Goal: Task Accomplishment & Management: Use online tool/utility

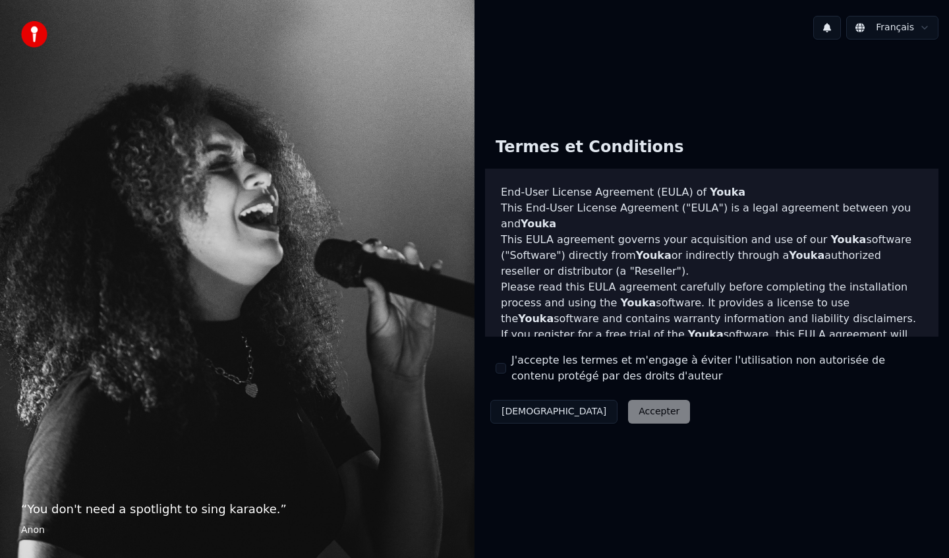
click at [513, 361] on label "J'accepte les termes et m'engage à éviter l'utilisation non autorisée de conten…" at bounding box center [719, 369] width 416 height 32
click at [506, 363] on button "J'accepte les termes et m'engage à éviter l'utilisation non autorisée de conten…" at bounding box center [501, 368] width 11 height 11
click at [628, 413] on button "Accepter" at bounding box center [659, 412] width 62 height 24
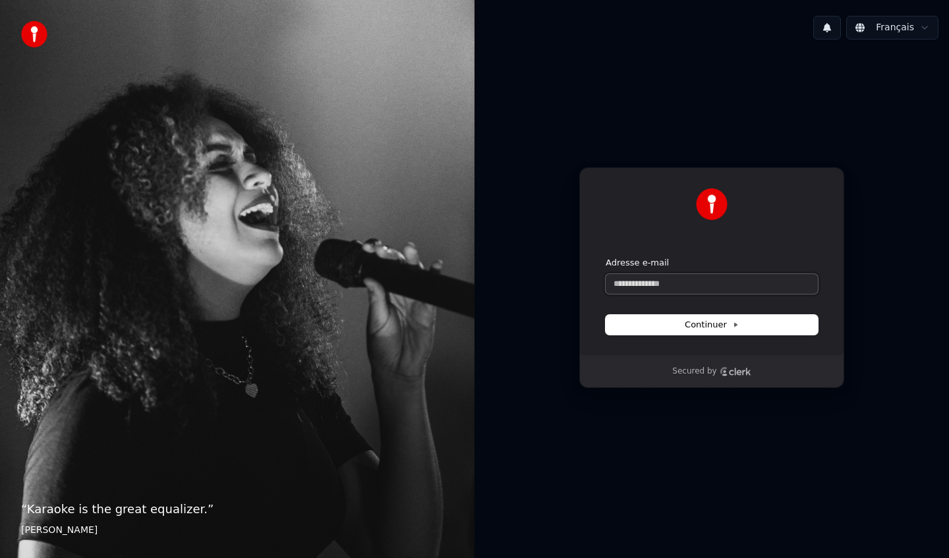
click at [640, 283] on input "Adresse e-mail" at bounding box center [712, 284] width 212 height 20
click at [639, 283] on input "Adresse e-mail" at bounding box center [712, 284] width 212 height 20
click at [667, 283] on input "**********" at bounding box center [712, 284] width 212 height 20
click at [733, 316] on button "Continuer" at bounding box center [712, 325] width 212 height 20
type input "**********"
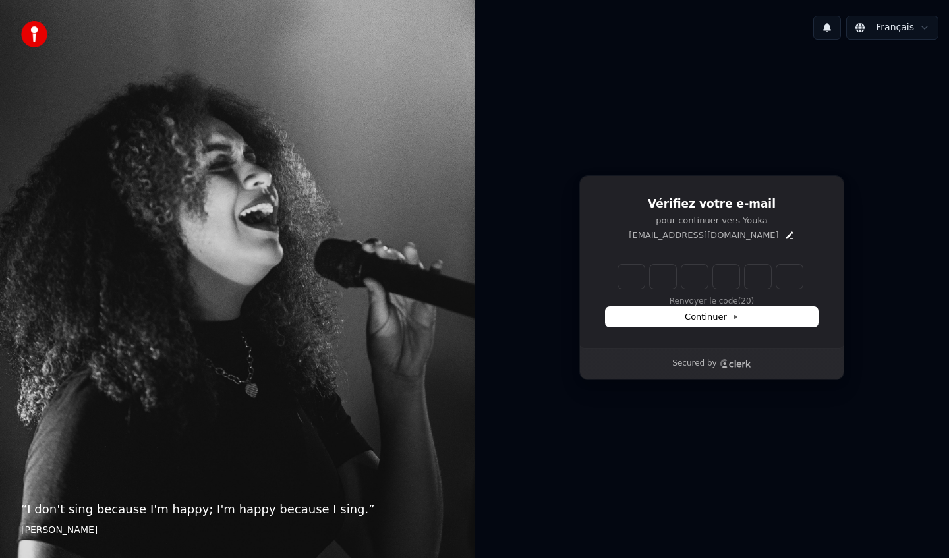
type input "*"
type input "**"
type input "*"
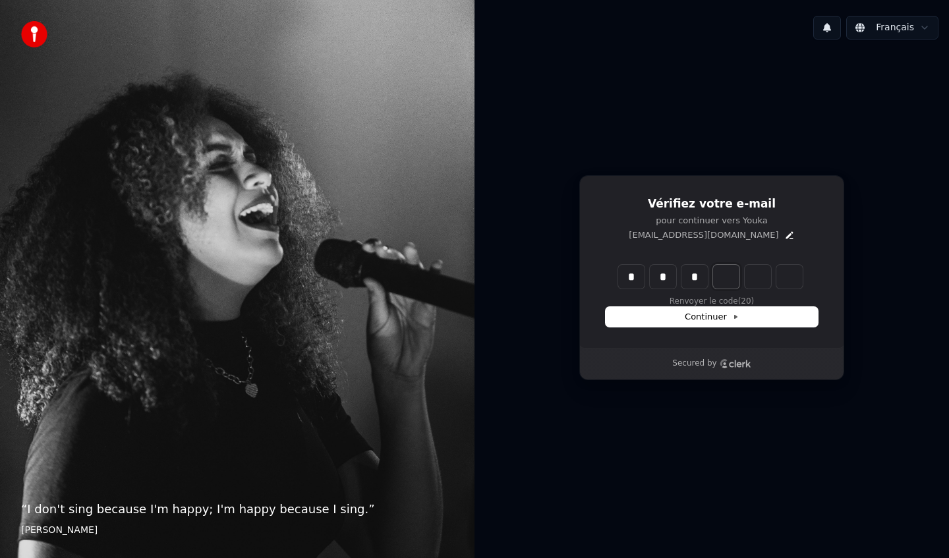
type input "***"
type input "*"
type input "****"
type input "*"
type input "*****"
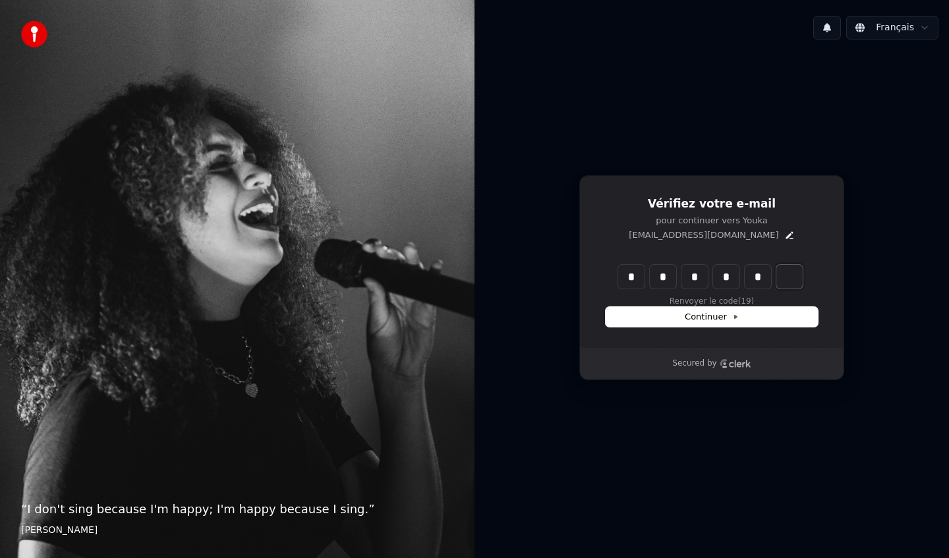
type input "*"
type input "******"
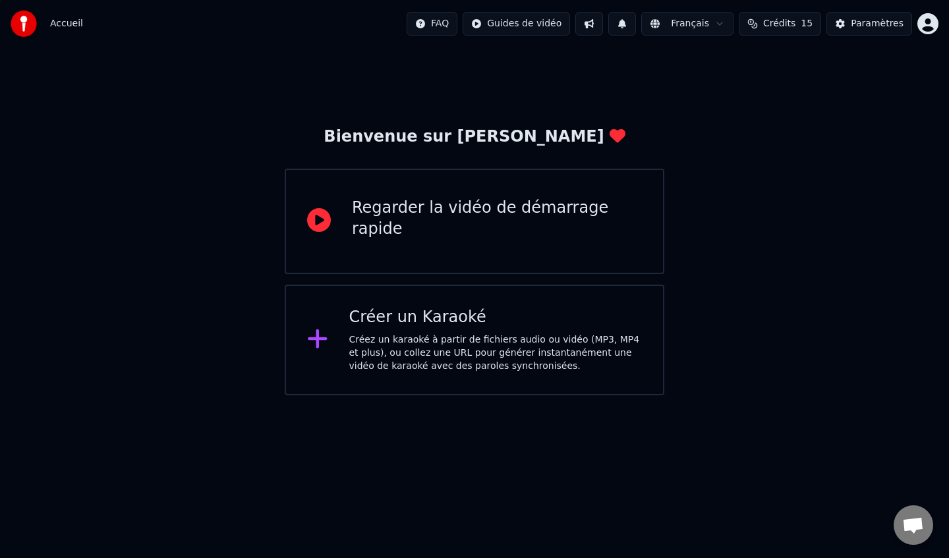
click at [329, 339] on div at bounding box center [323, 340] width 32 height 26
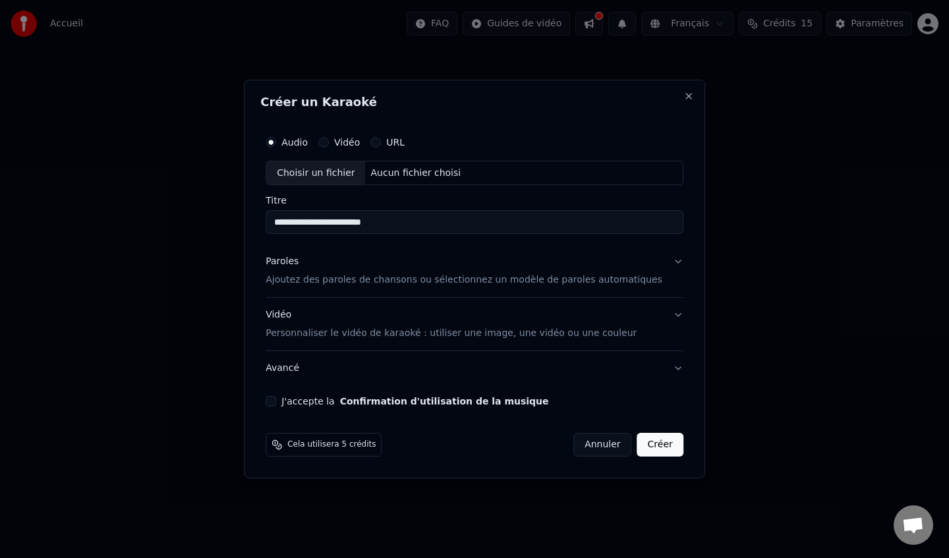
click at [414, 175] on div "Aucun fichier choisi" at bounding box center [416, 173] width 101 height 13
click at [319, 172] on div "Choisir un fichier" at bounding box center [315, 173] width 99 height 24
type input "***"
click at [667, 261] on button "Paroles Ajoutez des paroles de chansons ou sélectionnez un modèle de paroles au…" at bounding box center [475, 271] width 418 height 53
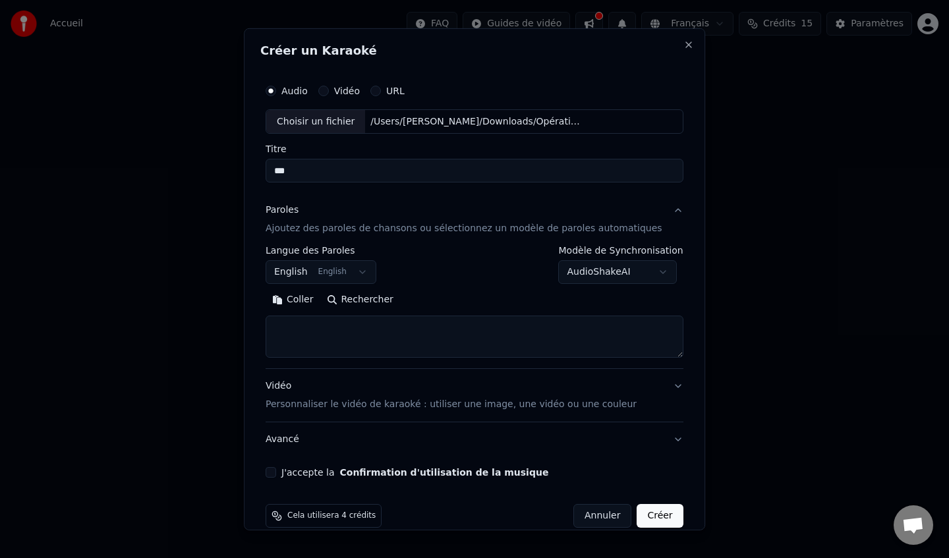
click at [293, 328] on textarea at bounding box center [475, 337] width 418 height 42
click at [590, 318] on textarea at bounding box center [475, 337] width 418 height 42
click at [299, 299] on button "Coller" at bounding box center [293, 299] width 55 height 21
drag, startPoint x: 287, startPoint y: 345, endPoint x: 445, endPoint y: 345, distance: 157.5
click at [445, 345] on textarea at bounding box center [462, 337] width 393 height 42
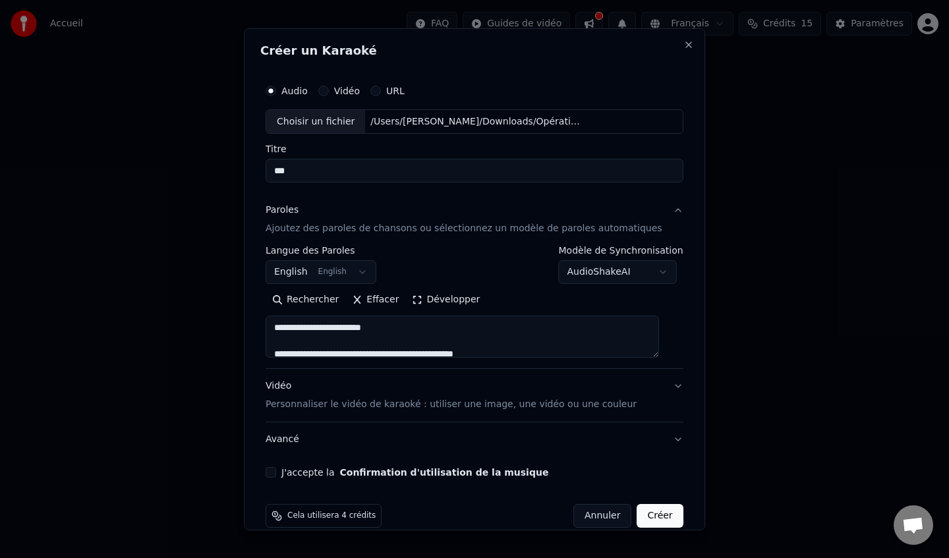
type textarea "**********"
click at [276, 474] on button "J'accepte la Confirmation d'utilisation de la musique" at bounding box center [271, 472] width 11 height 11
click at [273, 473] on button "J'accepte la Confirmation d'utilisation de la musique" at bounding box center [271, 472] width 11 height 11
click at [644, 519] on button "Créer" at bounding box center [660, 516] width 46 height 24
select select "**"
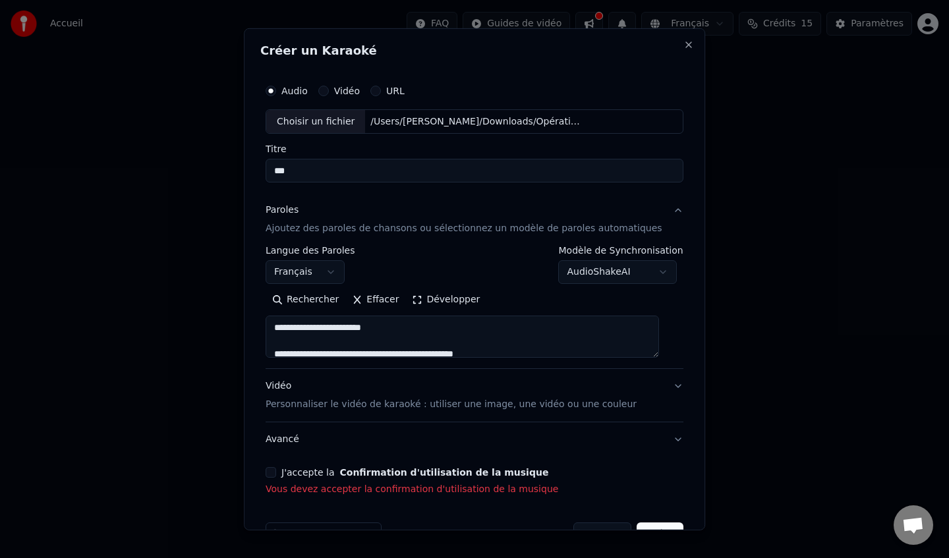
click at [276, 478] on button "J'accepte la Confirmation d'utilisation de la musique" at bounding box center [271, 472] width 11 height 11
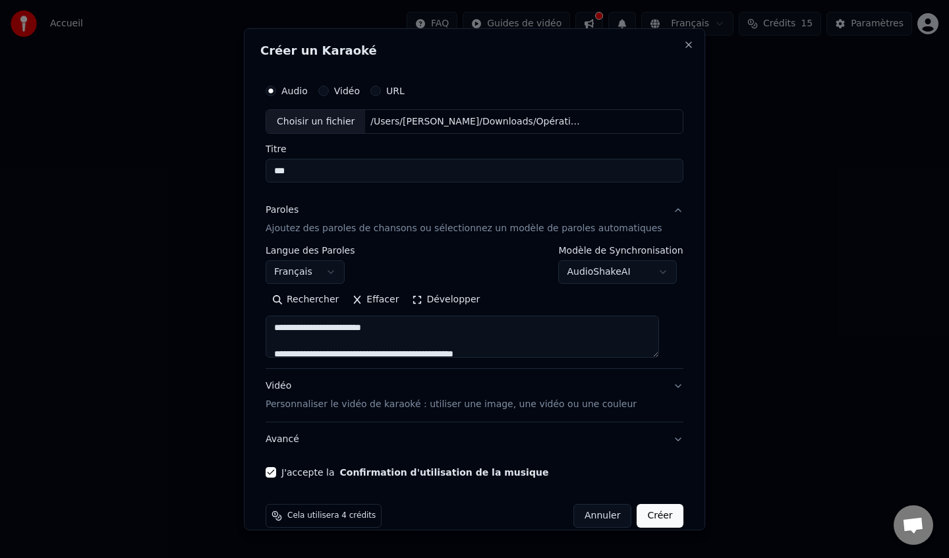
click at [304, 399] on p "Personnaliser le vidéo de karaoké : utiliser une image, une vidéo ou une couleur" at bounding box center [451, 404] width 371 height 13
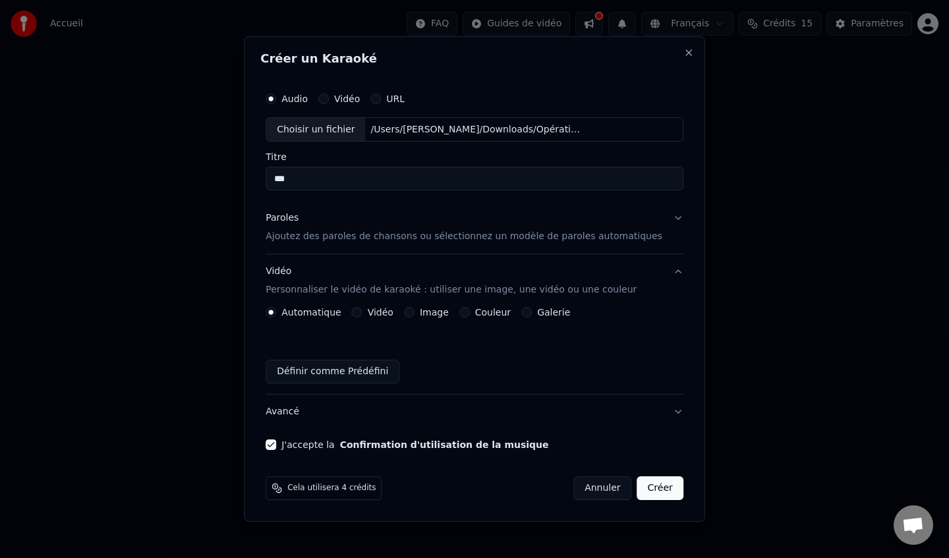
click at [426, 315] on label "Image" at bounding box center [434, 312] width 29 height 9
click at [414, 315] on button "Image" at bounding box center [409, 312] width 11 height 11
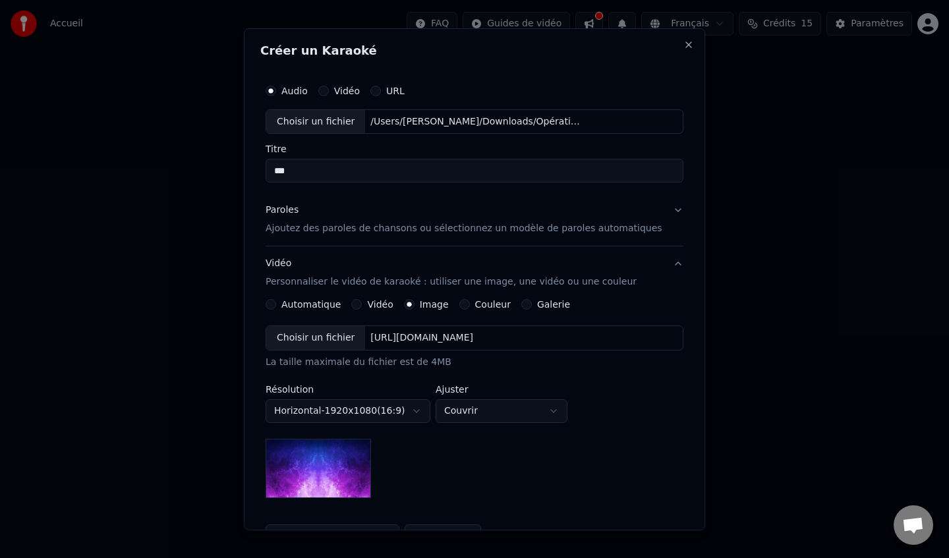
click at [333, 339] on div "Choisir un fichier" at bounding box center [315, 338] width 99 height 24
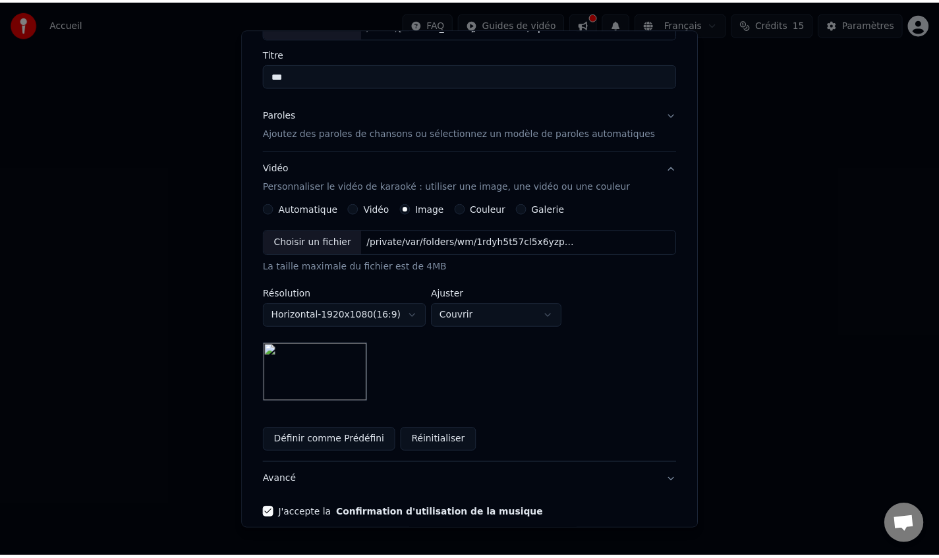
scroll to position [156, 0]
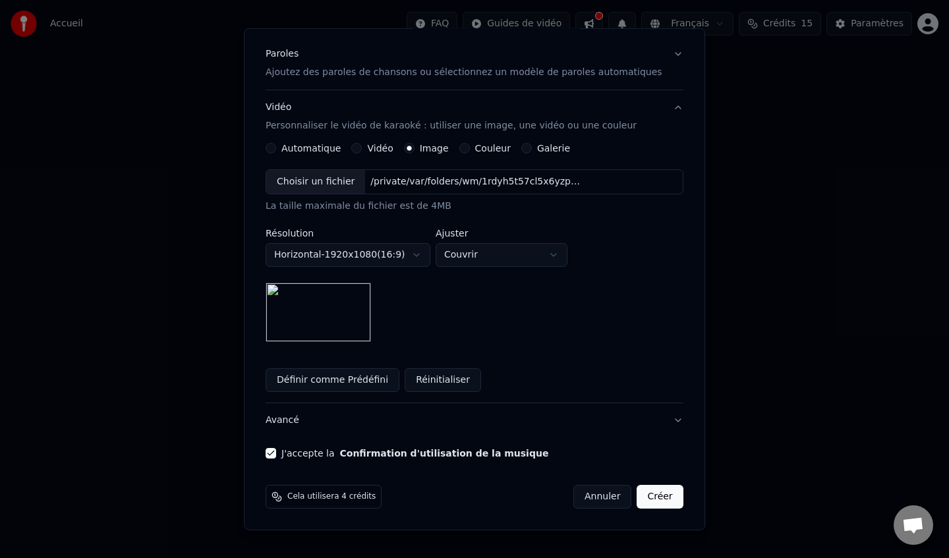
click at [642, 497] on button "Créer" at bounding box center [660, 497] width 46 height 24
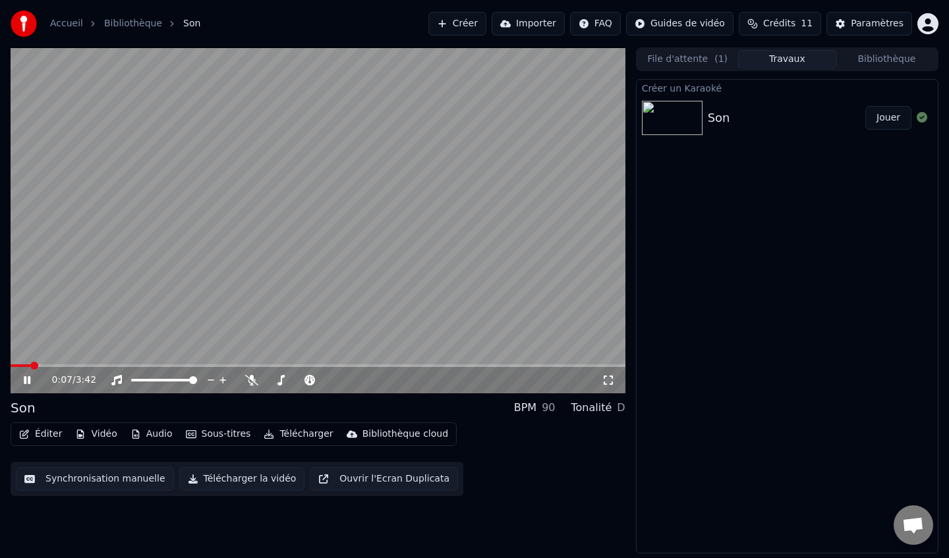
click at [87, 480] on button "Synchronisation manuelle" at bounding box center [95, 479] width 158 height 24
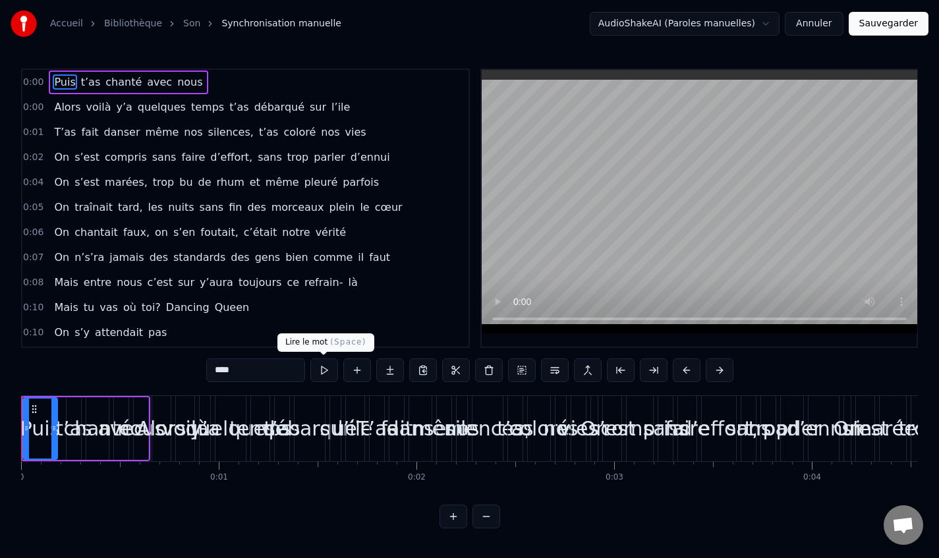
click at [330, 368] on button at bounding box center [324, 370] width 28 height 24
click at [326, 374] on button at bounding box center [324, 370] width 28 height 24
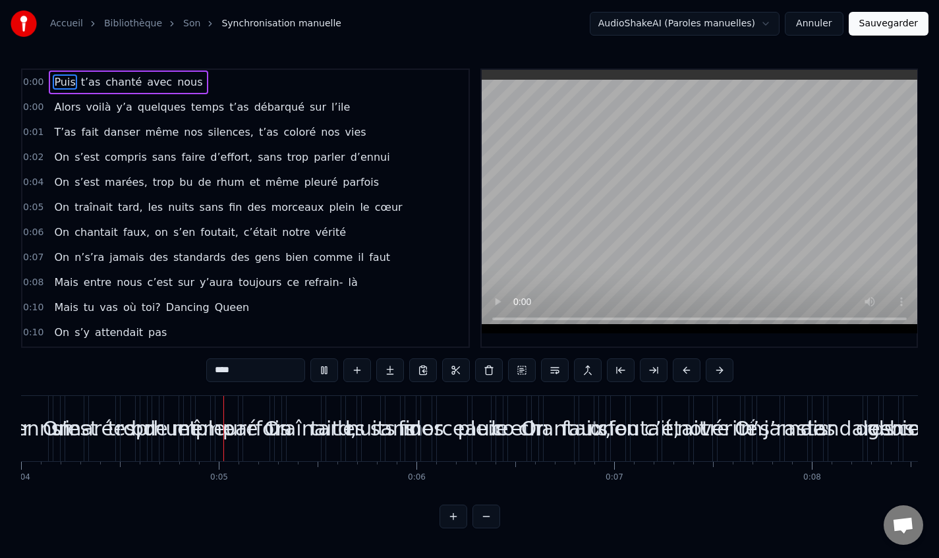
scroll to position [0, 795]
click at [36, 105] on span "0:00" at bounding box center [33, 107] width 20 height 13
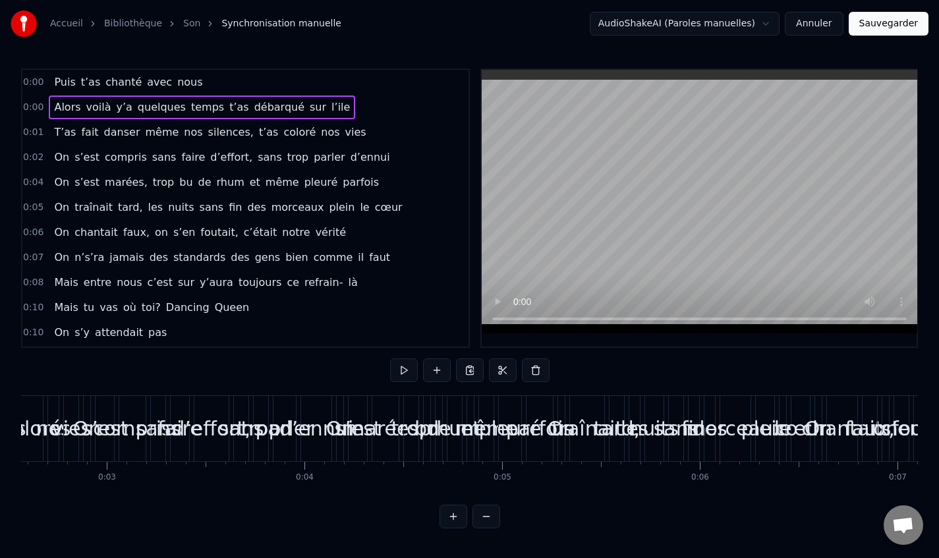
click at [37, 111] on span "0:00" at bounding box center [33, 107] width 20 height 13
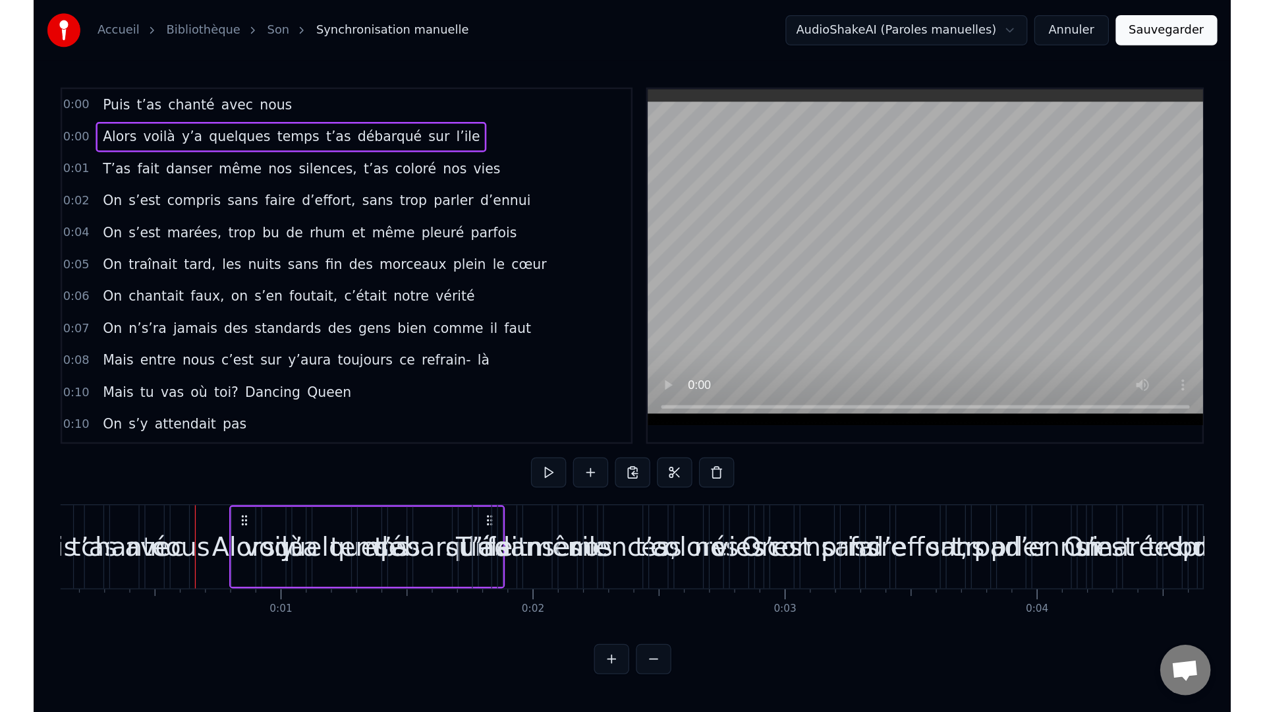
scroll to position [0, 0]
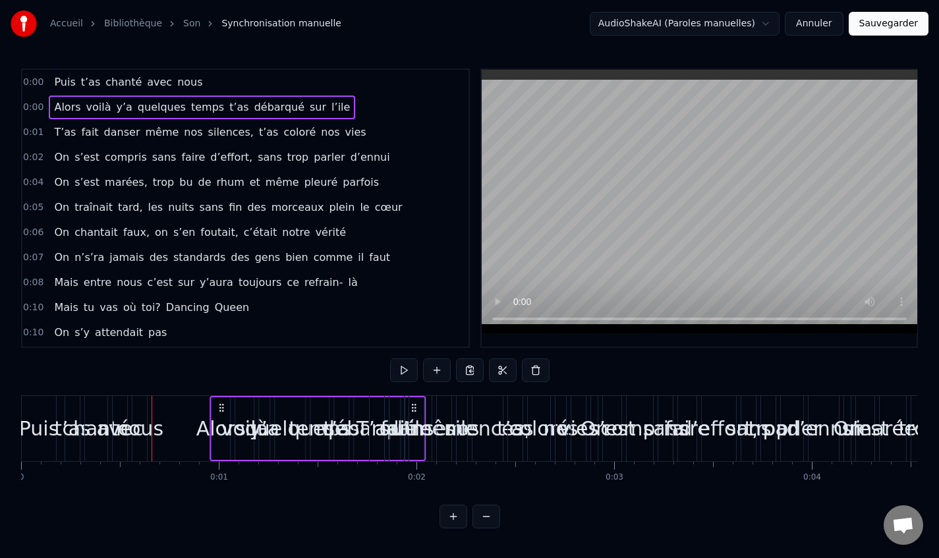
drag, startPoint x: 99, startPoint y: 407, endPoint x: 217, endPoint y: 436, distance: 121.5
click at [217, 436] on div "Alors voilà y’a quelques temps t’as débarqué sur l’ile" at bounding box center [318, 428] width 216 height 65
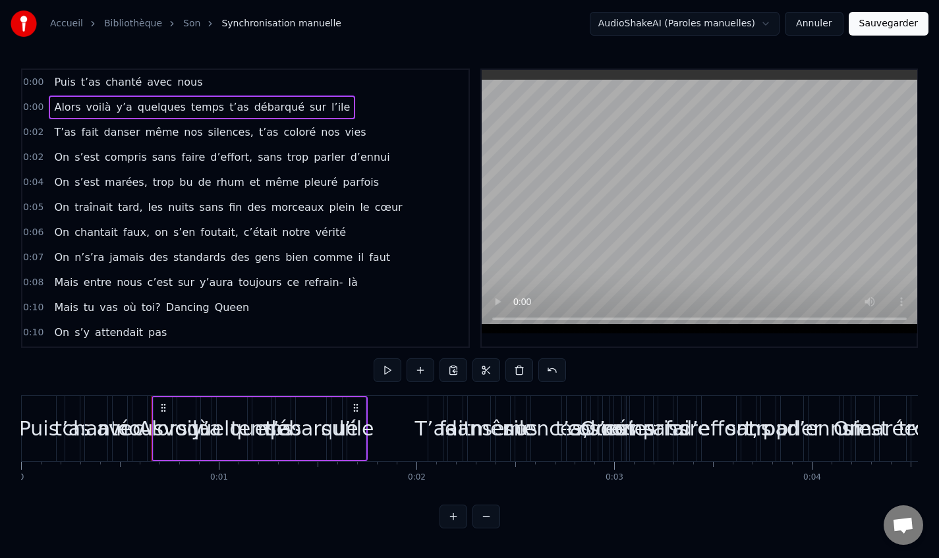
drag, startPoint x: 142, startPoint y: 407, endPoint x: 169, endPoint y: 414, distance: 28.6
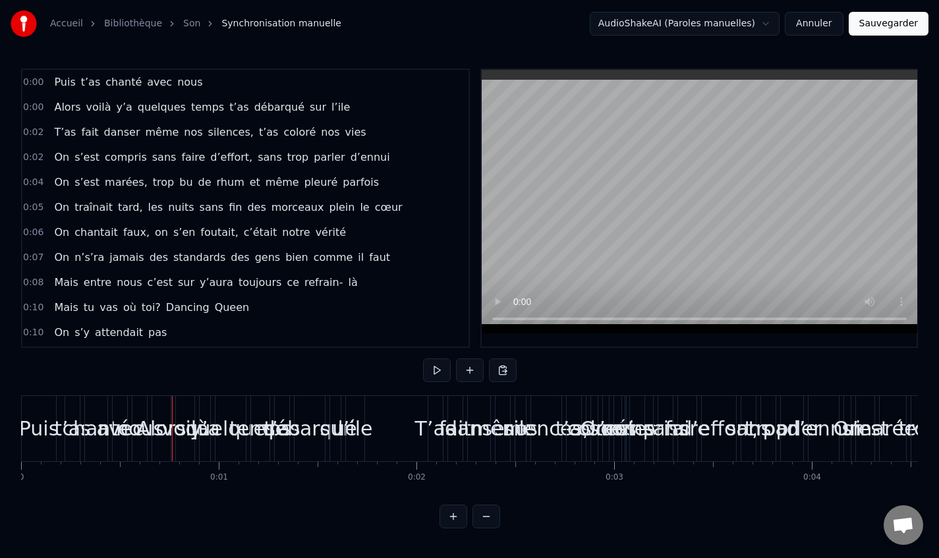
click at [206, 426] on div "quelques" at bounding box center [231, 429] width 90 height 30
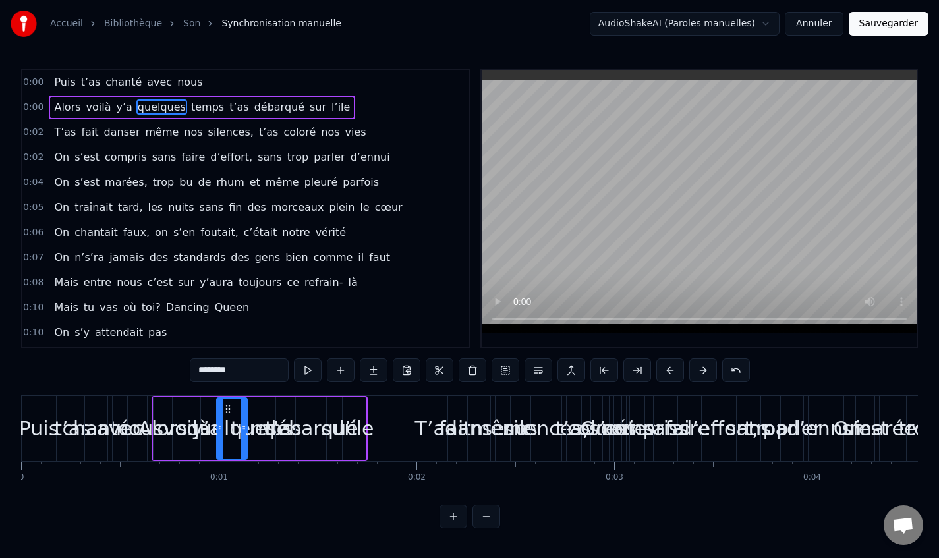
click at [99, 420] on div "Puis t’as chanté avec nous" at bounding box center [85, 428] width 129 height 65
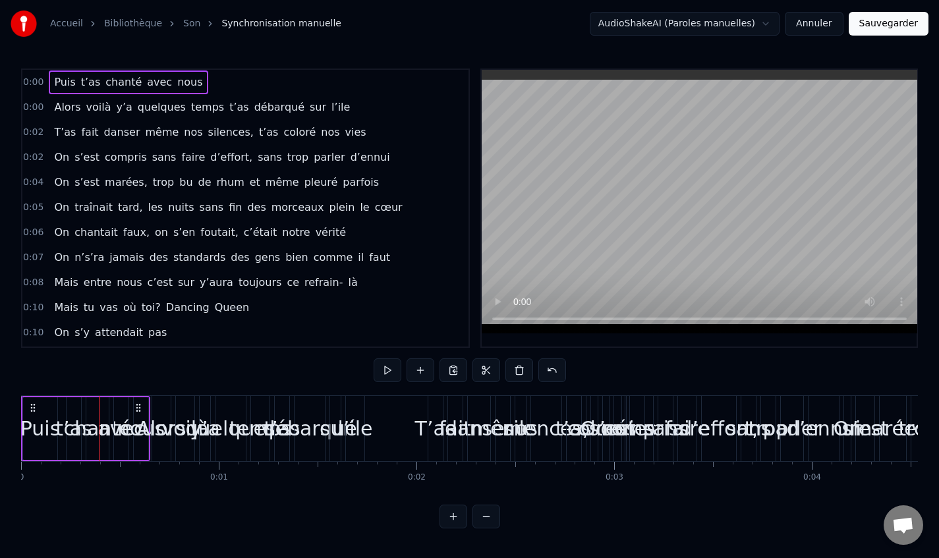
drag, startPoint x: 144, startPoint y: 405, endPoint x: 173, endPoint y: 412, distance: 29.9
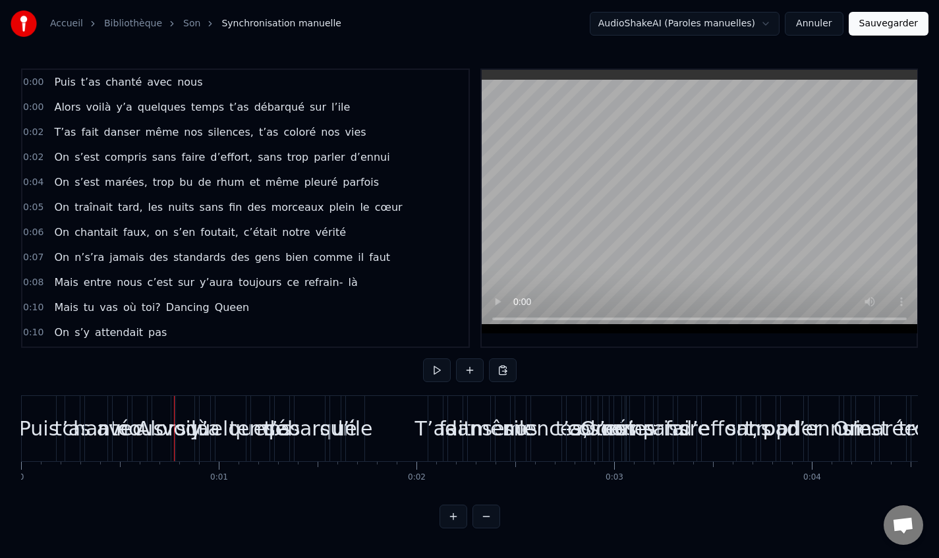
click at [113, 426] on div "avec" at bounding box center [119, 429] width 47 height 30
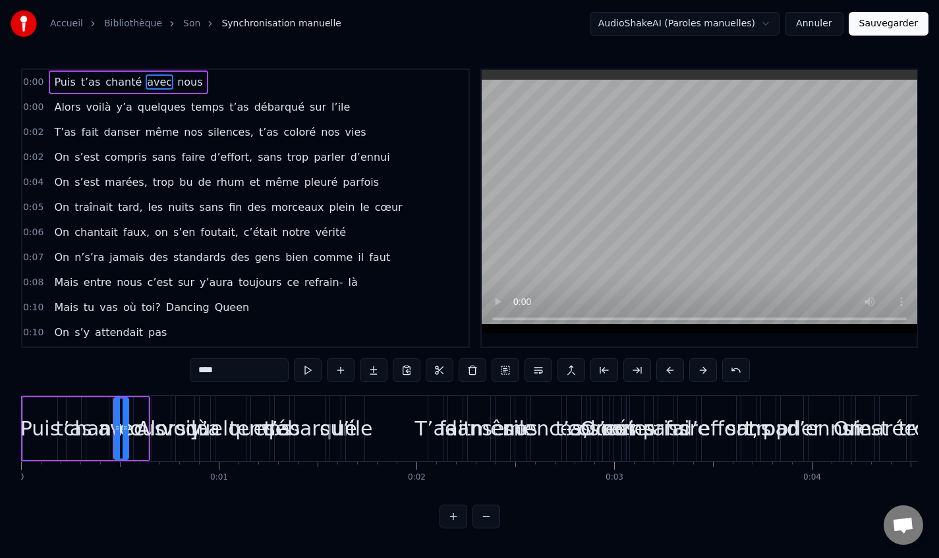
click at [141, 430] on div "Alors" at bounding box center [160, 429] width 49 height 30
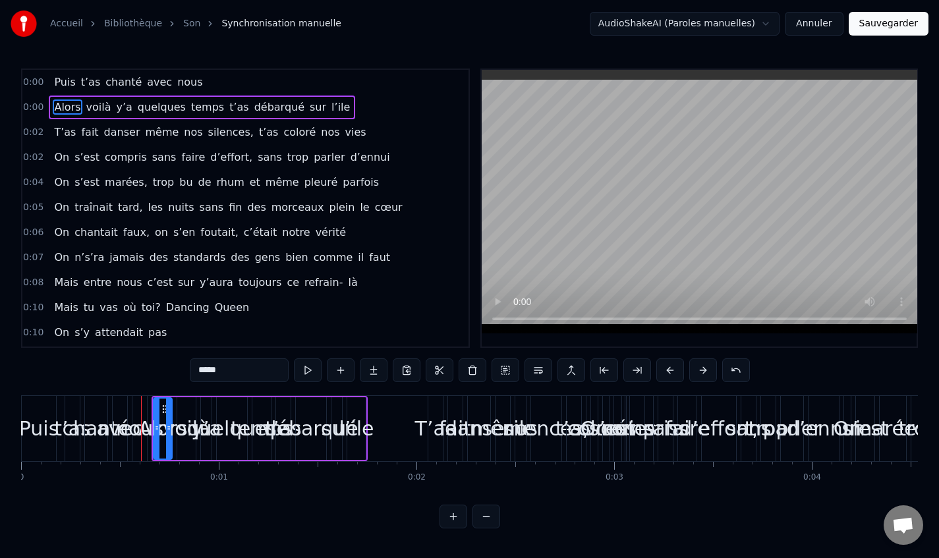
click at [188, 79] on span "nous" at bounding box center [190, 81] width 28 height 15
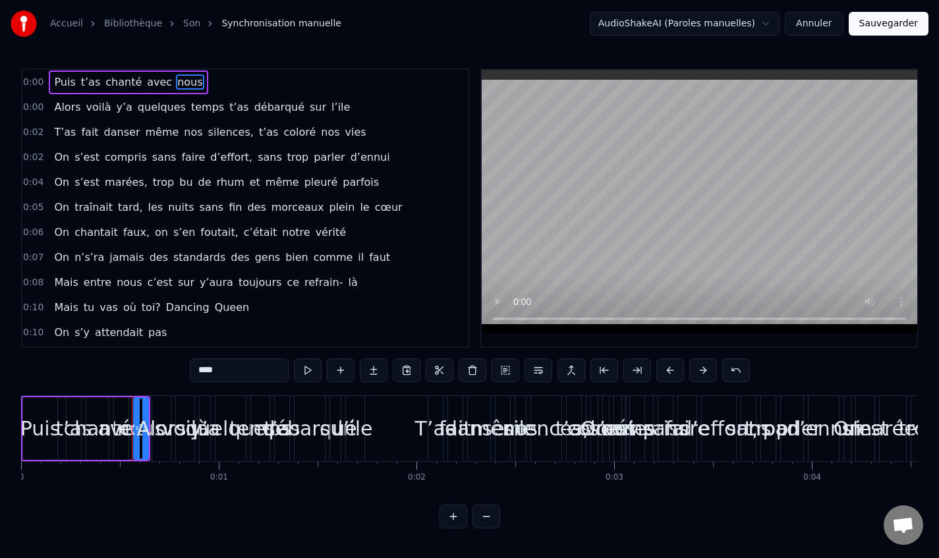
click at [146, 80] on span "avec" at bounding box center [160, 81] width 28 height 15
type input "****"
drag, startPoint x: 152, startPoint y: 407, endPoint x: 184, endPoint y: 409, distance: 32.3
click at [184, 409] on html "Accueil Bibliothèque Son Synchronisation manuelle AudioShakeAI (Paroles manuell…" at bounding box center [469, 275] width 939 height 550
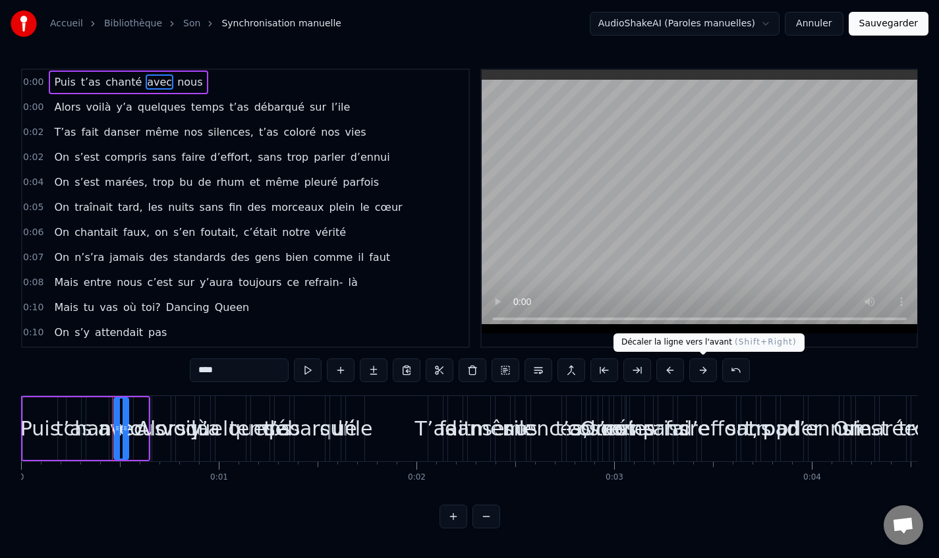
click at [696, 370] on button at bounding box center [703, 370] width 28 height 24
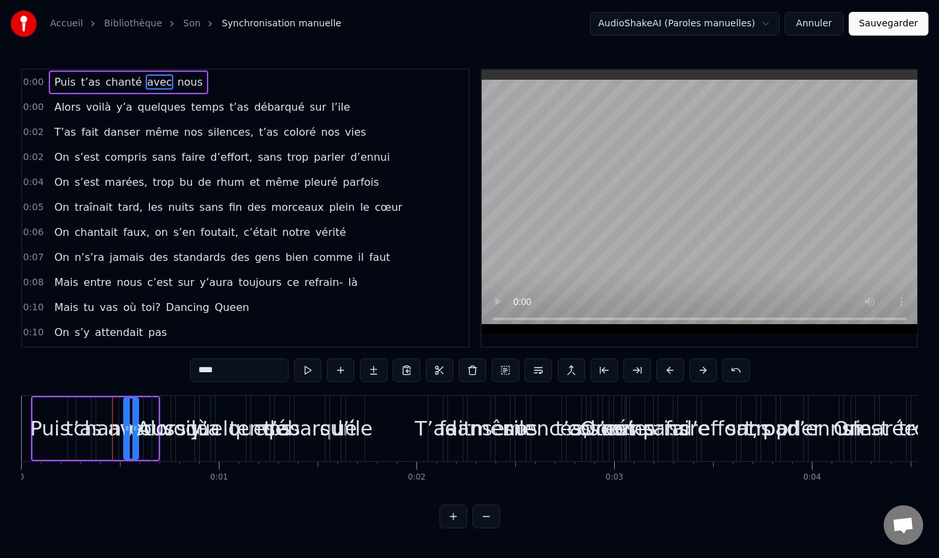
click at [696, 370] on button at bounding box center [703, 370] width 28 height 24
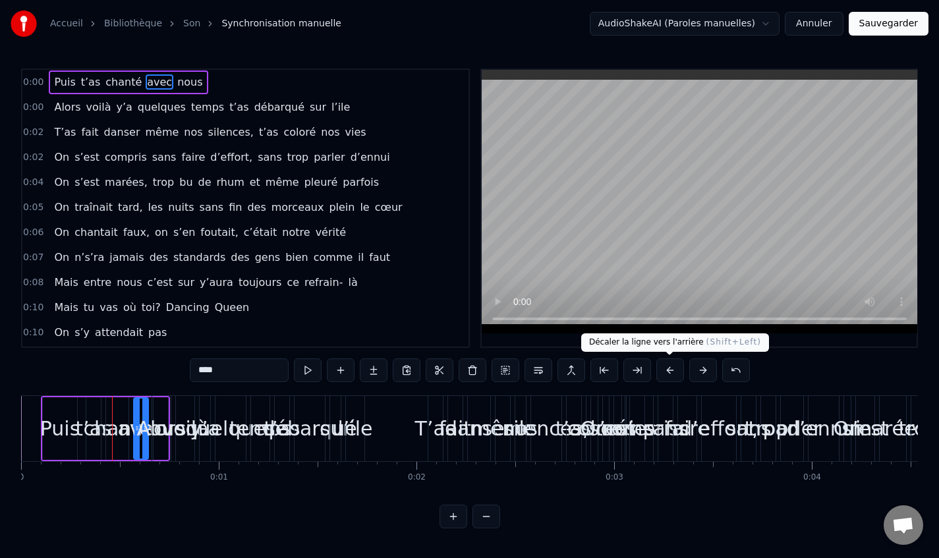
click at [677, 370] on button at bounding box center [670, 370] width 28 height 24
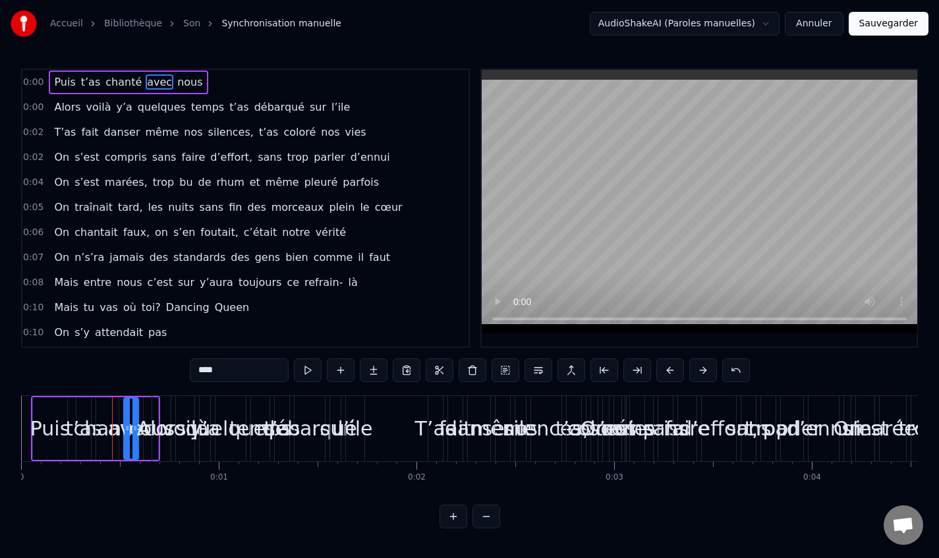
click at [676, 370] on button at bounding box center [670, 370] width 28 height 24
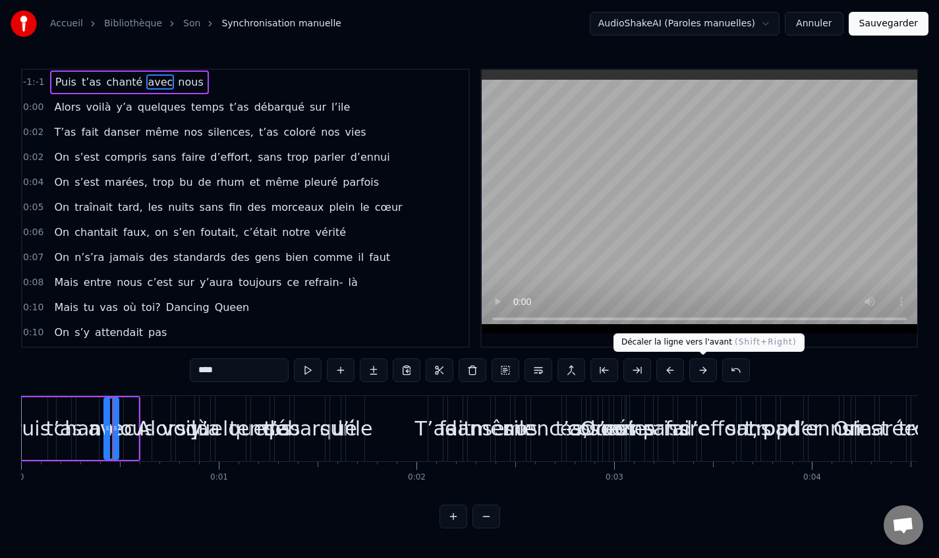
click at [694, 373] on button at bounding box center [703, 370] width 28 height 24
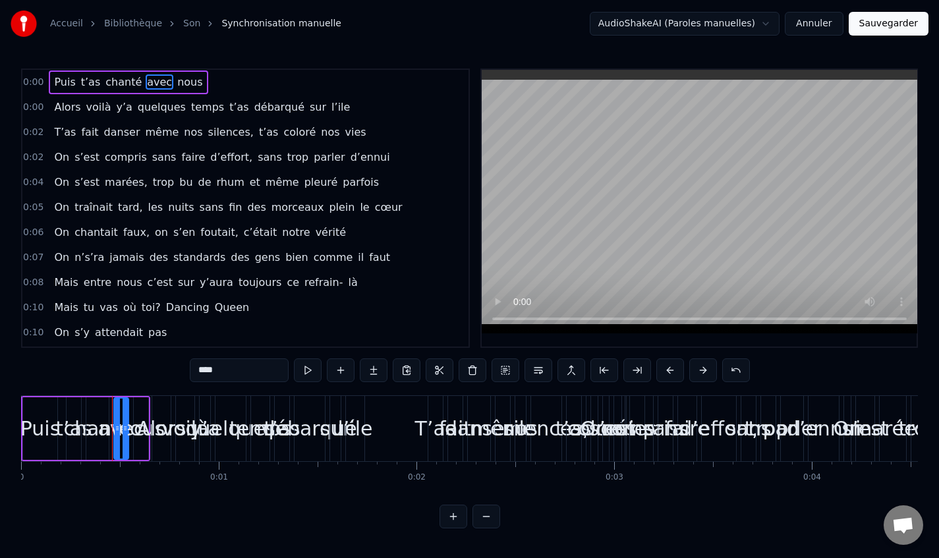
click at [43, 109] on div "0:00 Alors voilà y’a quelques temps t’as débarqué sur l’ile" at bounding box center [245, 107] width 446 height 25
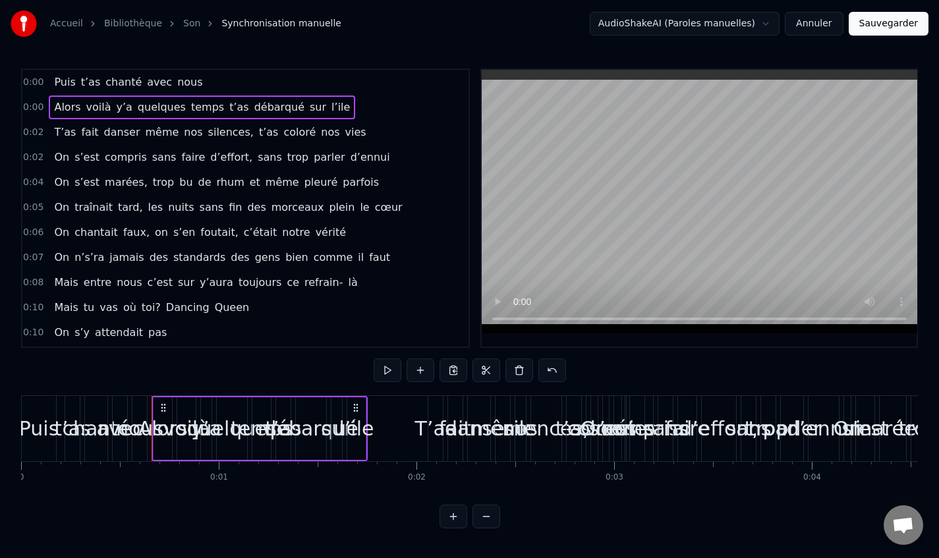
click at [35, 111] on span "0:00" at bounding box center [33, 107] width 20 height 13
click at [36, 111] on span "0:00" at bounding box center [33, 107] width 20 height 13
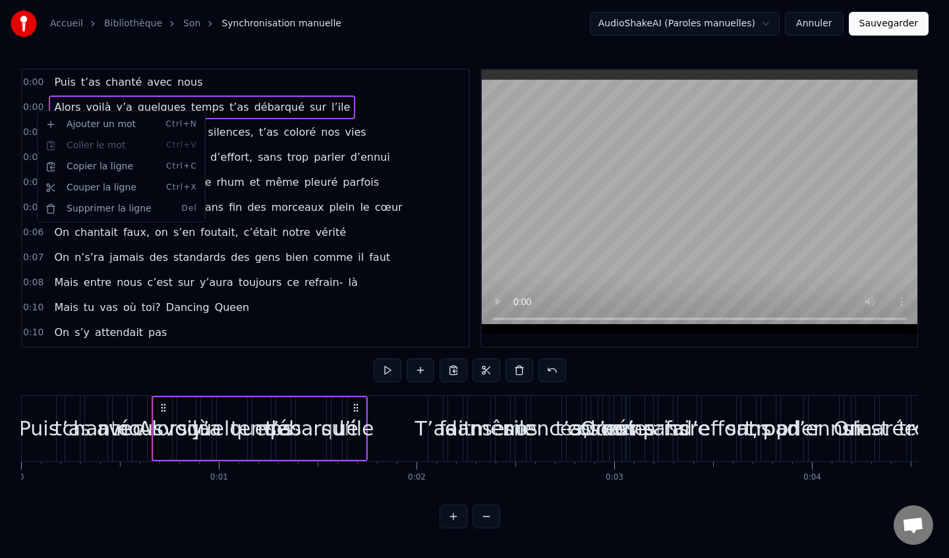
click at [36, 111] on html "Accueil Bibliothèque Son Synchronisation manuelle AudioShakeAI (Paroles manuell…" at bounding box center [474, 275] width 949 height 550
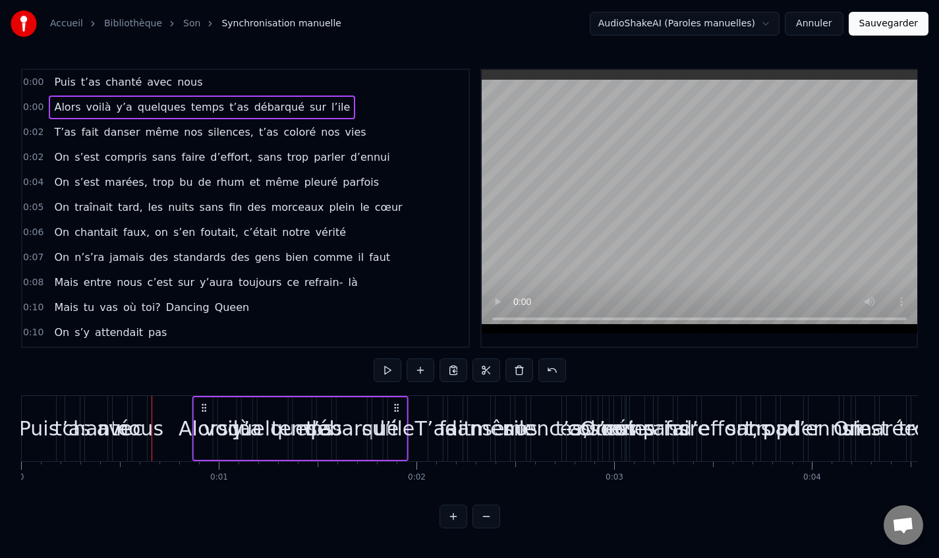
drag, startPoint x: 165, startPoint y: 405, endPoint x: 206, endPoint y: 403, distance: 40.9
click at [206, 403] on icon at bounding box center [204, 408] width 11 height 11
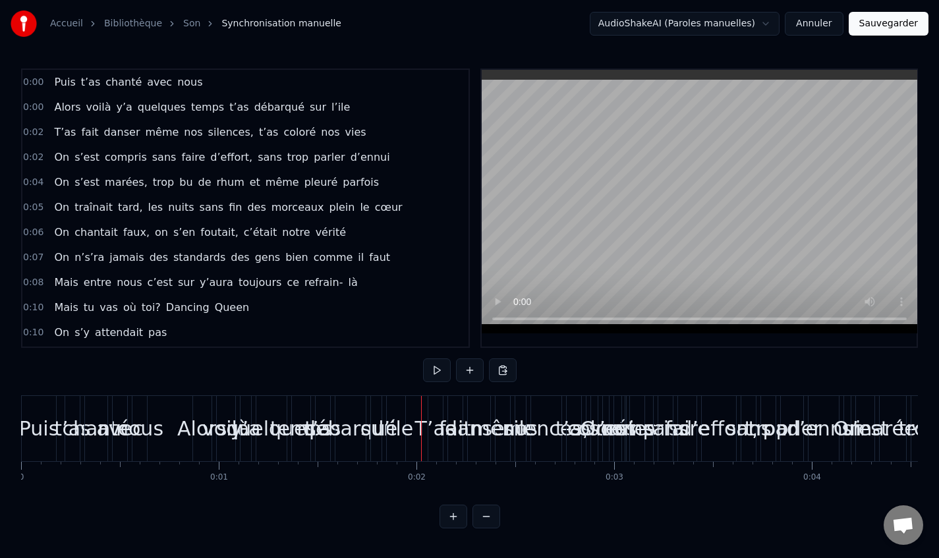
click at [165, 134] on span "même" at bounding box center [162, 132] width 36 height 15
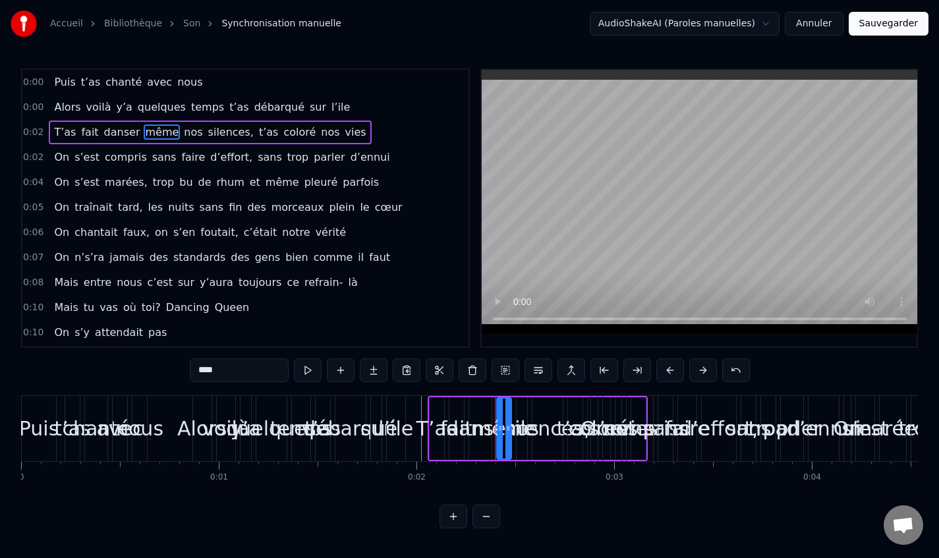
drag, startPoint x: 438, startPoint y: 410, endPoint x: 536, endPoint y: 409, distance: 97.5
click at [536, 409] on div "T’as fait danser même nos silences, t’as coloré nos vies" at bounding box center [538, 428] width 220 height 65
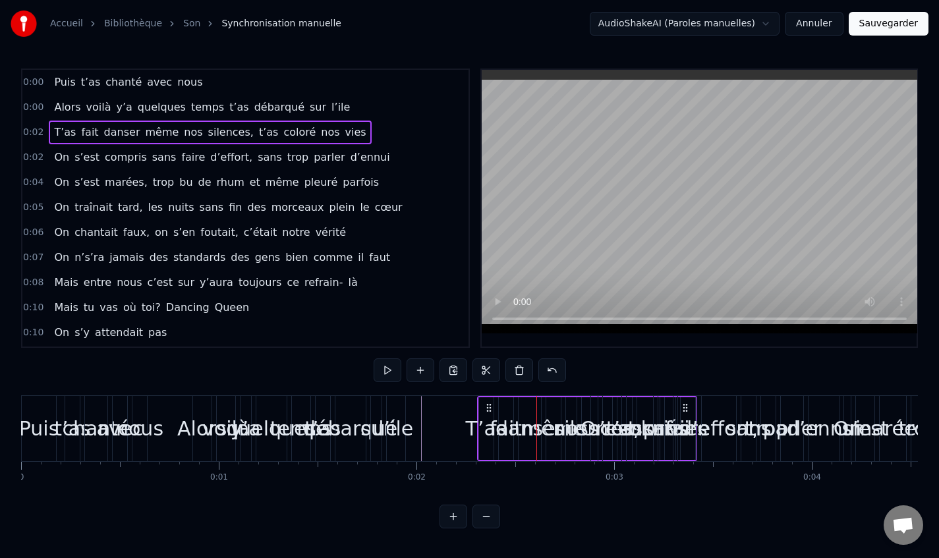
drag, startPoint x: 441, startPoint y: 408, endPoint x: 469, endPoint y: 416, distance: 28.8
click at [490, 418] on div "T’as fait danser même nos silences, t’as coloré nos vies" at bounding box center [587, 428] width 220 height 65
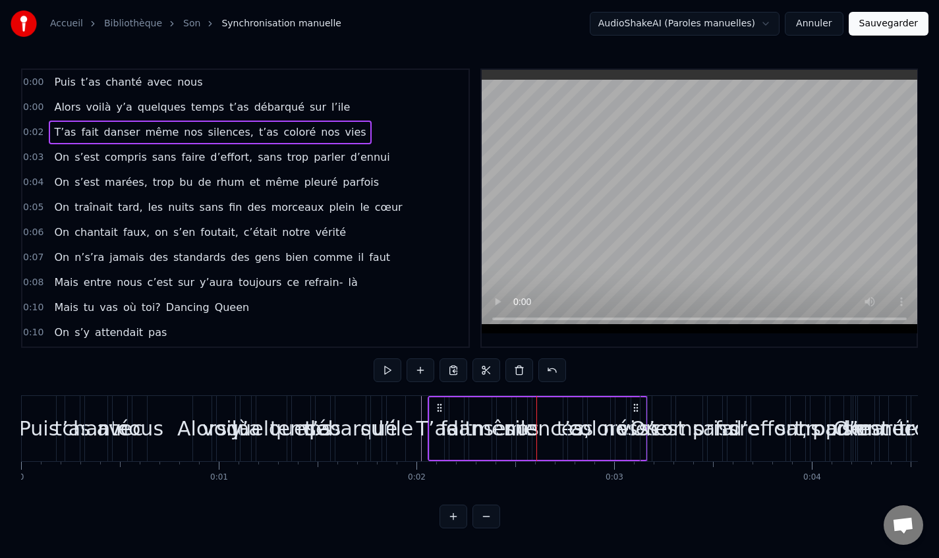
click at [201, 412] on div "Alors" at bounding box center [202, 428] width 18 height 65
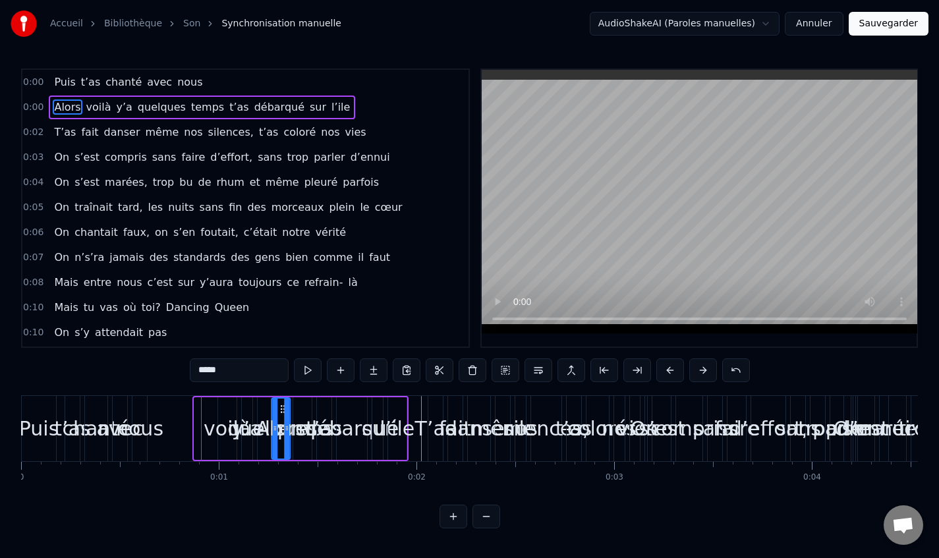
drag, startPoint x: 206, startPoint y: 410, endPoint x: 281, endPoint y: 415, distance: 75.3
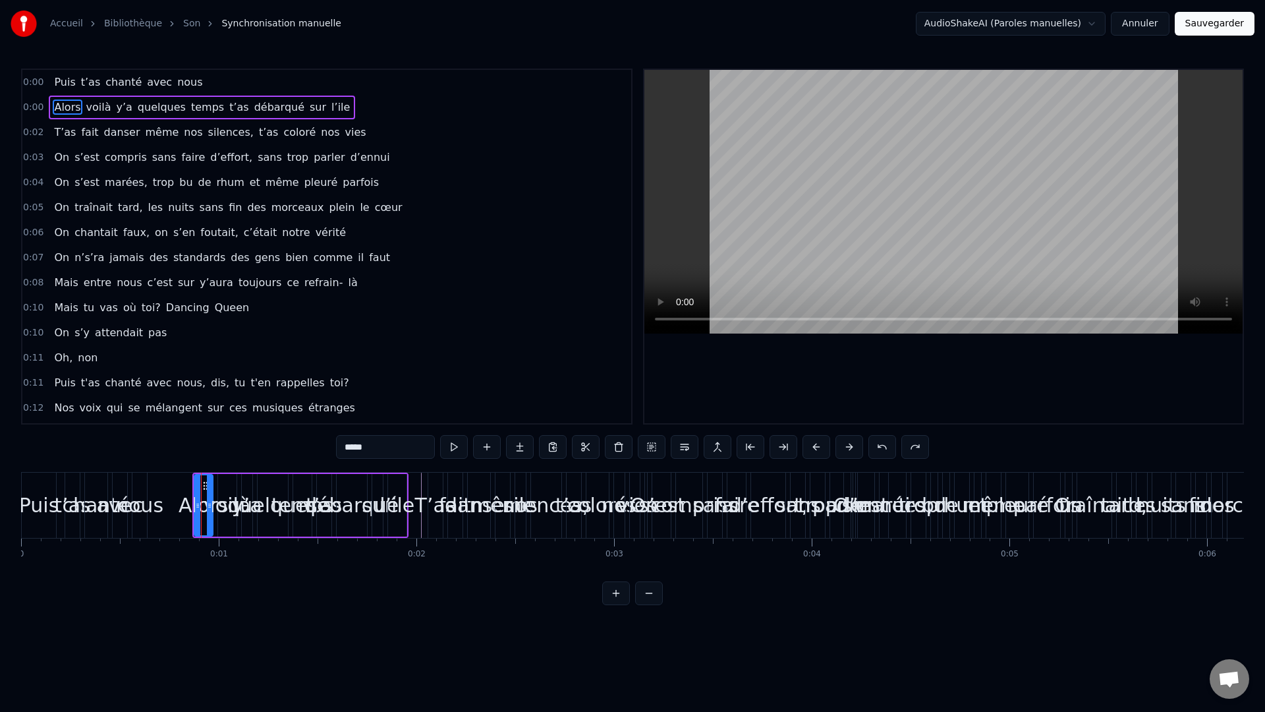
click at [136, 87] on div "Puis t’as chanté avec nous" at bounding box center [128, 83] width 159 height 24
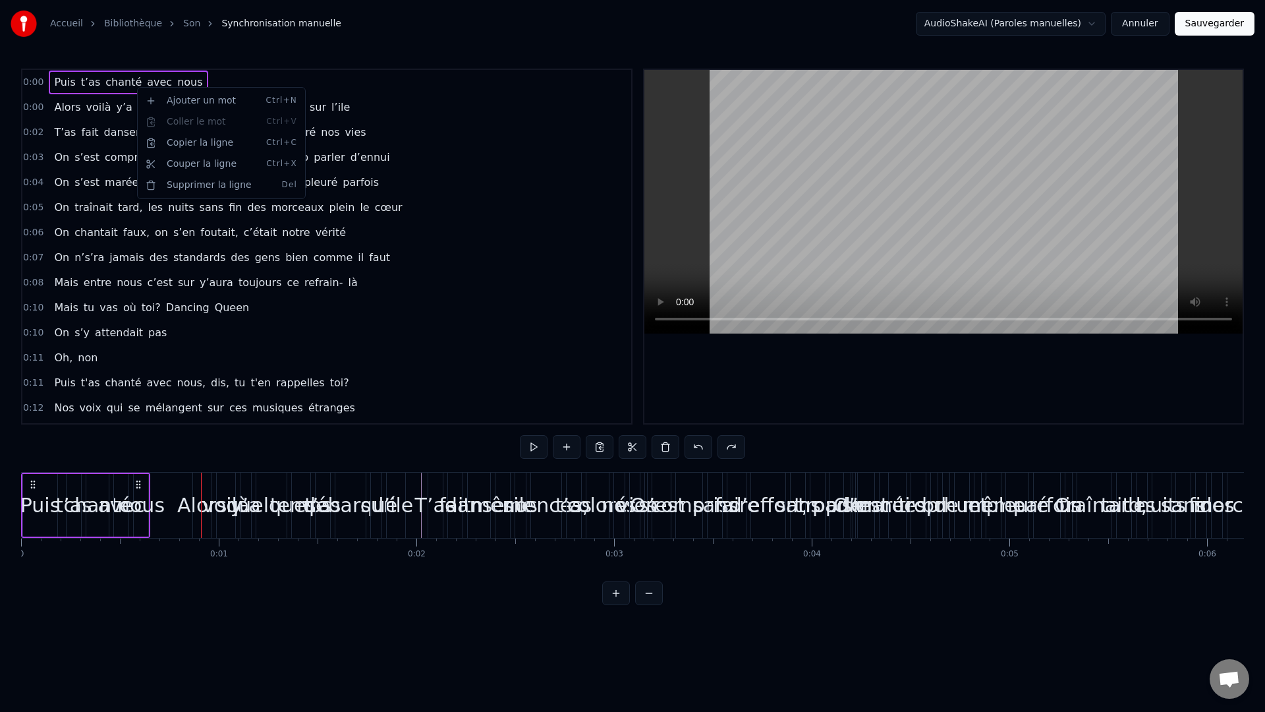
click at [115, 557] on html "Accueil Bibliothèque Son Synchronisation manuelle AudioShakeAI (Paroles manuell…" at bounding box center [632, 313] width 1265 height 626
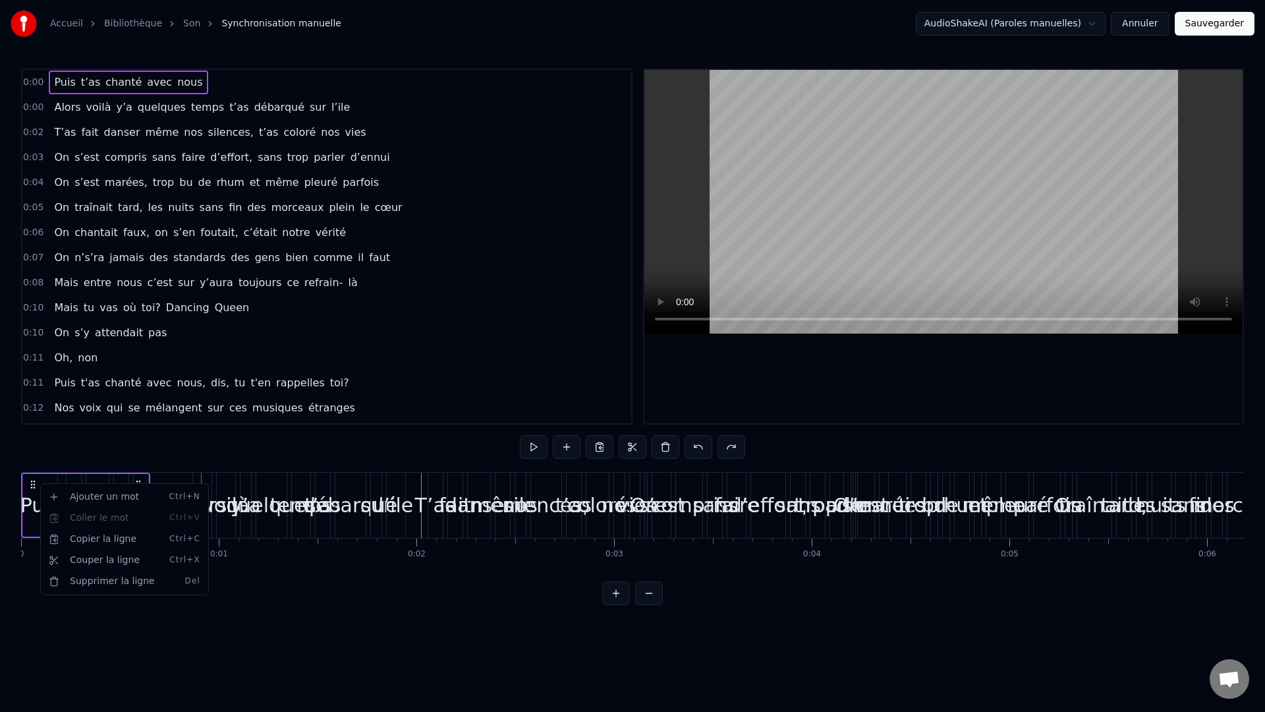
click at [134, 557] on html "Accueil Bibliothèque Son Synchronisation manuelle AudioShakeAI (Paroles manuell…" at bounding box center [632, 313] width 1265 height 626
click at [140, 486] on icon at bounding box center [139, 484] width 11 height 11
click at [139, 485] on icon at bounding box center [139, 484] width 11 height 11
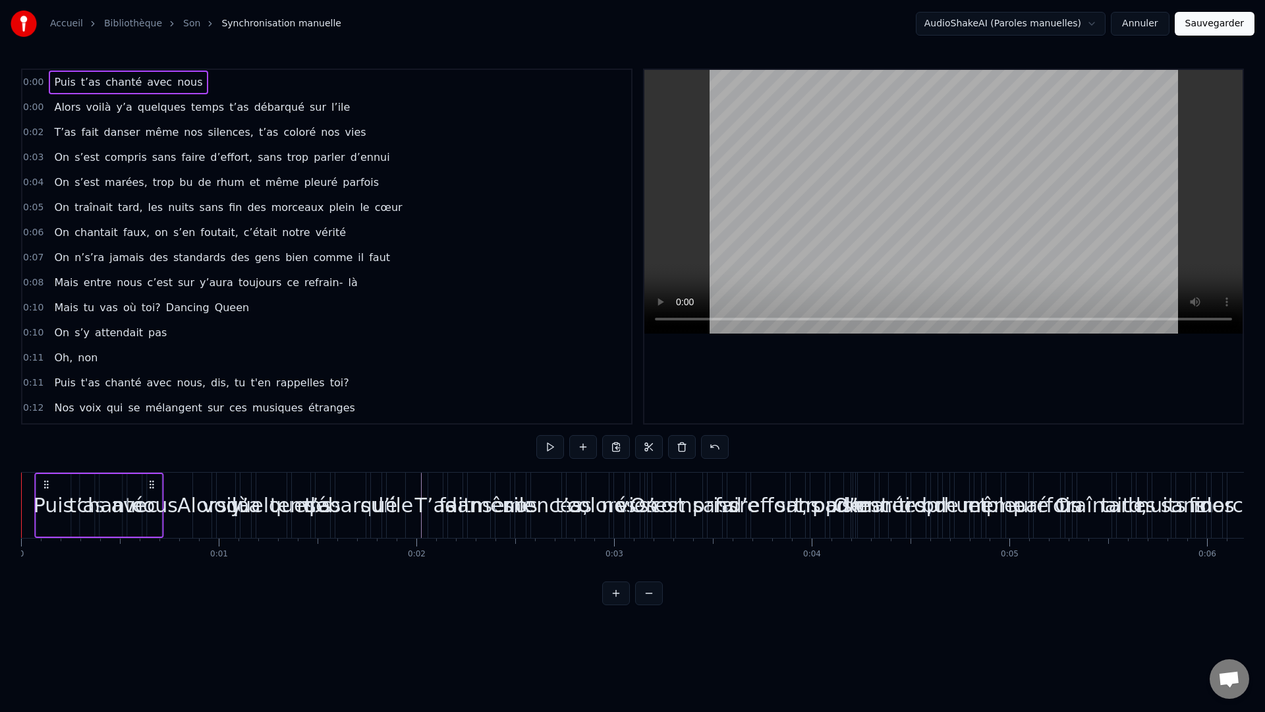
drag, startPoint x: 139, startPoint y: 485, endPoint x: 152, endPoint y: 486, distance: 12.6
click at [152, 486] on icon at bounding box center [151, 484] width 11 height 11
drag, startPoint x: 148, startPoint y: 486, endPoint x: 134, endPoint y: 490, distance: 14.9
click at [134, 490] on div "Puis t’as chanté avec nous" at bounding box center [84, 504] width 129 height 65
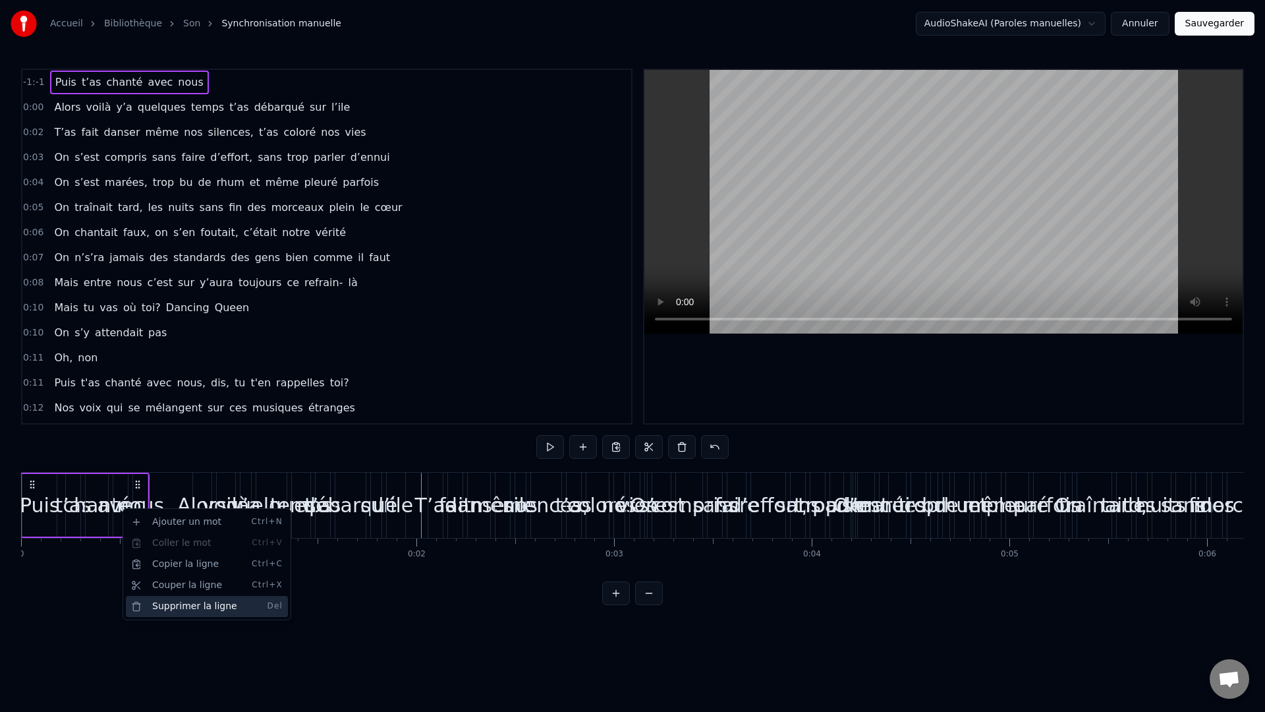
click at [172, 557] on div "Supprimer la ligne Del" at bounding box center [207, 606] width 162 height 21
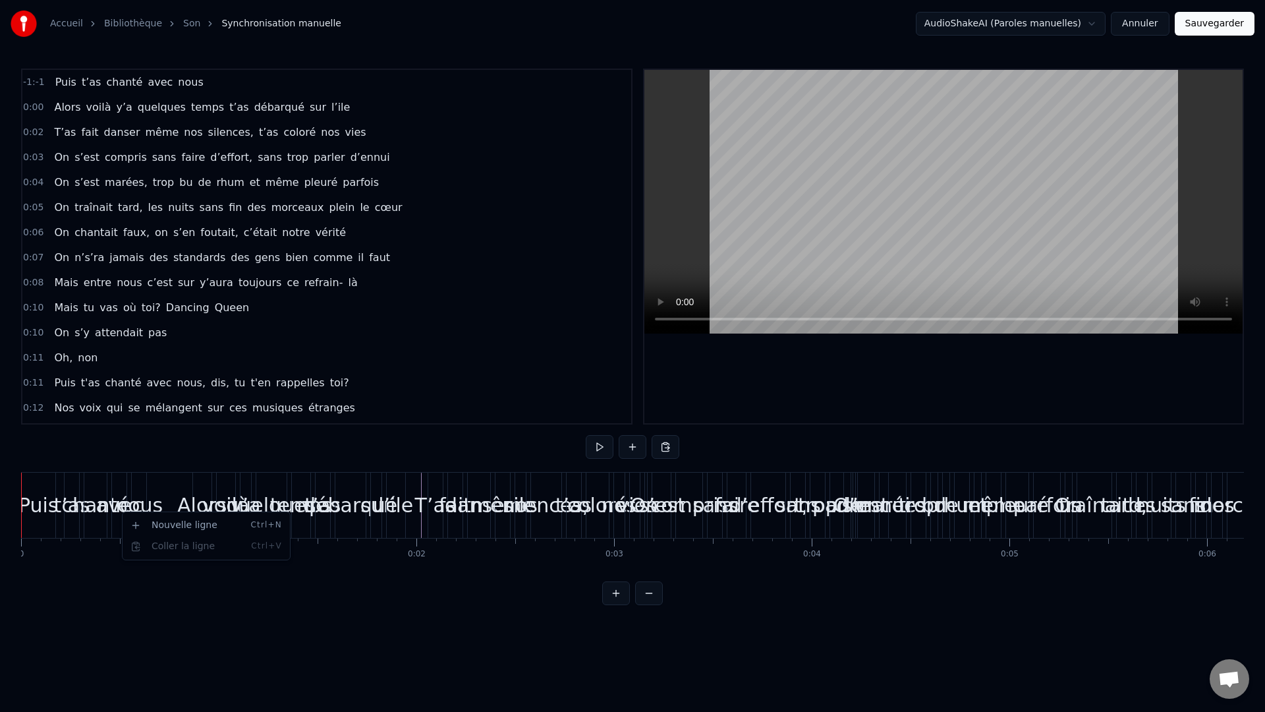
click at [98, 496] on html "Accueil Bibliothèque Son Synchronisation manuelle AudioShakeAI (Paroles manuell…" at bounding box center [632, 313] width 1265 height 626
click at [105, 76] on span "chanté" at bounding box center [124, 81] width 39 height 15
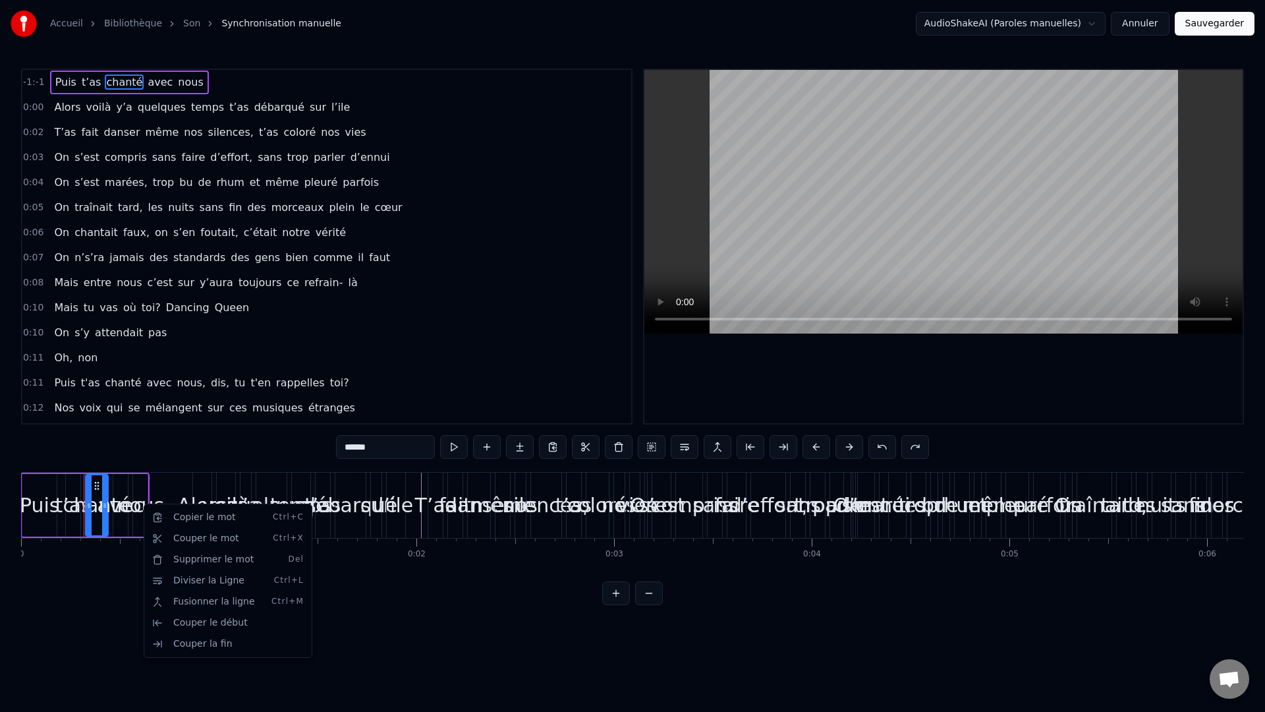
click at [133, 489] on html "Accueil Bibliothèque Son Synchronisation manuelle AudioShakeAI (Paroles manuell…" at bounding box center [632, 313] width 1265 height 626
click at [216, 557] on div "Fusionner la ligne Ctrl+M" at bounding box center [220, 589] width 162 height 21
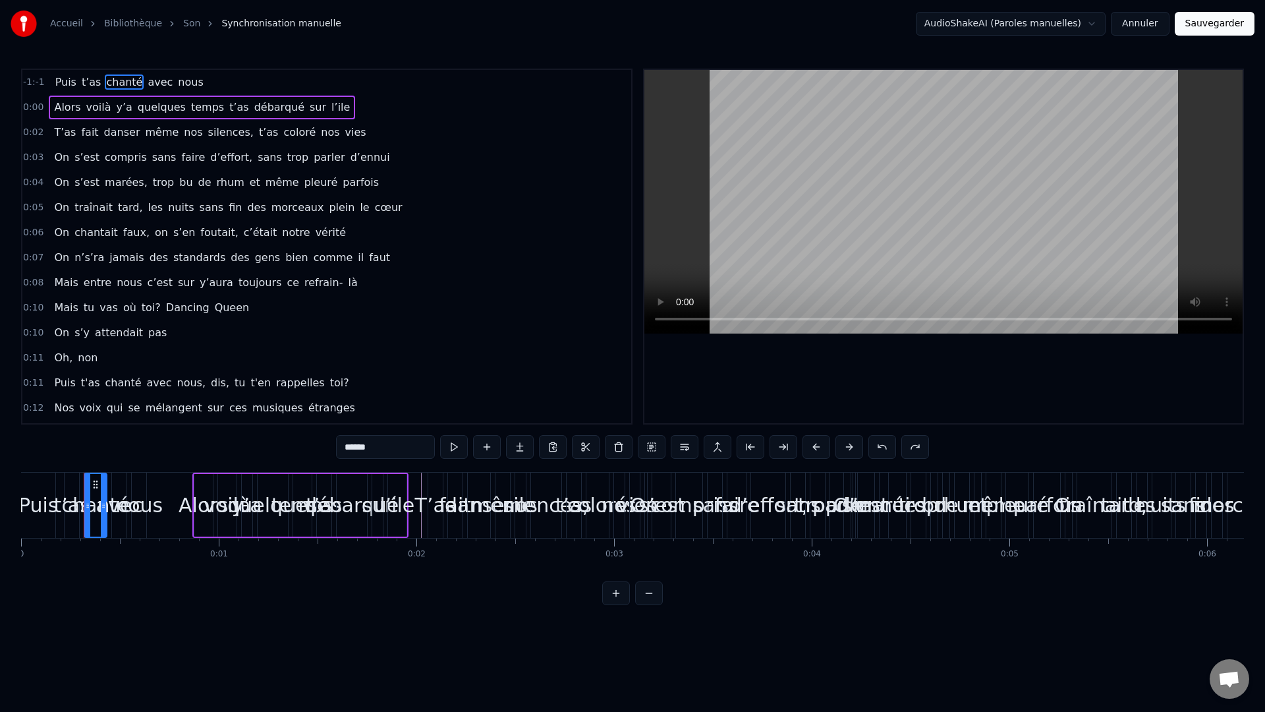
click at [99, 517] on div "chanté" at bounding box center [96, 505] width 68 height 30
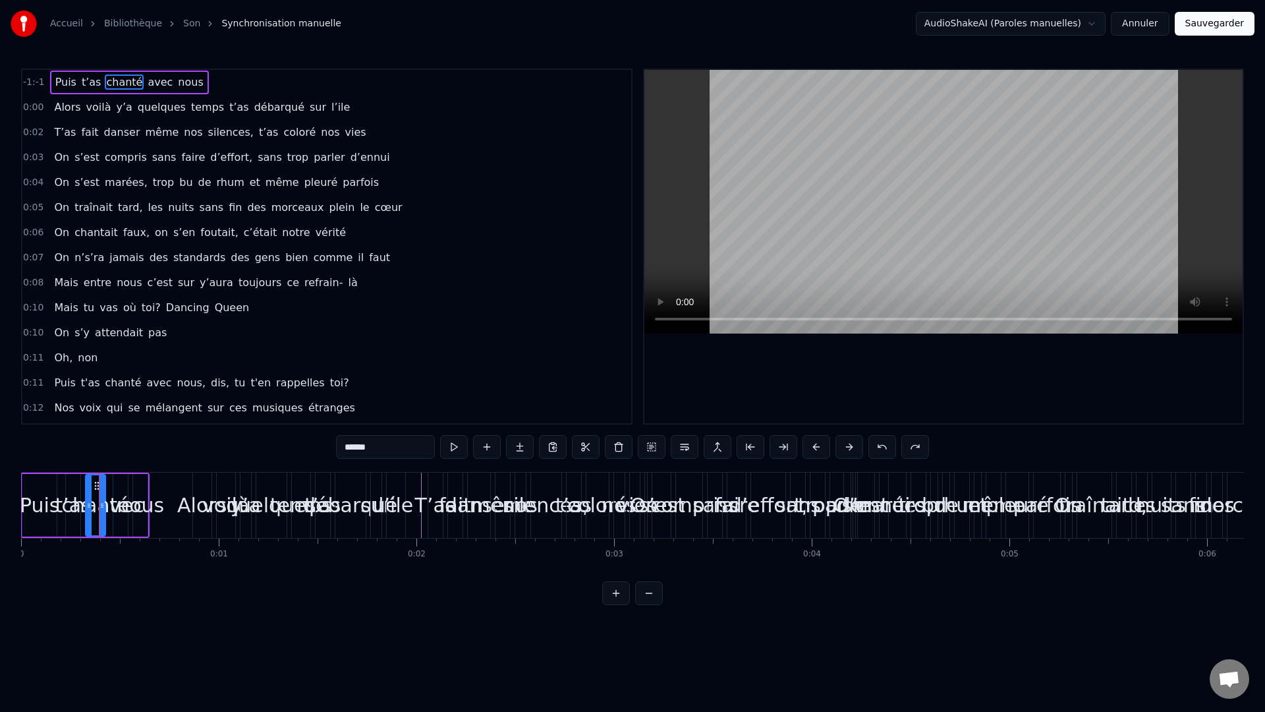
drag, startPoint x: 103, startPoint y: 497, endPoint x: 101, endPoint y: 505, distance: 8.3
click at [101, 502] on div at bounding box center [101, 505] width 5 height 60
click at [148, 482] on div "Puis t’as chanté avec nous" at bounding box center [84, 504] width 129 height 65
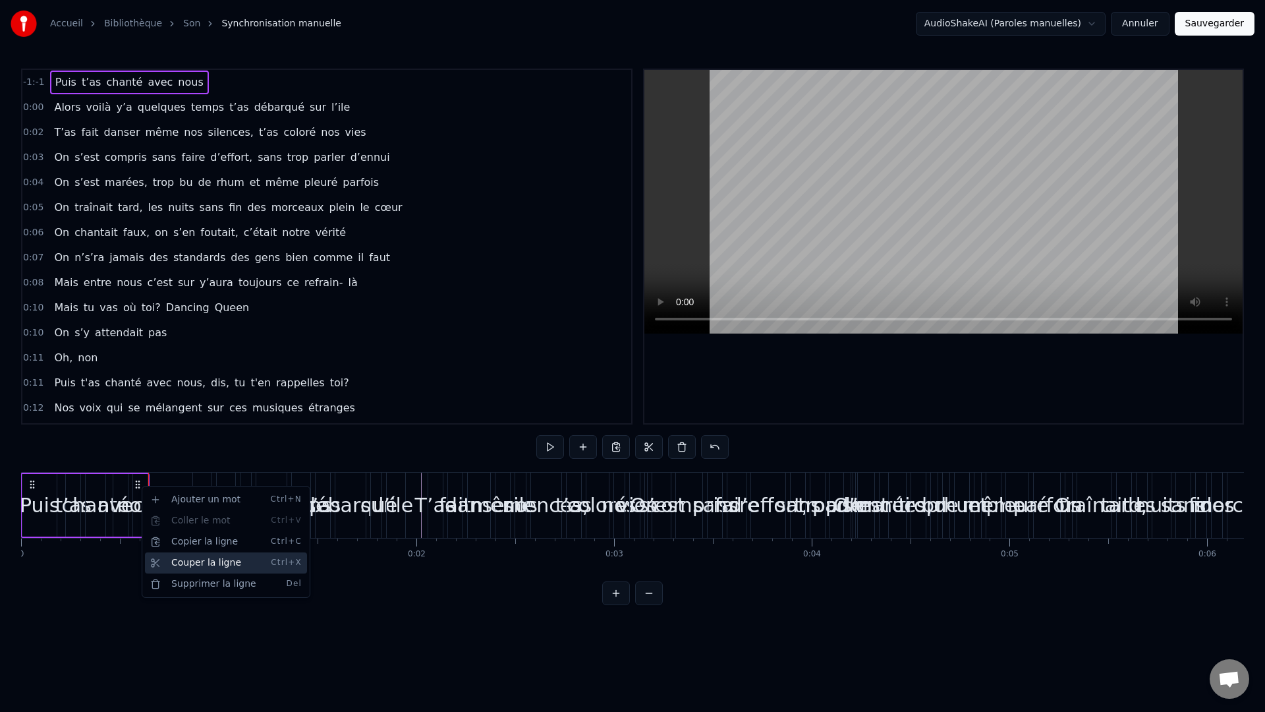
click at [217, 557] on div "Couper la ligne Ctrl+X" at bounding box center [226, 562] width 162 height 21
drag, startPoint x: 149, startPoint y: 489, endPoint x: 169, endPoint y: 492, distance: 20.0
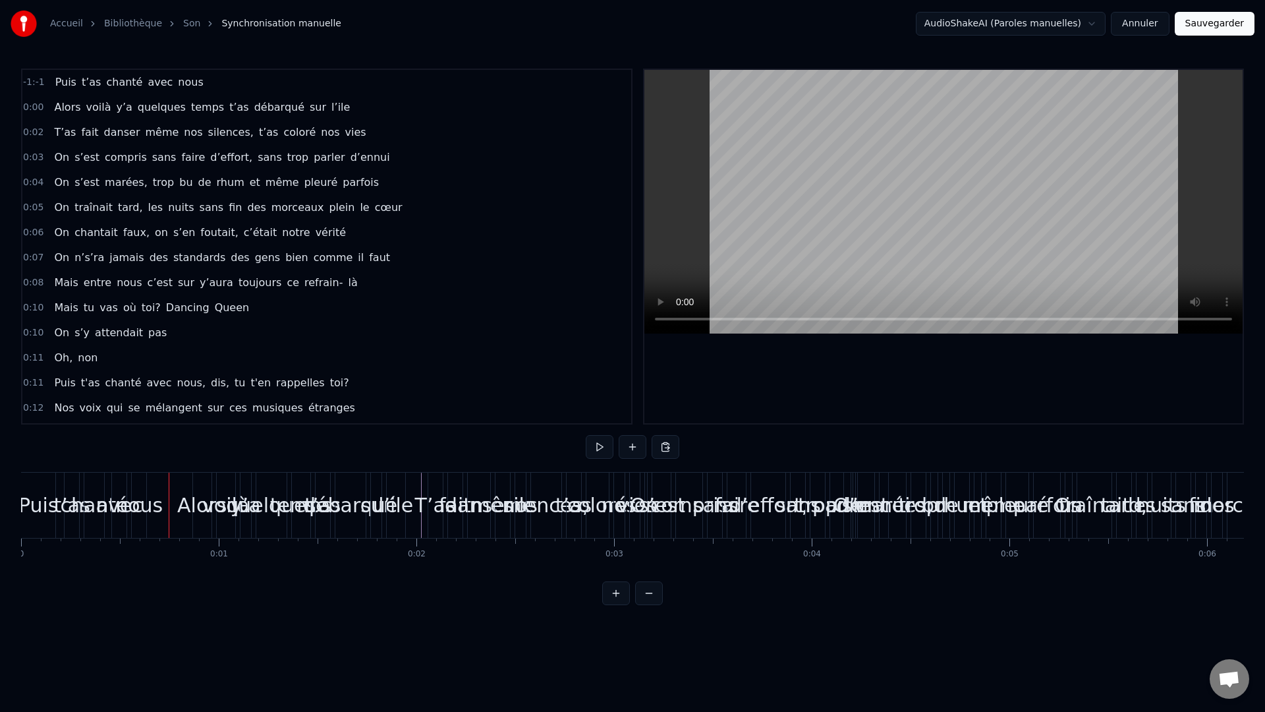
drag, startPoint x: 171, startPoint y: 494, endPoint x: 196, endPoint y: 499, distance: 26.2
click at [271, 509] on div "quelques" at bounding box center [271, 505] width 90 height 30
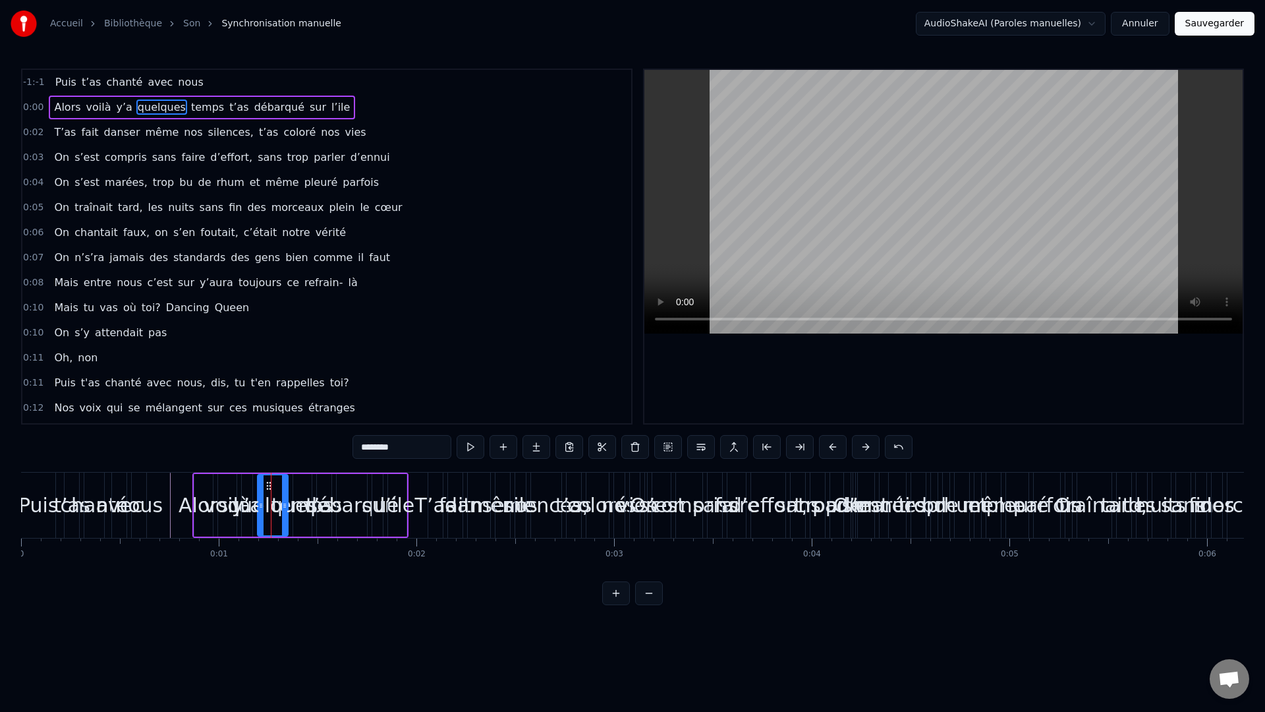
click at [430, 508] on div "T’as" at bounding box center [435, 505] width 41 height 30
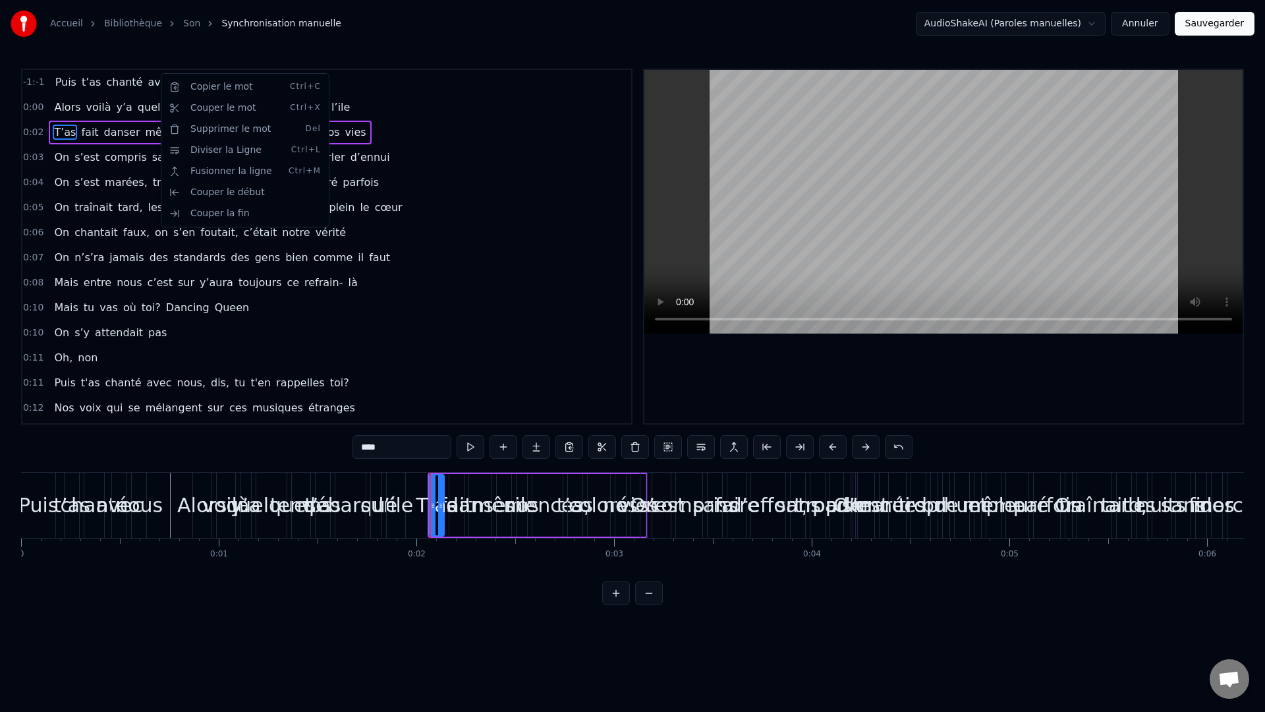
click at [667, 398] on html "Accueil Bibliothèque Son Synchronisation manuelle AudioShakeAI (Paroles manuell…" at bounding box center [632, 313] width 1265 height 626
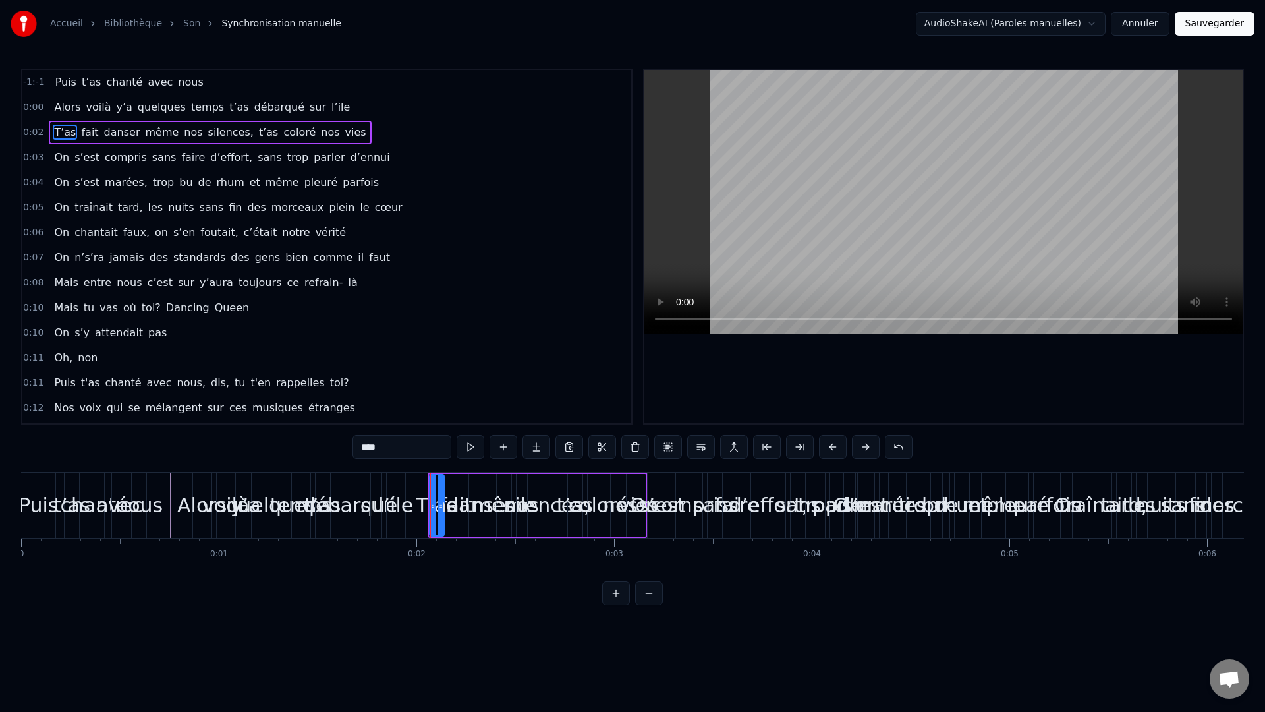
click at [611, 557] on button at bounding box center [616, 593] width 28 height 24
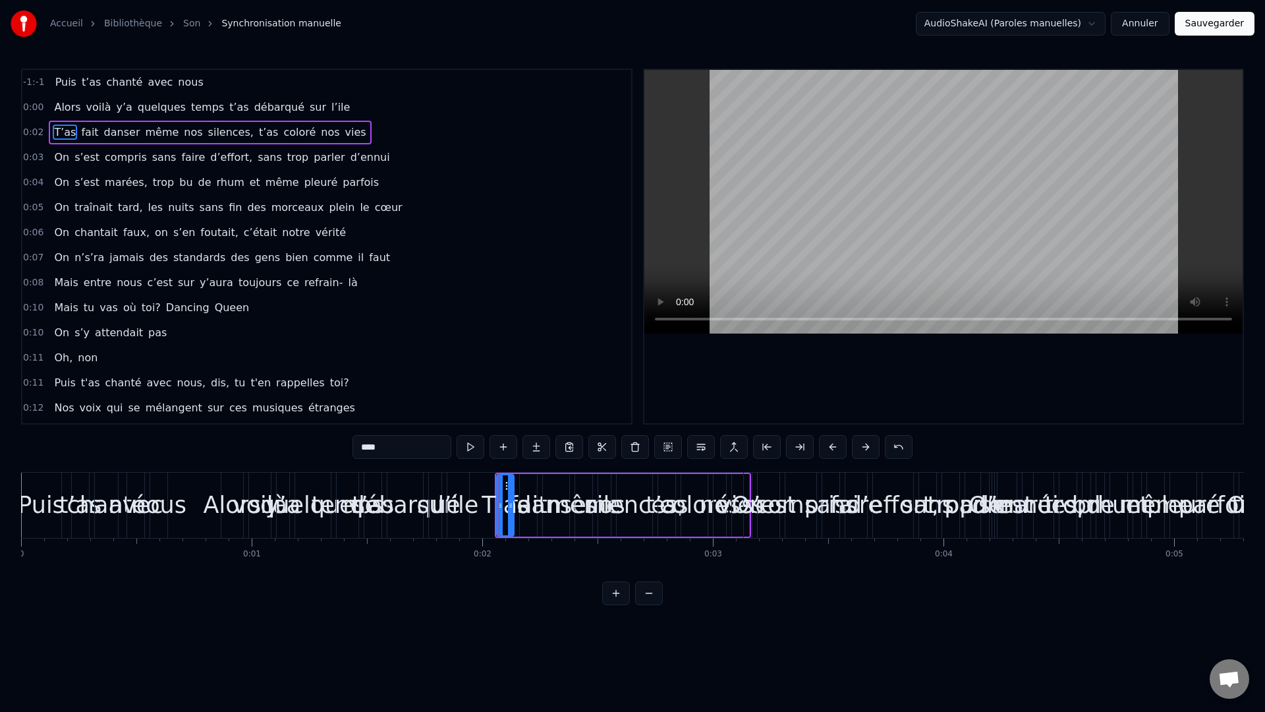
click at [611, 557] on button at bounding box center [616, 593] width 28 height 24
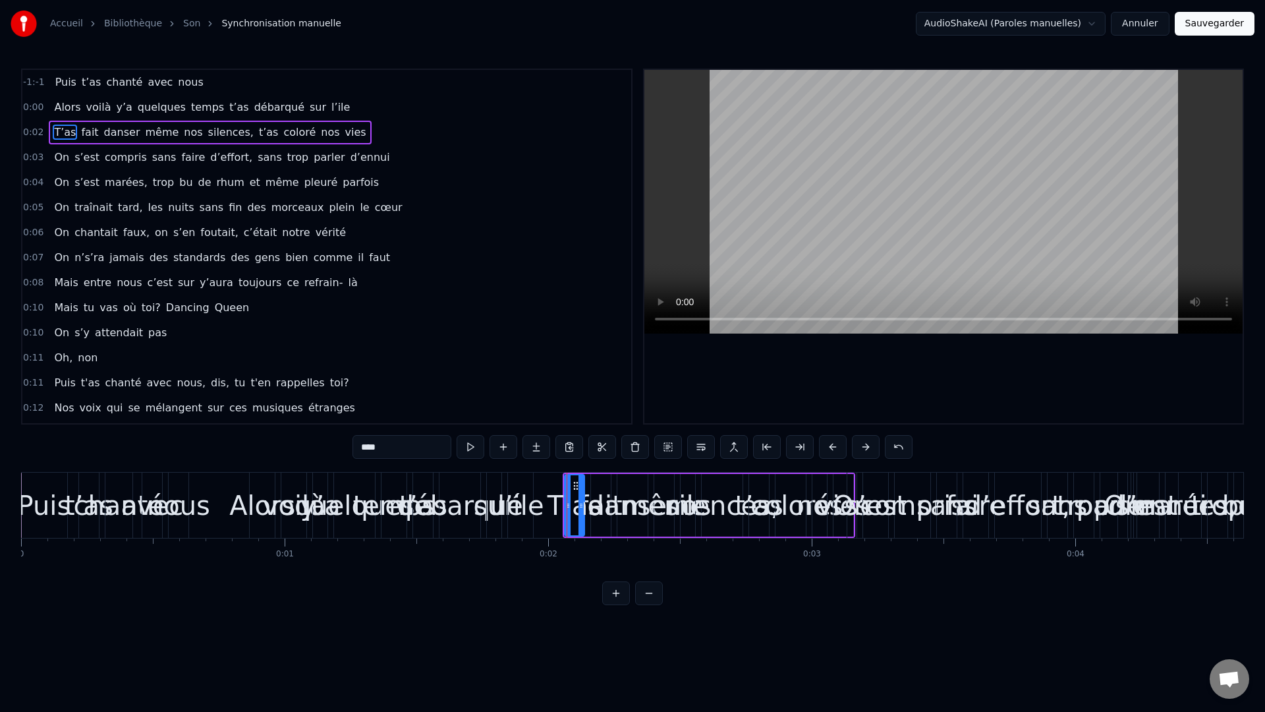
click at [611, 557] on button at bounding box center [616, 593] width 28 height 24
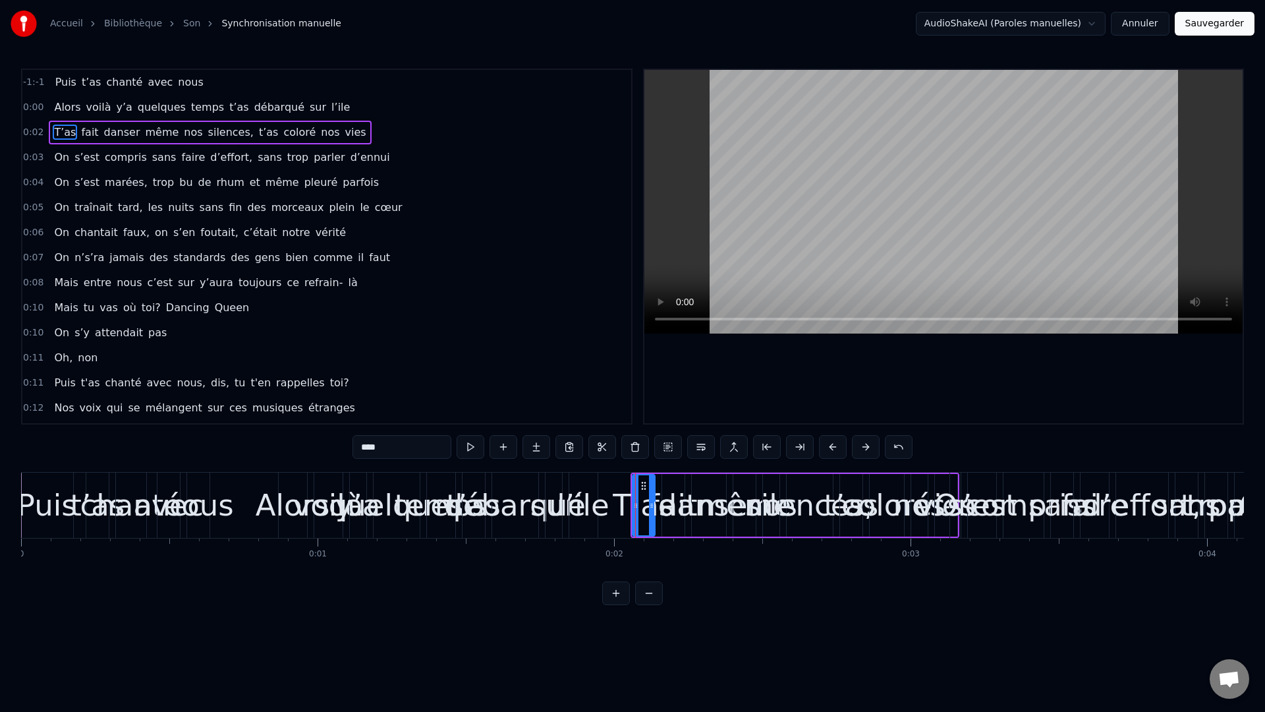
click at [59, 504] on div "Puis" at bounding box center [47, 505] width 60 height 45
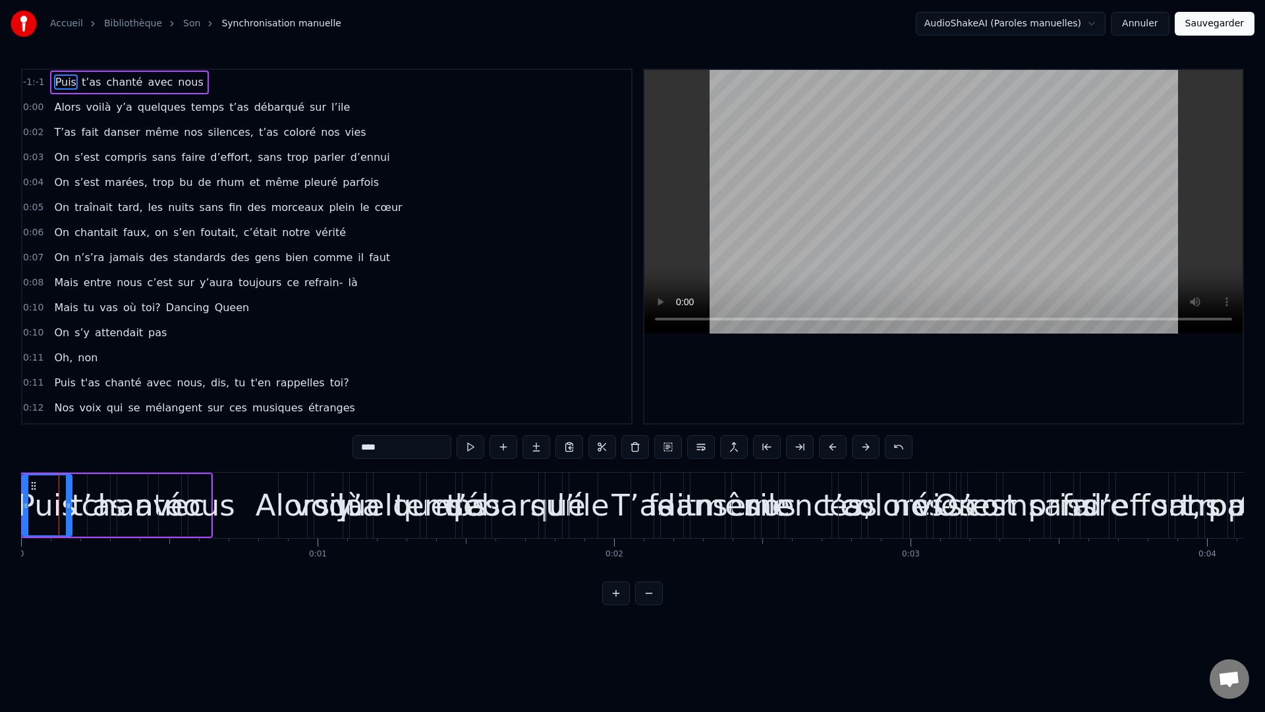
drag, startPoint x: 70, startPoint y: 505, endPoint x: 67, endPoint y: 516, distance: 10.9
click at [67, 516] on div at bounding box center [68, 505] width 5 height 60
click at [622, 557] on button at bounding box center [616, 593] width 28 height 24
click at [621, 557] on button at bounding box center [616, 593] width 28 height 24
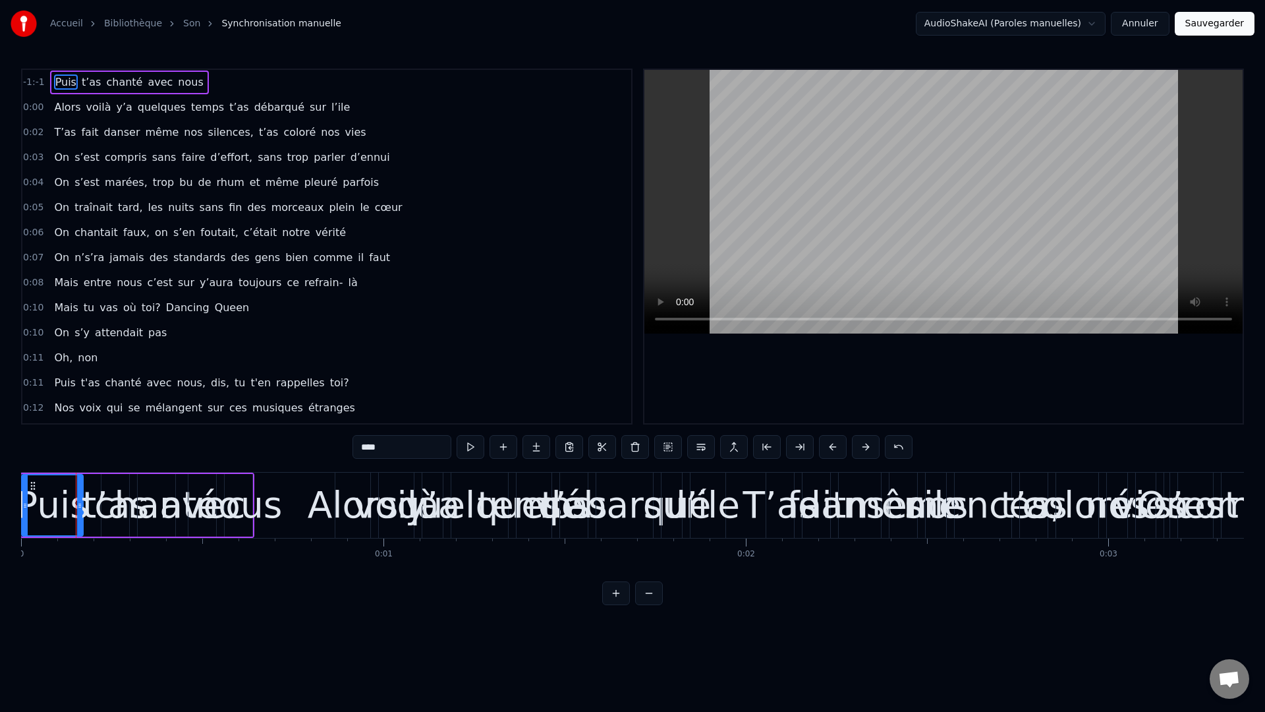
click at [619, 557] on button at bounding box center [616, 593] width 28 height 24
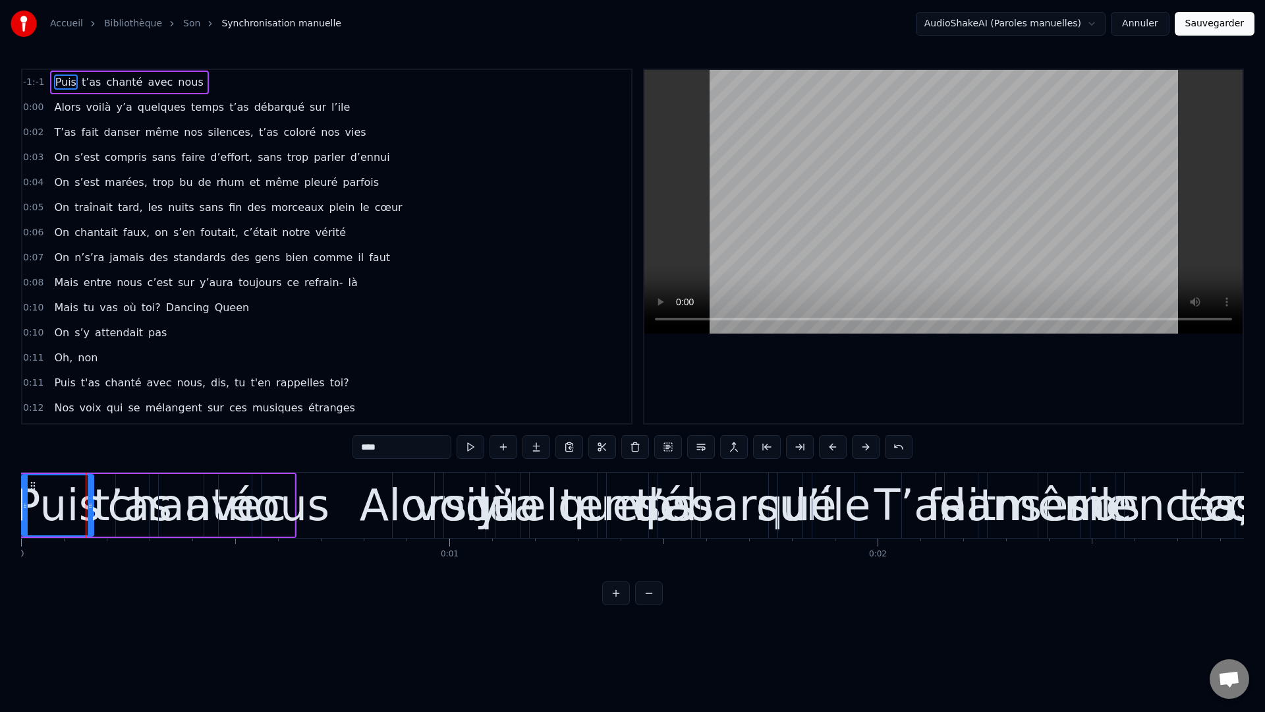
click at [619, 557] on button at bounding box center [616, 593] width 28 height 24
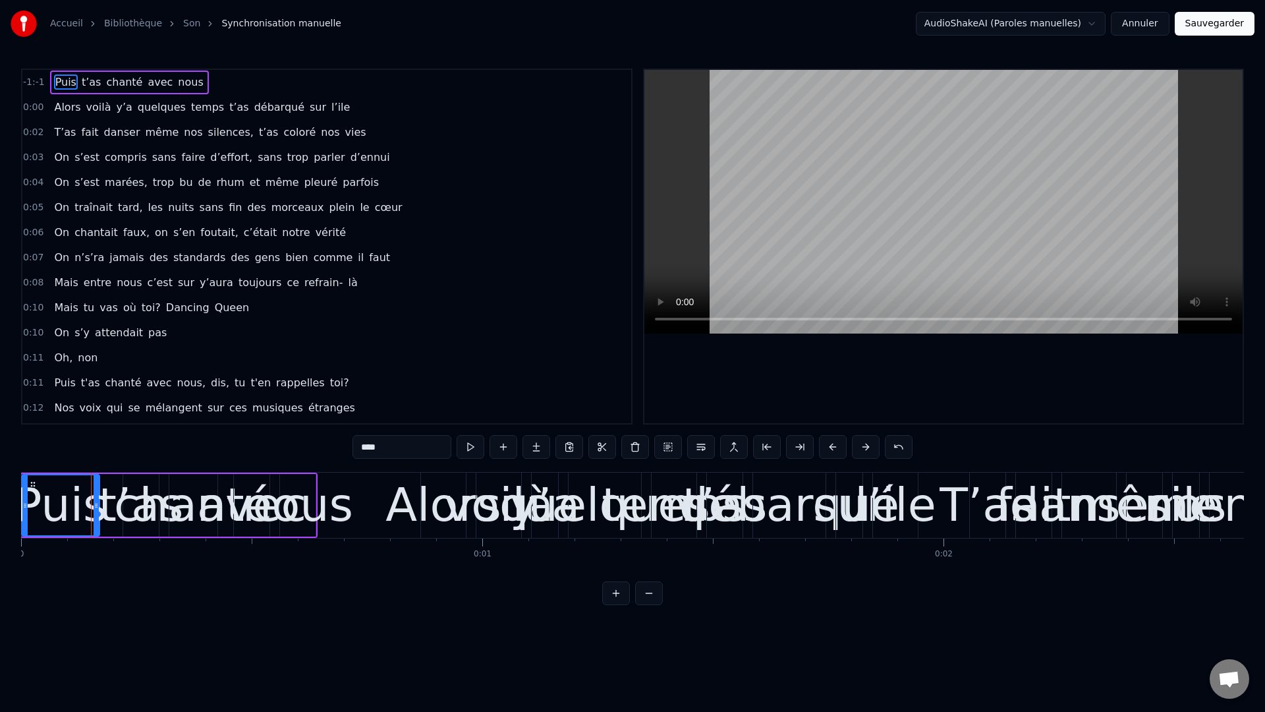
click at [619, 557] on button at bounding box center [616, 593] width 28 height 24
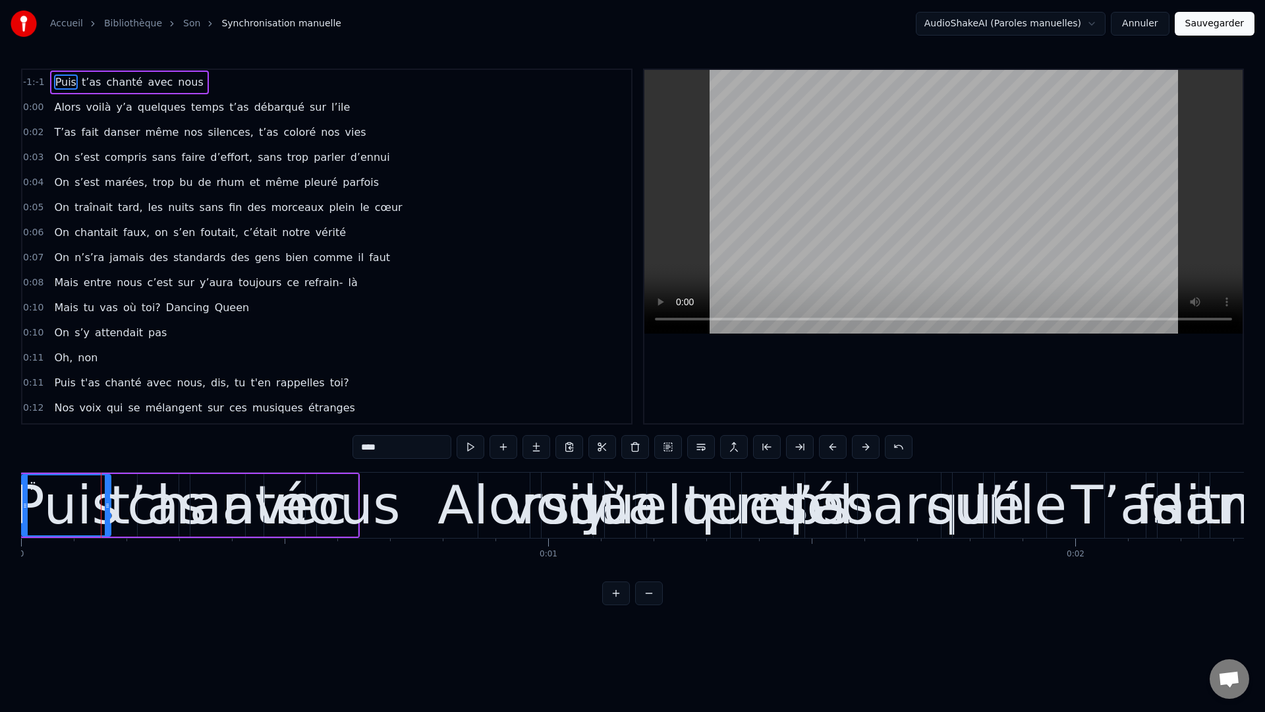
click at [618, 557] on button at bounding box center [616, 593] width 28 height 24
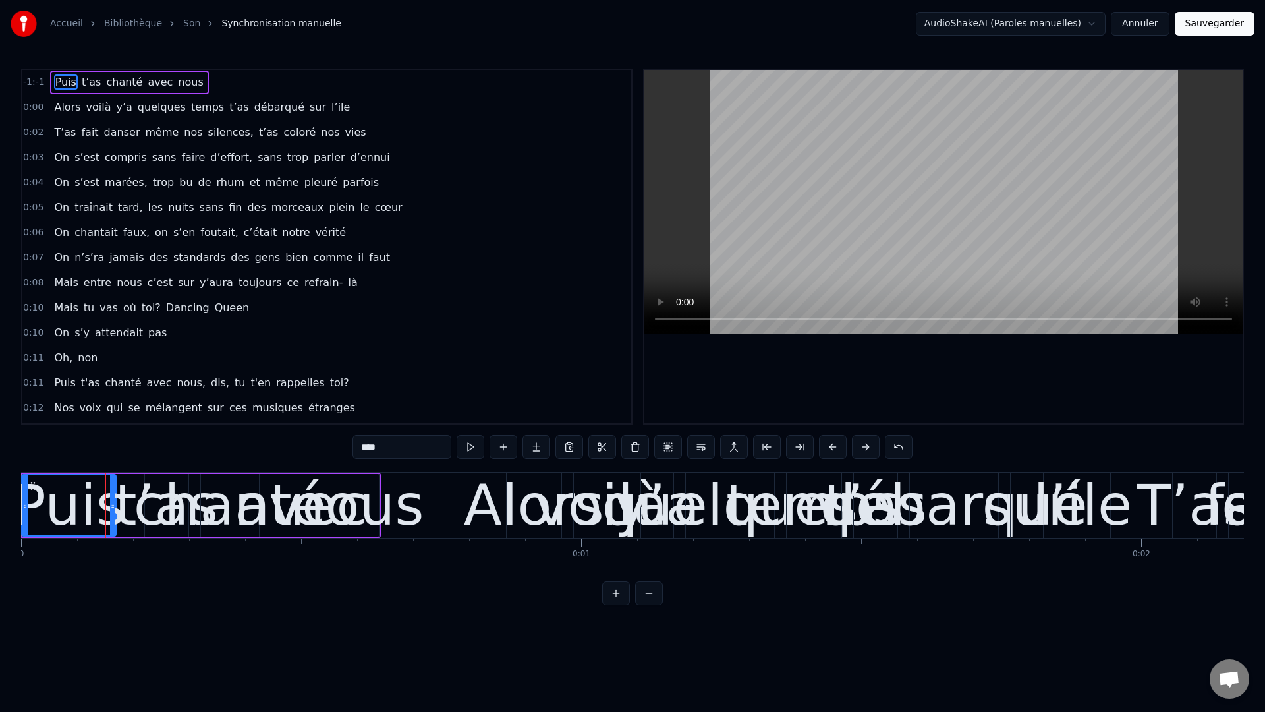
click at [617, 557] on button at bounding box center [616, 593] width 28 height 24
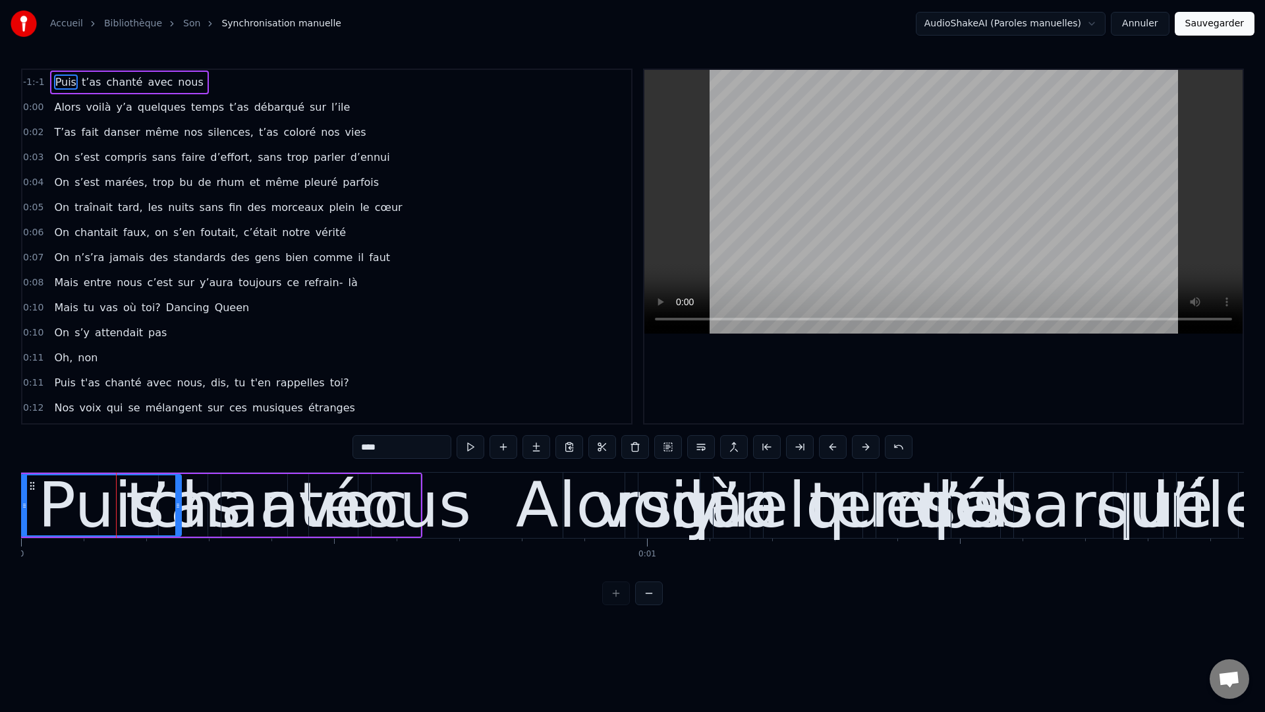
drag, startPoint x: 124, startPoint y: 503, endPoint x: 178, endPoint y: 514, distance: 55.2
click at [178, 514] on div at bounding box center [177, 505] width 5 height 60
click at [219, 521] on div "chanté" at bounding box center [254, 505] width 215 height 94
type input "******"
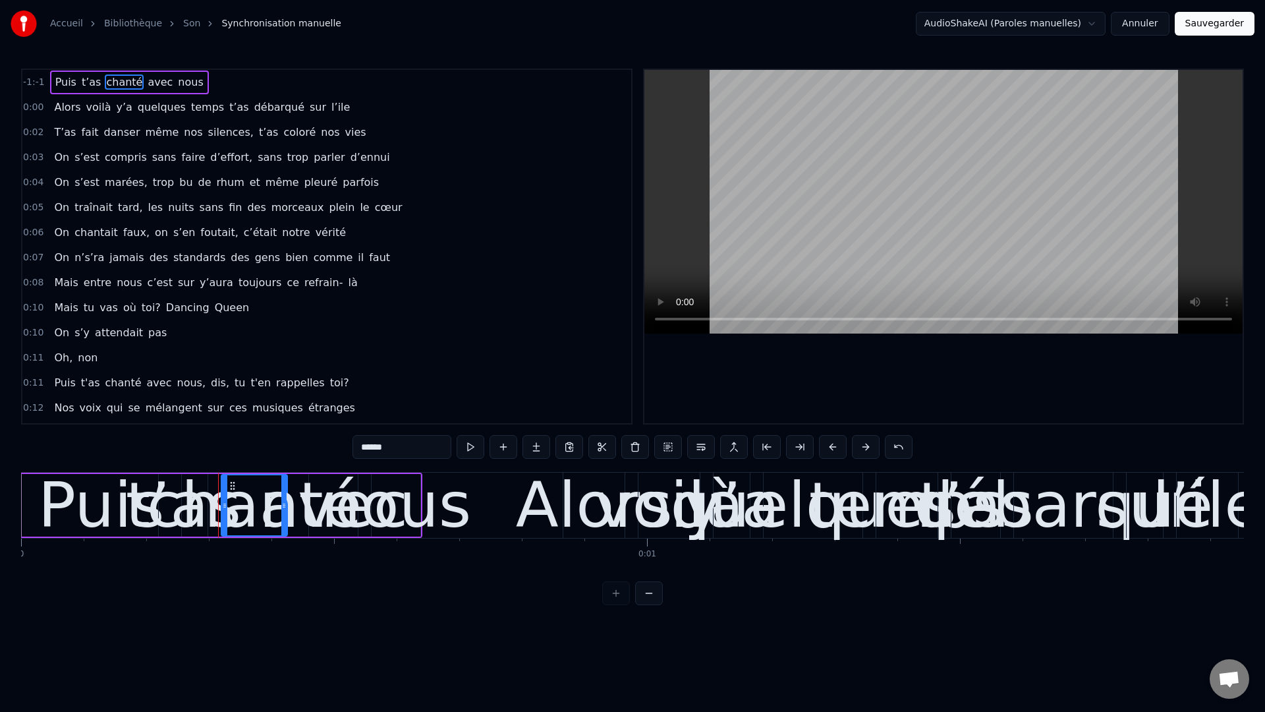
click at [92, 90] on div "Puis t’as chanté avec nous" at bounding box center [129, 83] width 159 height 24
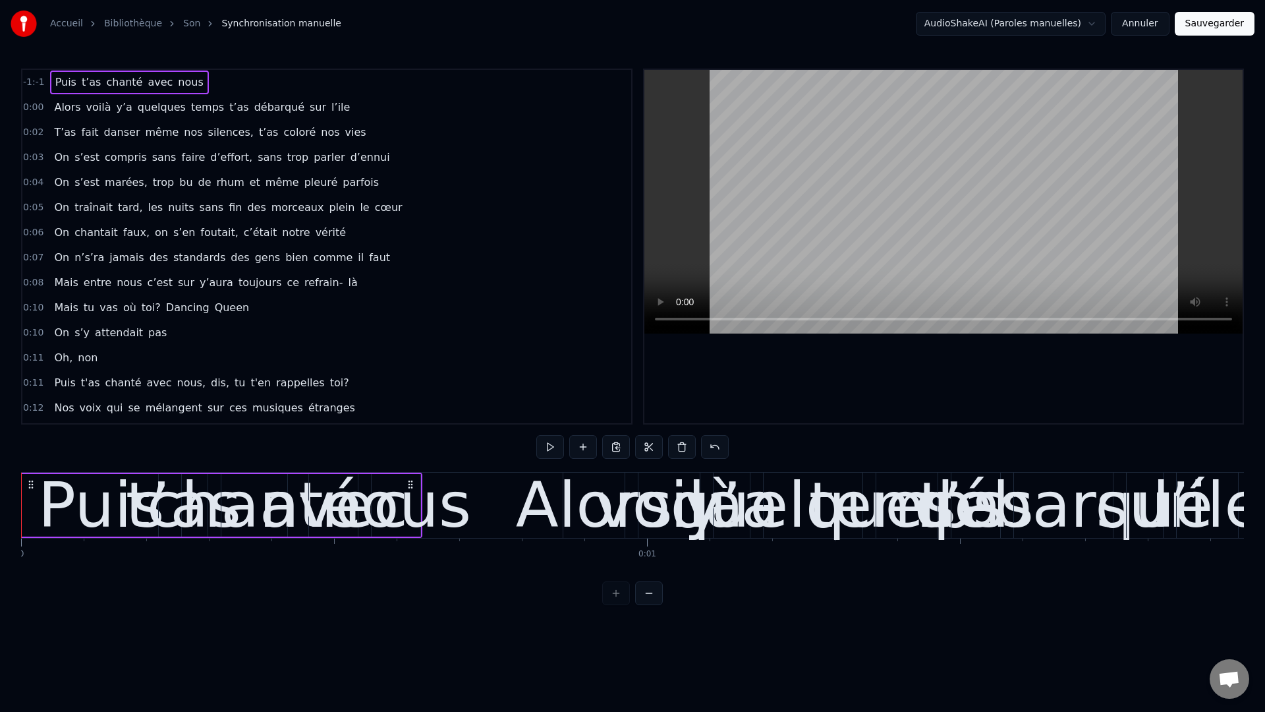
click at [93, 85] on span "t’as" at bounding box center [91, 81] width 22 height 15
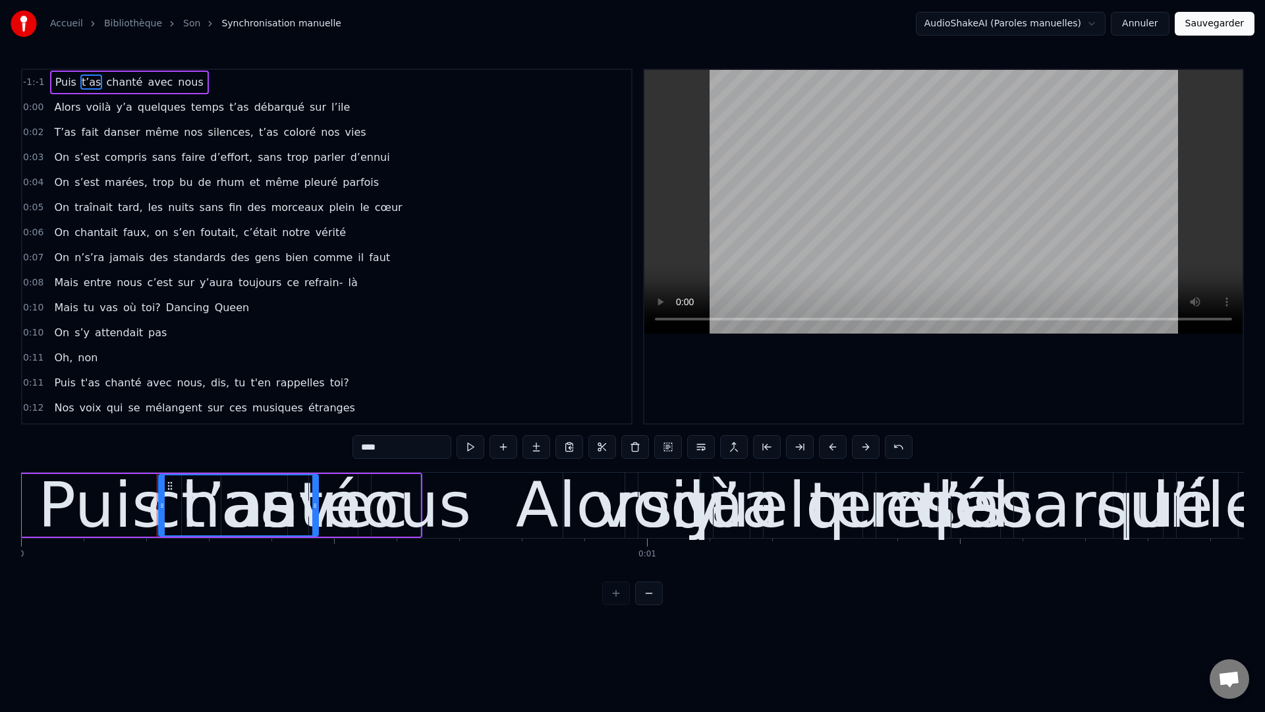
drag, startPoint x: 206, startPoint y: 500, endPoint x: 317, endPoint y: 516, distance: 111.8
click at [317, 516] on div at bounding box center [314, 505] width 5 height 60
click at [121, 81] on span "chanté" at bounding box center [124, 81] width 39 height 15
type input "******"
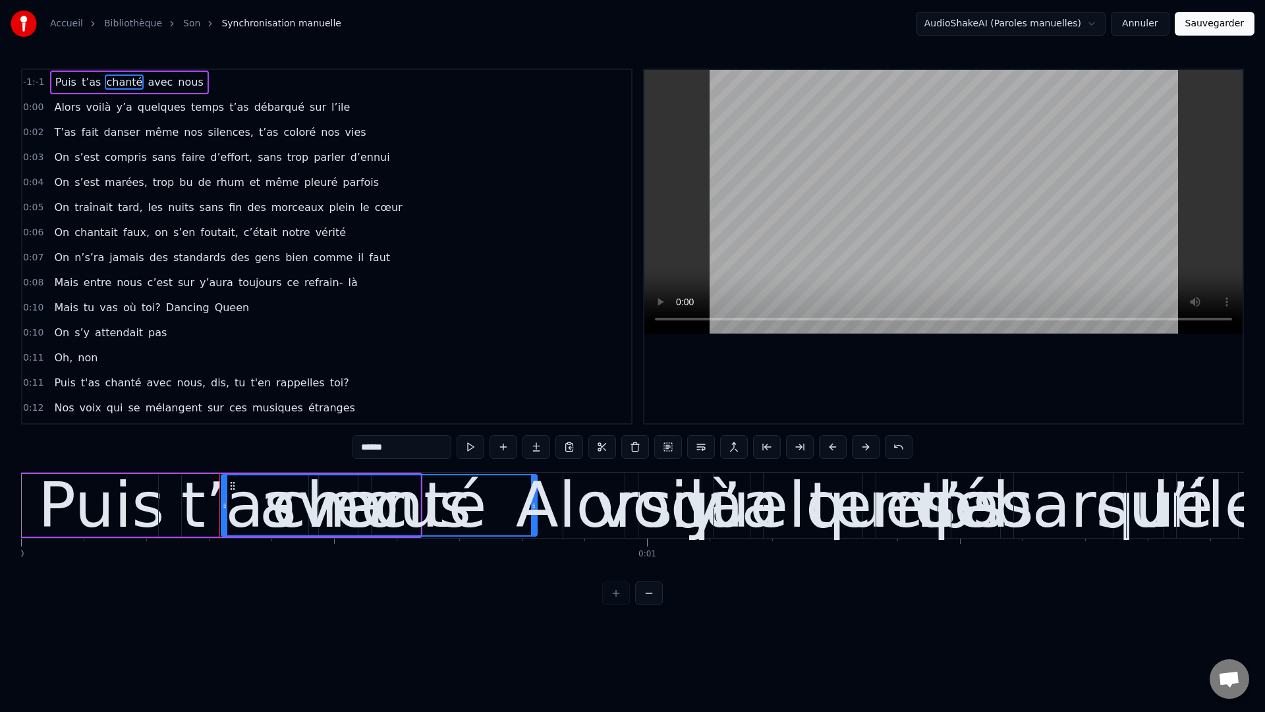
drag, startPoint x: 285, startPoint y: 493, endPoint x: 505, endPoint y: 471, distance: 221.2
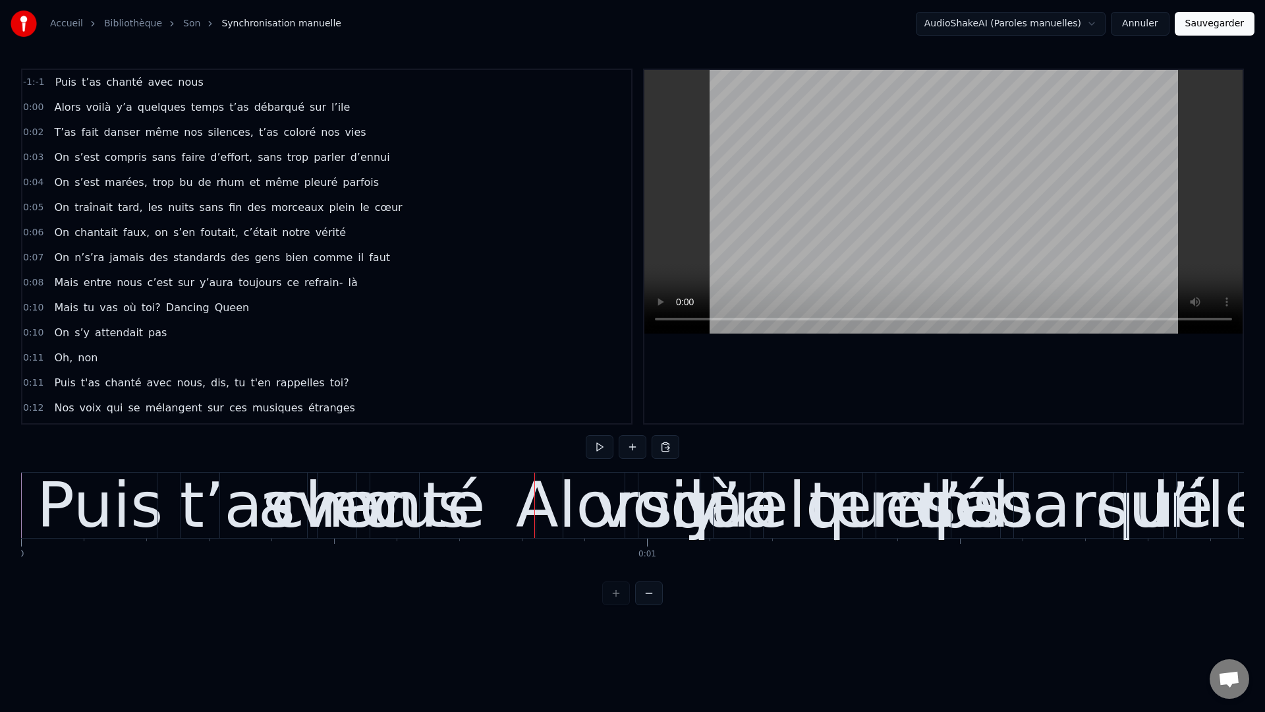
click at [150, 81] on span "avec" at bounding box center [160, 81] width 28 height 15
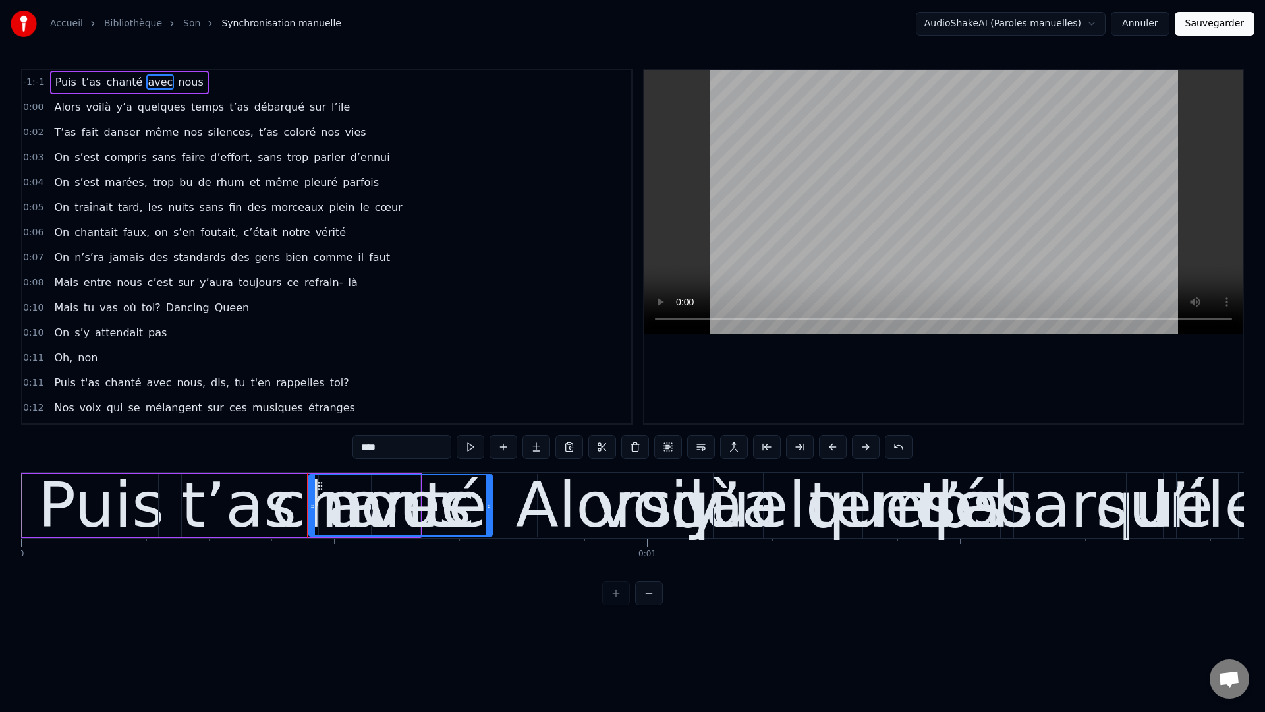
drag, startPoint x: 355, startPoint y: 496, endPoint x: 473, endPoint y: 500, distance: 118.0
click at [490, 512] on div at bounding box center [488, 505] width 5 height 60
click at [188, 84] on span "nous" at bounding box center [191, 81] width 28 height 15
type input "****"
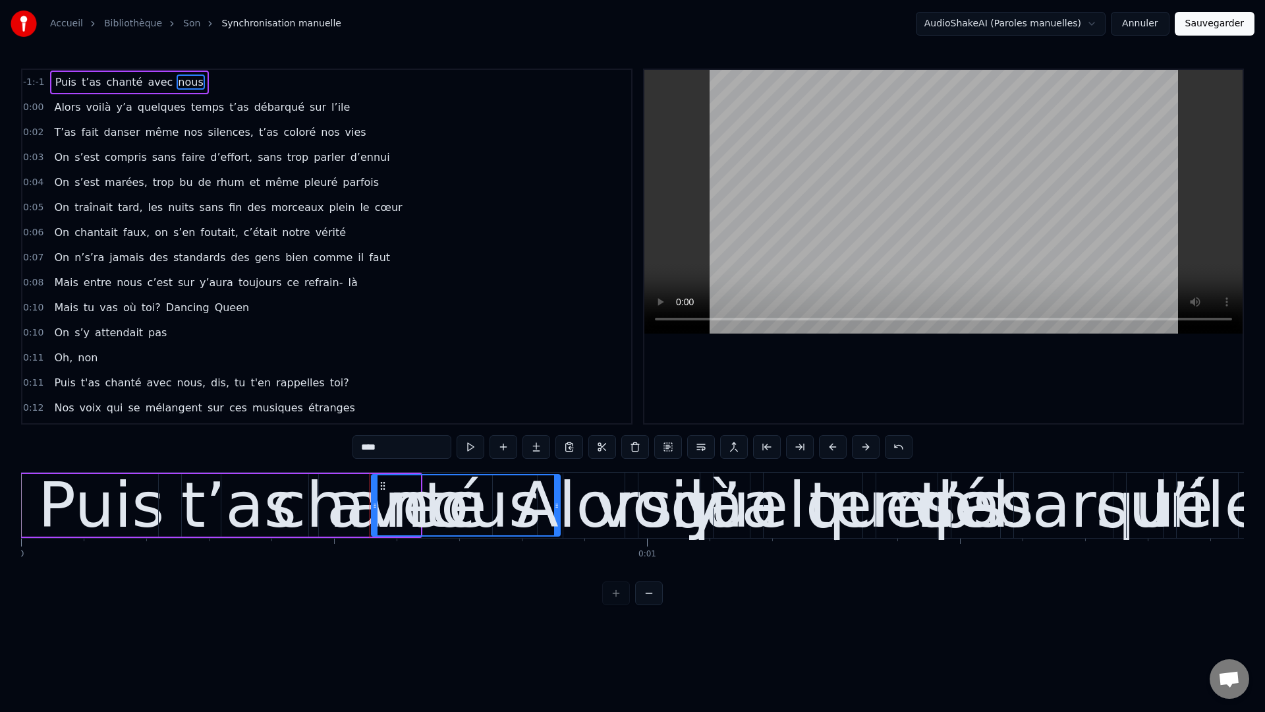
drag, startPoint x: 416, startPoint y: 501, endPoint x: 556, endPoint y: 508, distance: 139.9
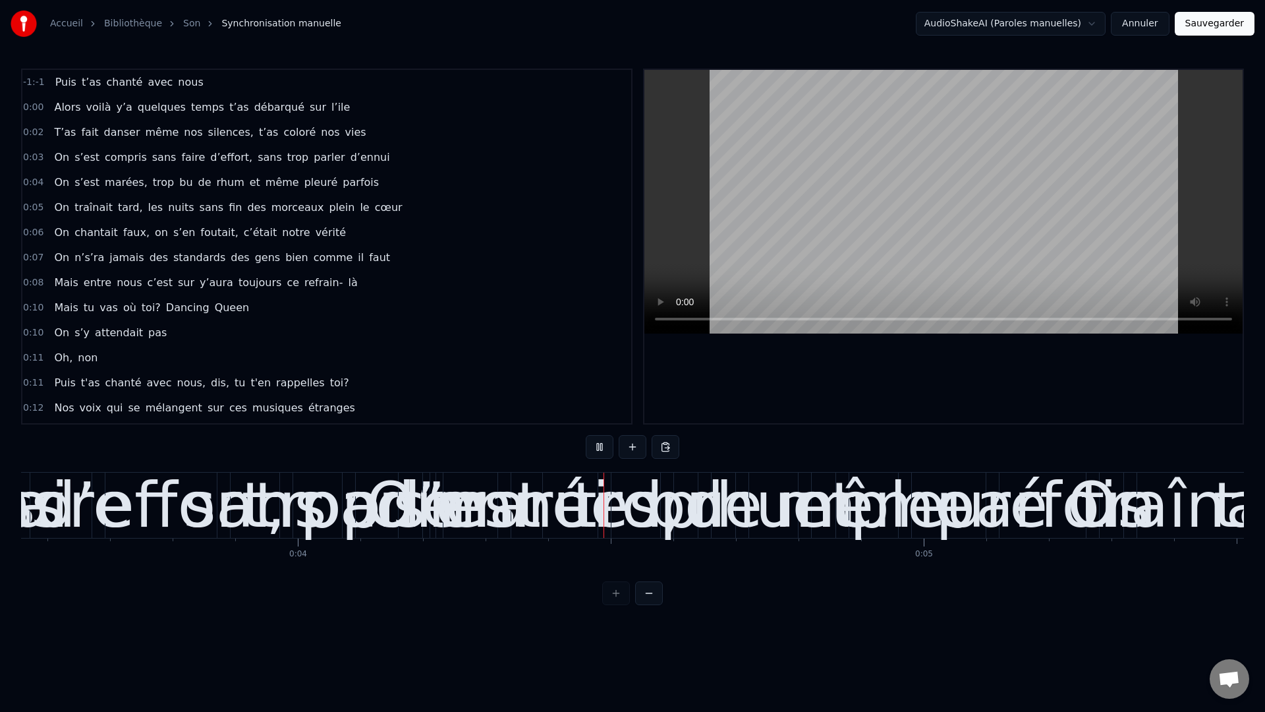
scroll to position [0, 2363]
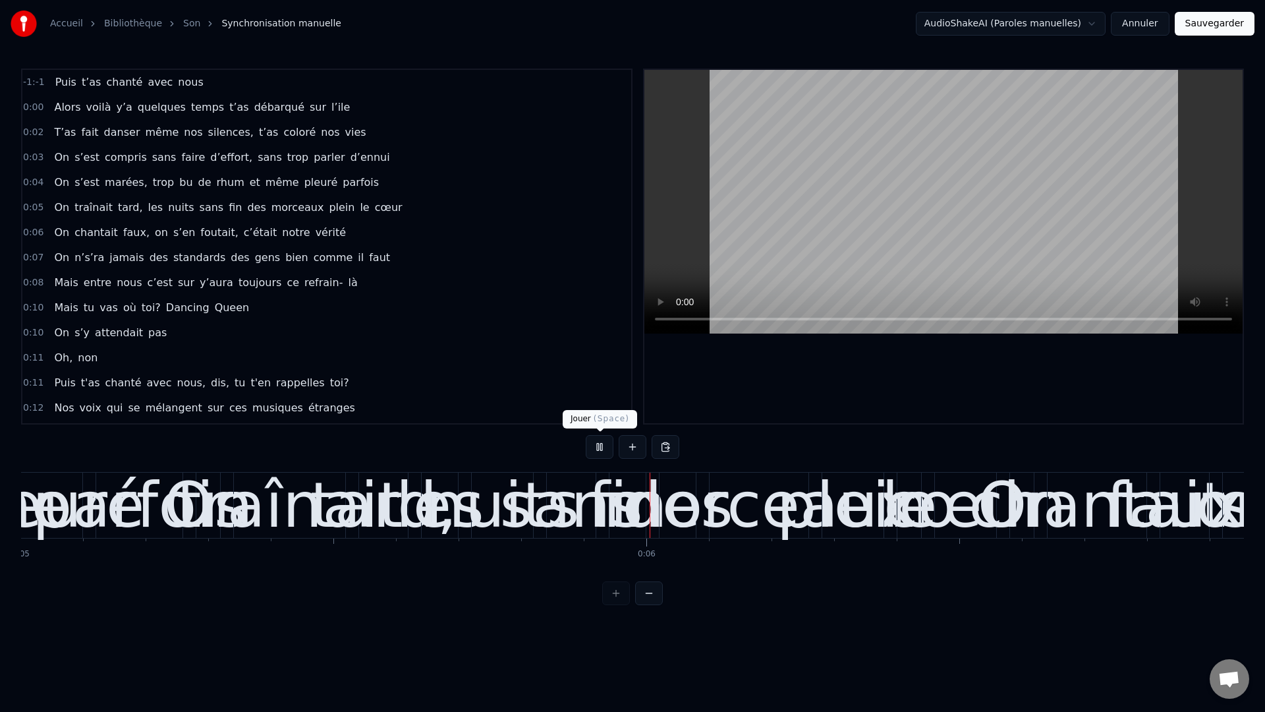
click at [610, 444] on button at bounding box center [600, 447] width 28 height 24
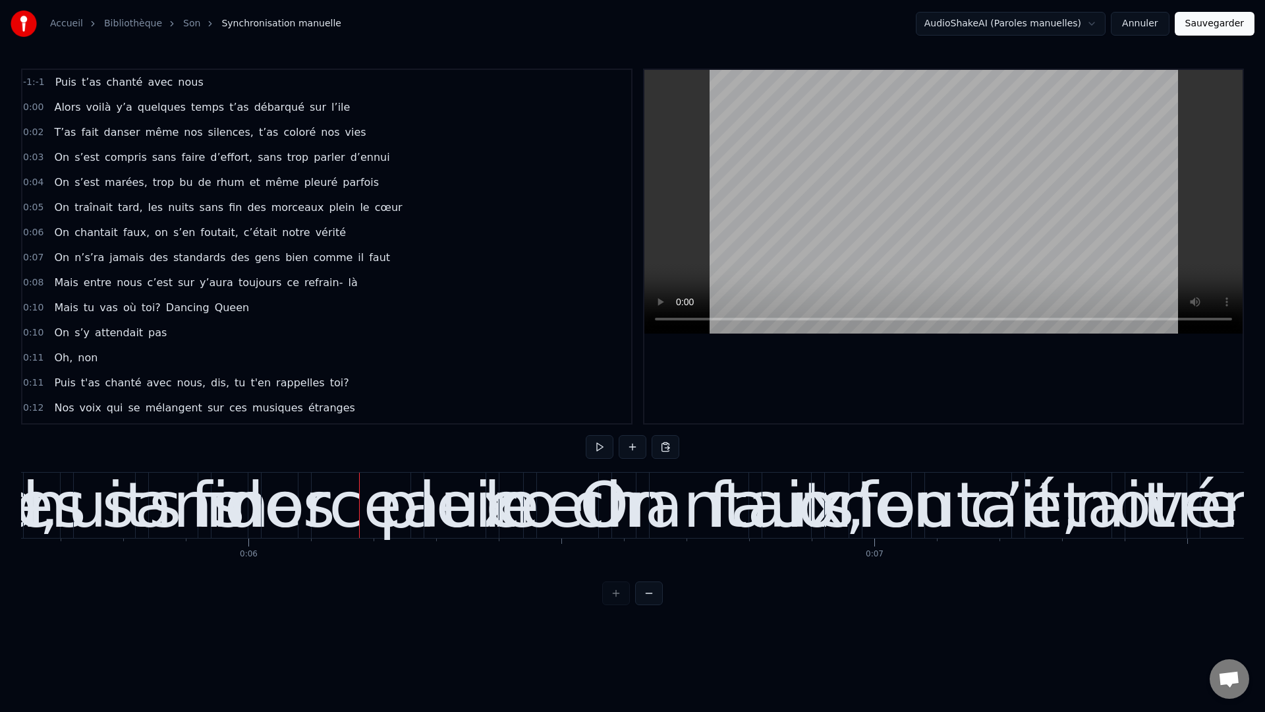
scroll to position [0, 0]
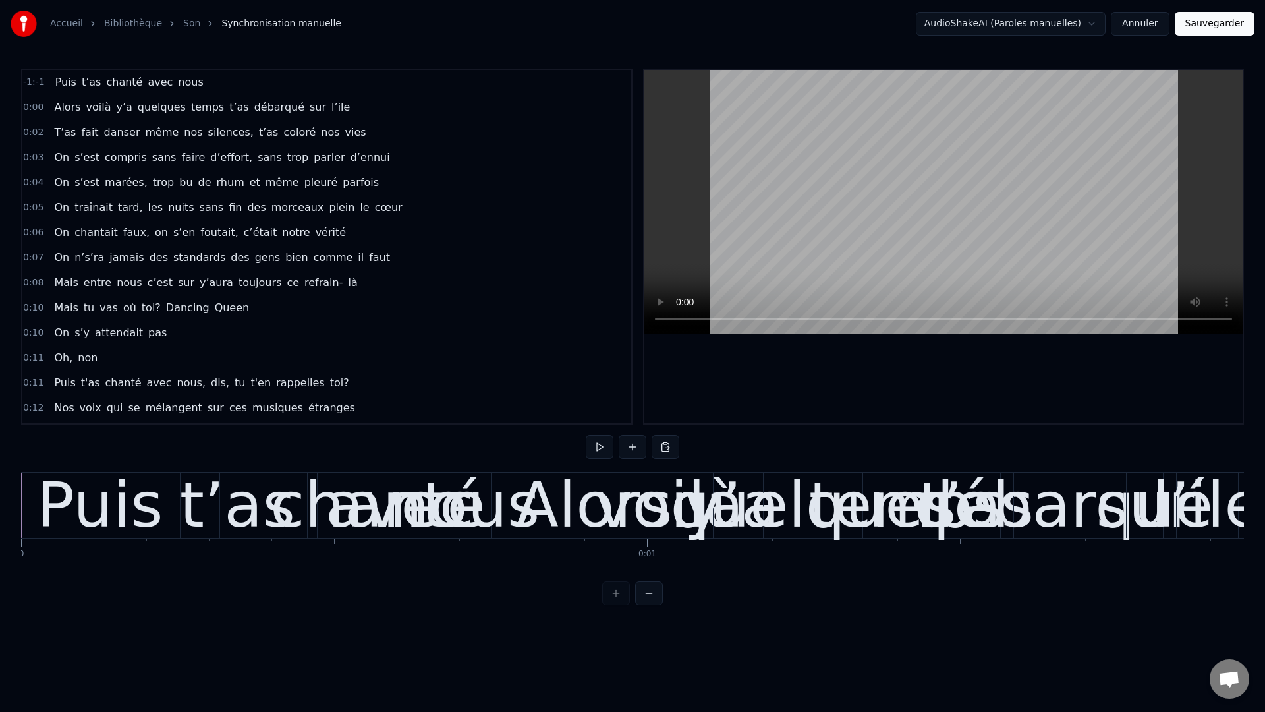
click at [177, 75] on span "nous" at bounding box center [191, 81] width 28 height 15
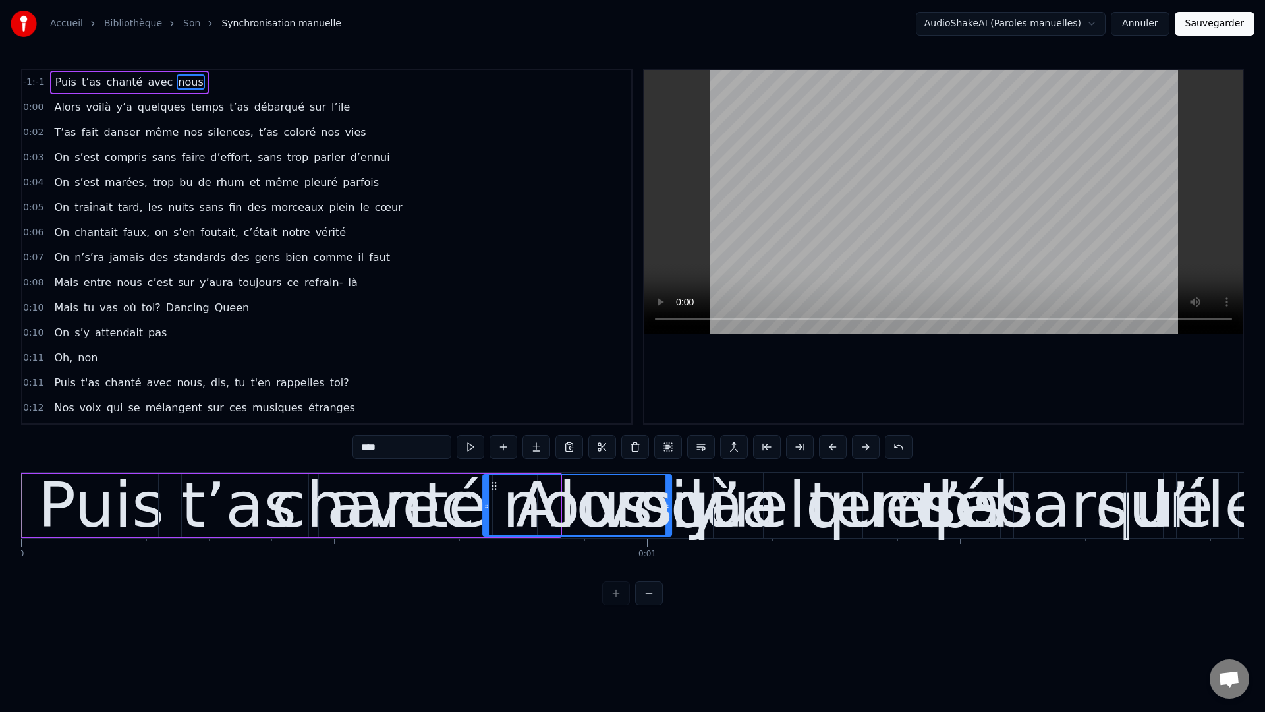
drag, startPoint x: 388, startPoint y: 486, endPoint x: 494, endPoint y: 505, distance: 107.1
click at [494, 504] on div "nous" at bounding box center [577, 505] width 187 height 60
click at [229, 112] on span "t’as" at bounding box center [239, 106] width 22 height 15
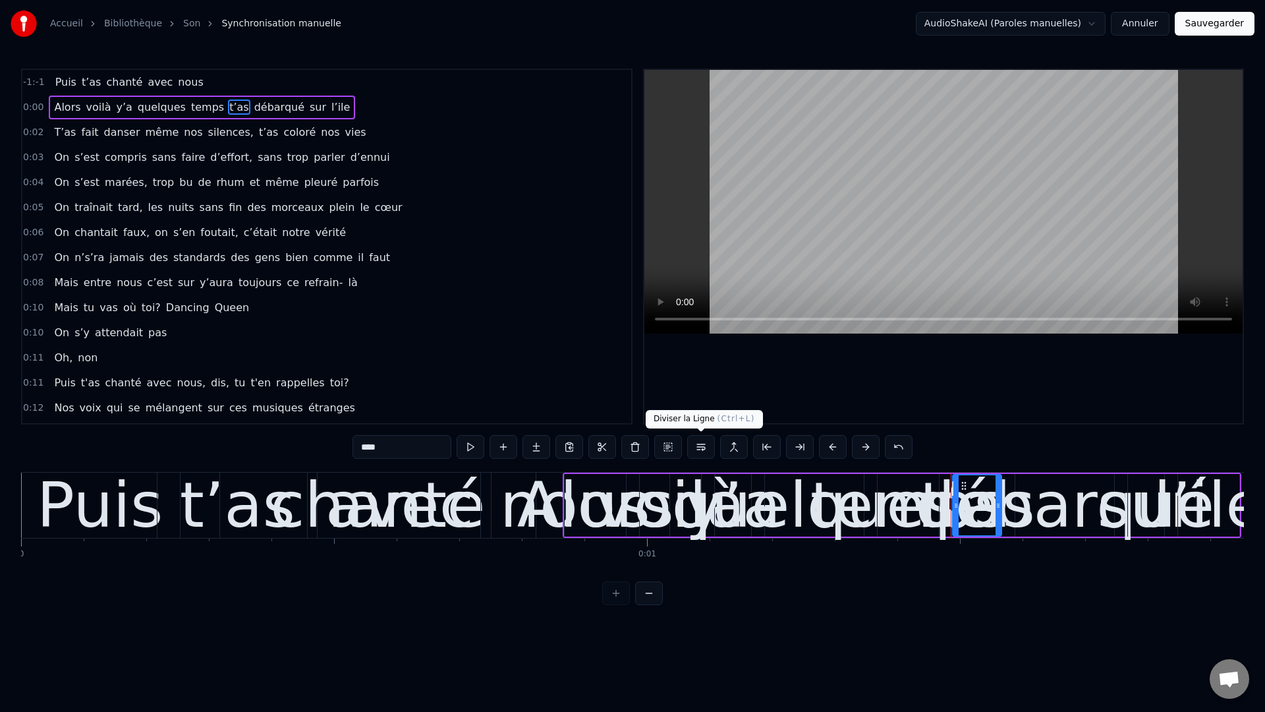
click at [583, 505] on div "Alors" at bounding box center [595, 505] width 157 height 94
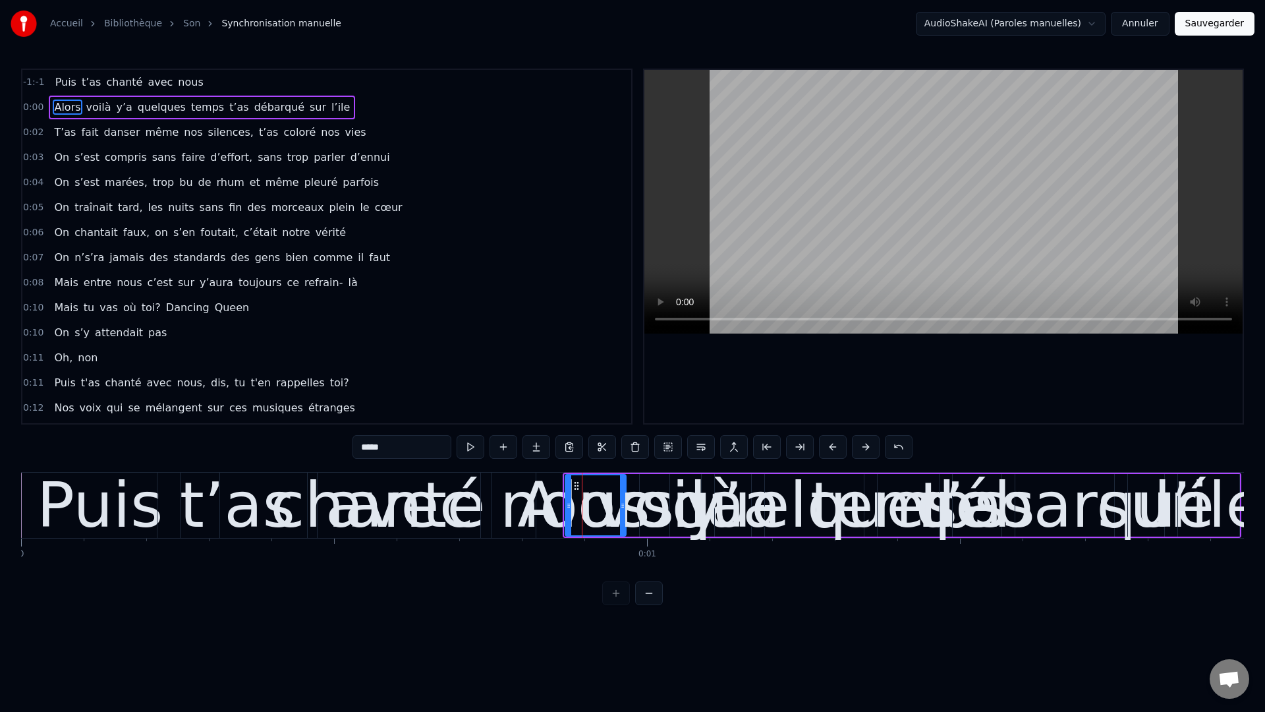
click at [567, 505] on icon at bounding box center [568, 505] width 5 height 11
click at [515, 508] on div "nous" at bounding box center [575, 505] width 150 height 94
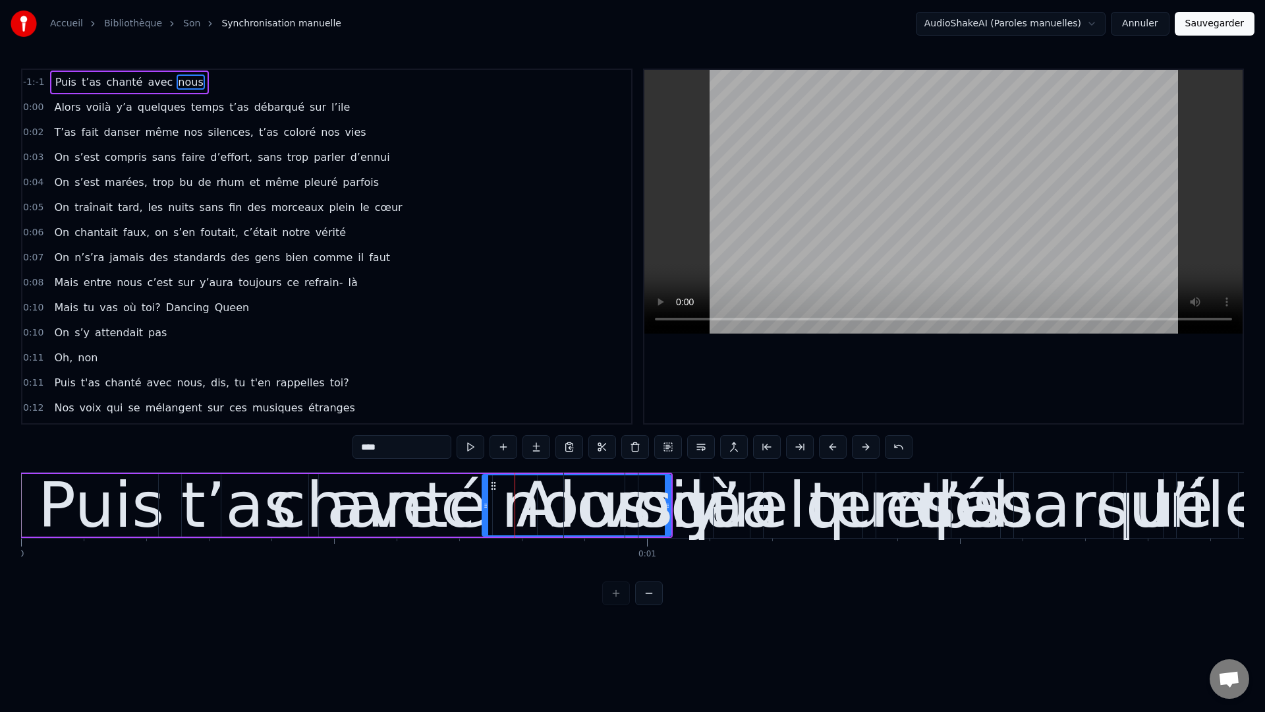
click at [380, 508] on div "avec" at bounding box center [401, 505] width 148 height 94
drag, startPoint x: 324, startPoint y: 485, endPoint x: 497, endPoint y: 504, distance: 174.3
click at [157, 84] on span "nous" at bounding box center [160, 81] width 28 height 15
type input "****"
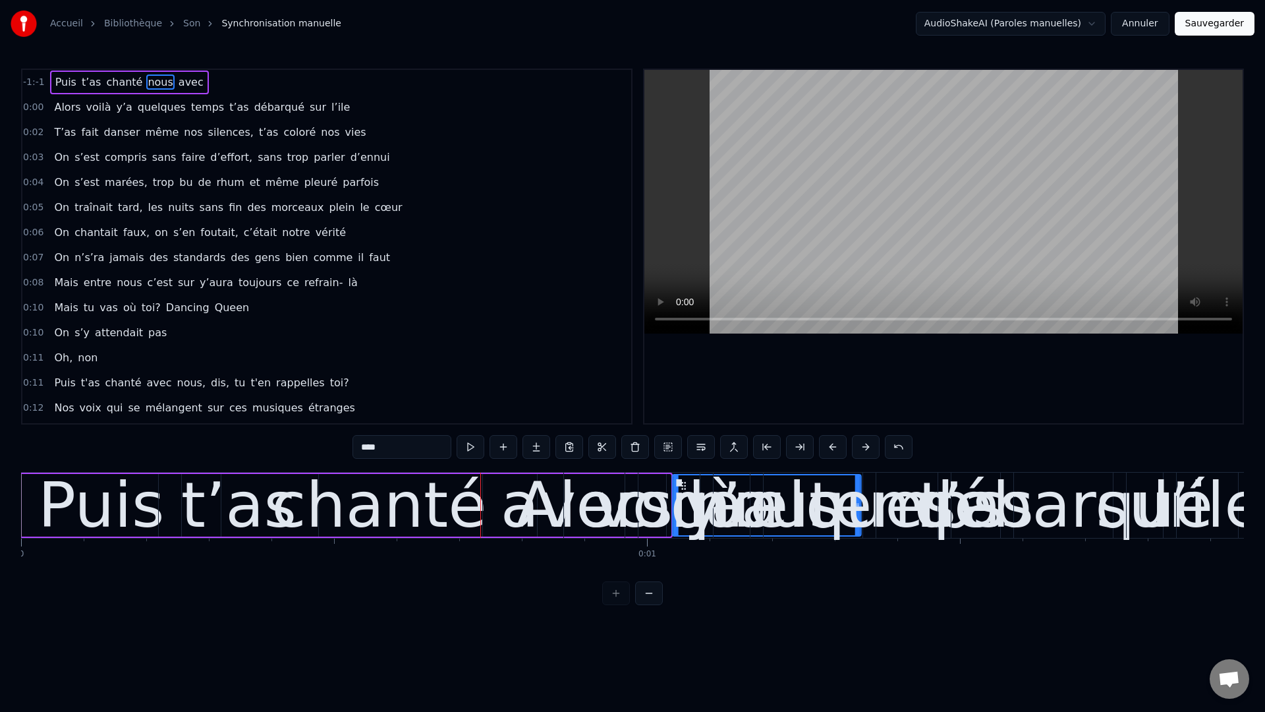
drag, startPoint x: 497, startPoint y: 483, endPoint x: 684, endPoint y: 496, distance: 186.9
click at [53, 113] on span "Alors" at bounding box center [67, 107] width 29 height 16
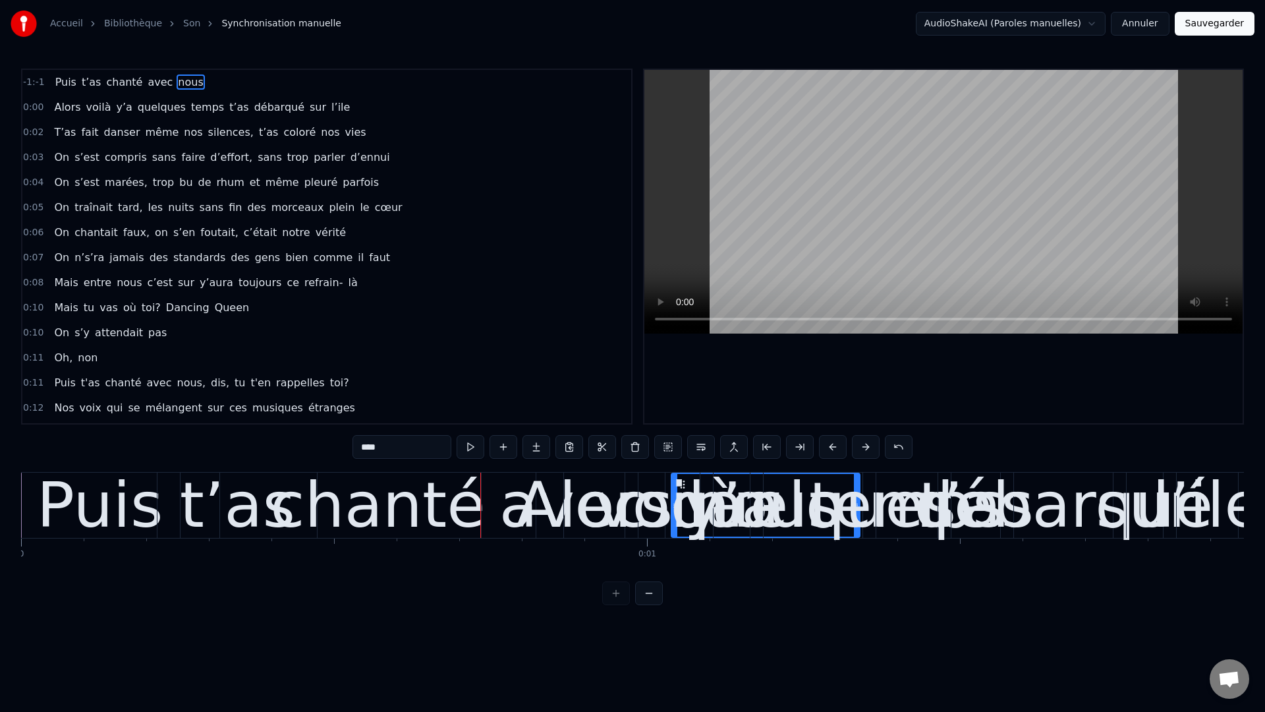
drag, startPoint x: 553, startPoint y: 491, endPoint x: 637, endPoint y: 499, distance: 84.1
click at [639, 499] on div "Alors voilà y’a quelques temps t’as débarqué sur l’ile" at bounding box center [902, 504] width 678 height 65
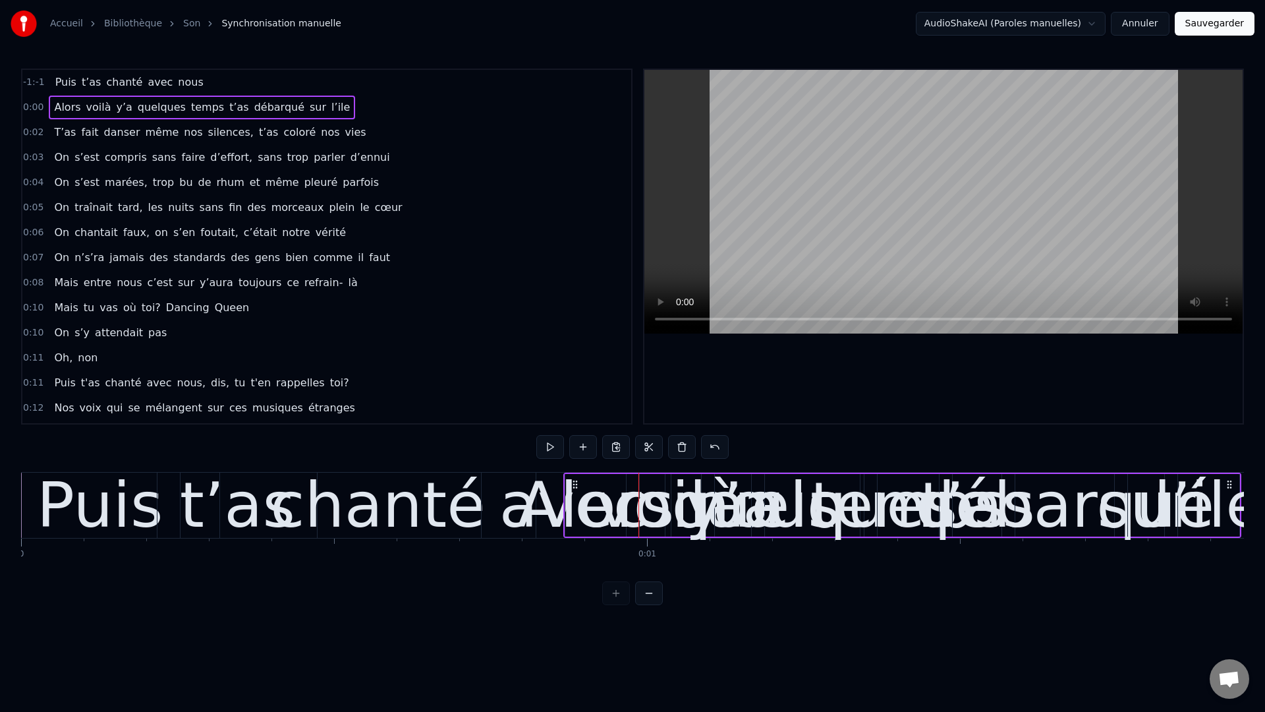
click at [573, 508] on div "Alors" at bounding box center [595, 505] width 157 height 94
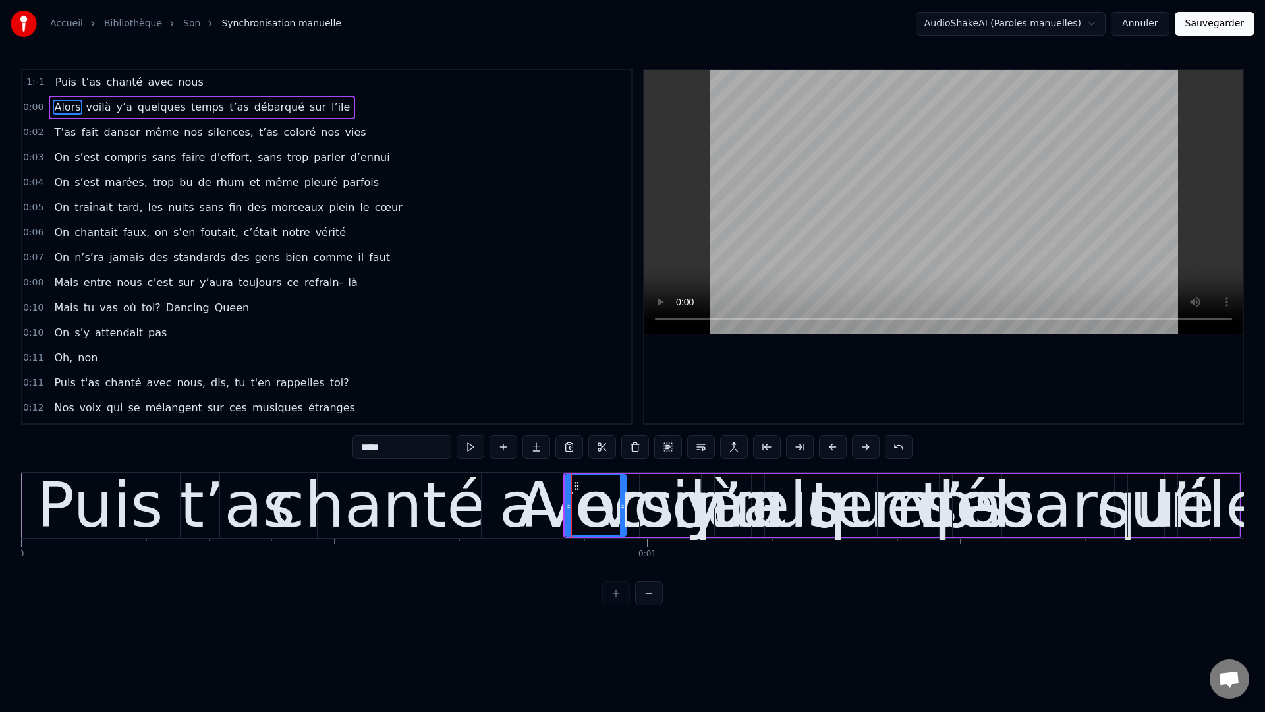
click at [550, 499] on div "Alors" at bounding box center [595, 505] width 157 height 94
drag, startPoint x: 567, startPoint y: 498, endPoint x: 723, endPoint y: 520, distance: 157.0
click at [723, 520] on div "Alors voilà y’a quelques temps t’as débarqué sur l’ile" at bounding box center [902, 504] width 678 height 65
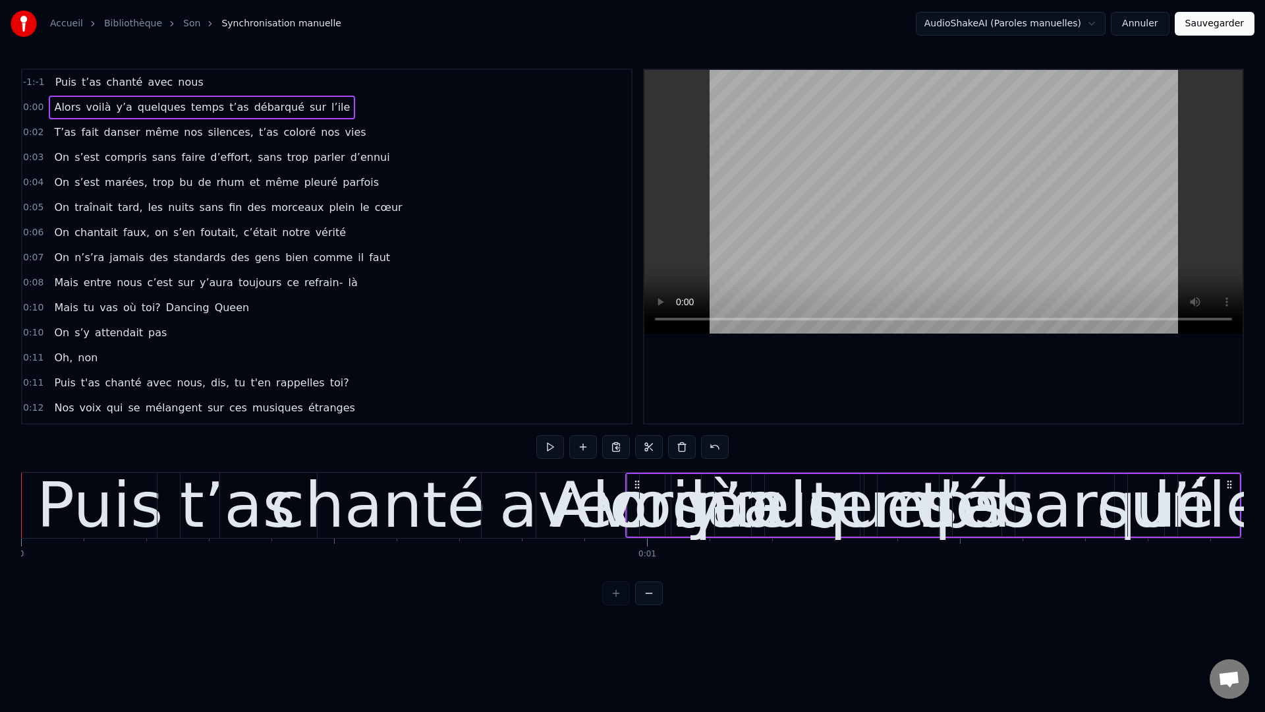
click at [121, 484] on div "Puis" at bounding box center [100, 505] width 127 height 94
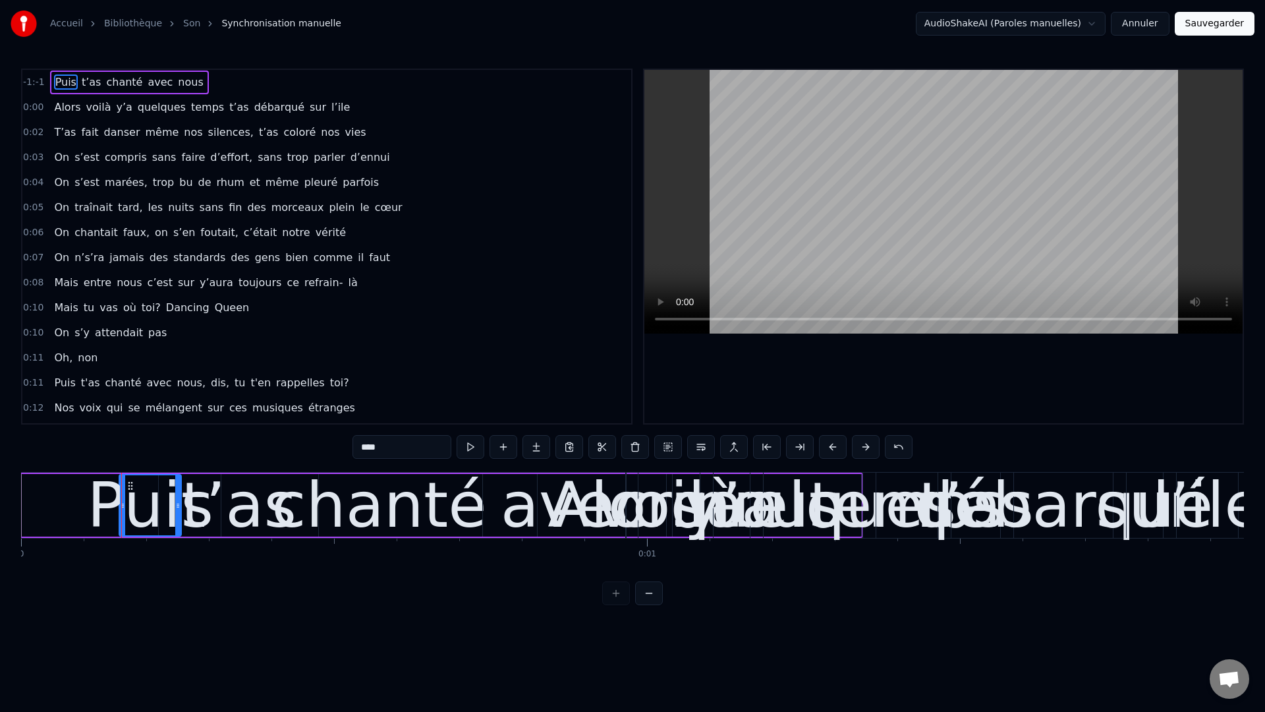
drag, startPoint x: 22, startPoint y: 505, endPoint x: 121, endPoint y: 515, distance: 98.7
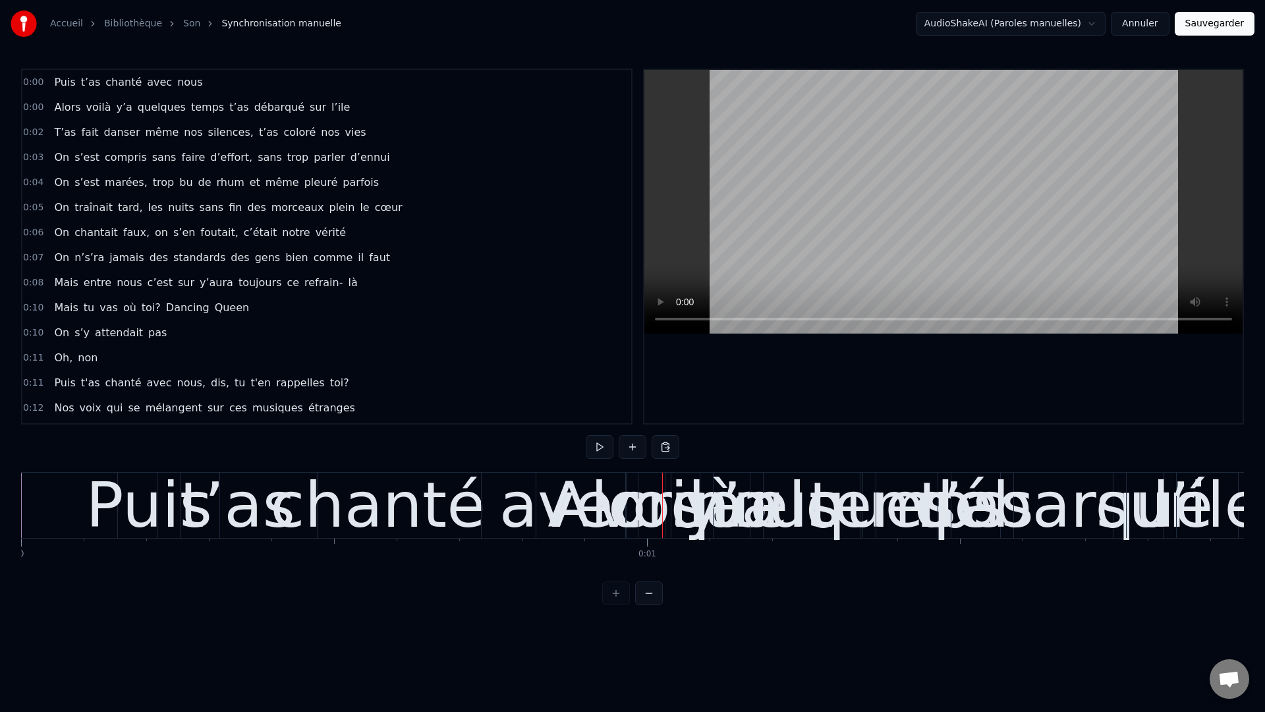
click at [32, 110] on span "0:00" at bounding box center [33, 107] width 20 height 13
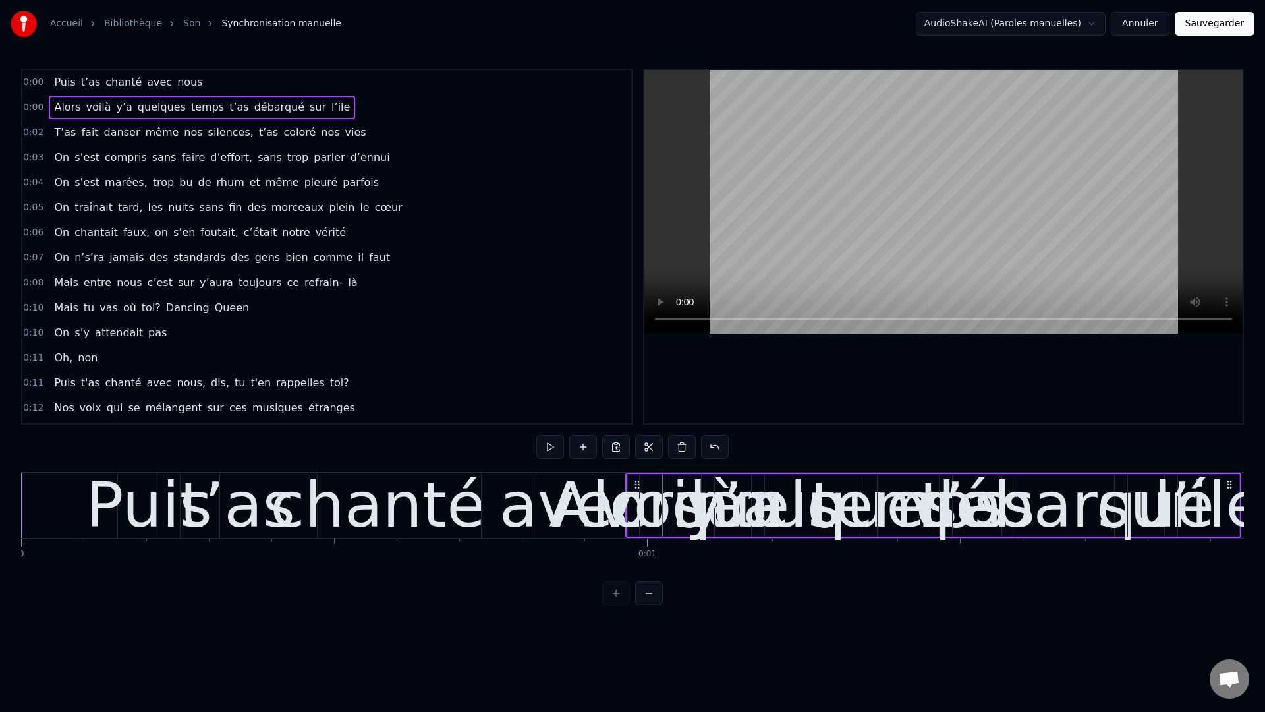
click at [651, 488] on html "Accueil Bibliothèque Son Synchronisation manuelle AudioShakeAI (Paroles manuell…" at bounding box center [632, 313] width 1265 height 626
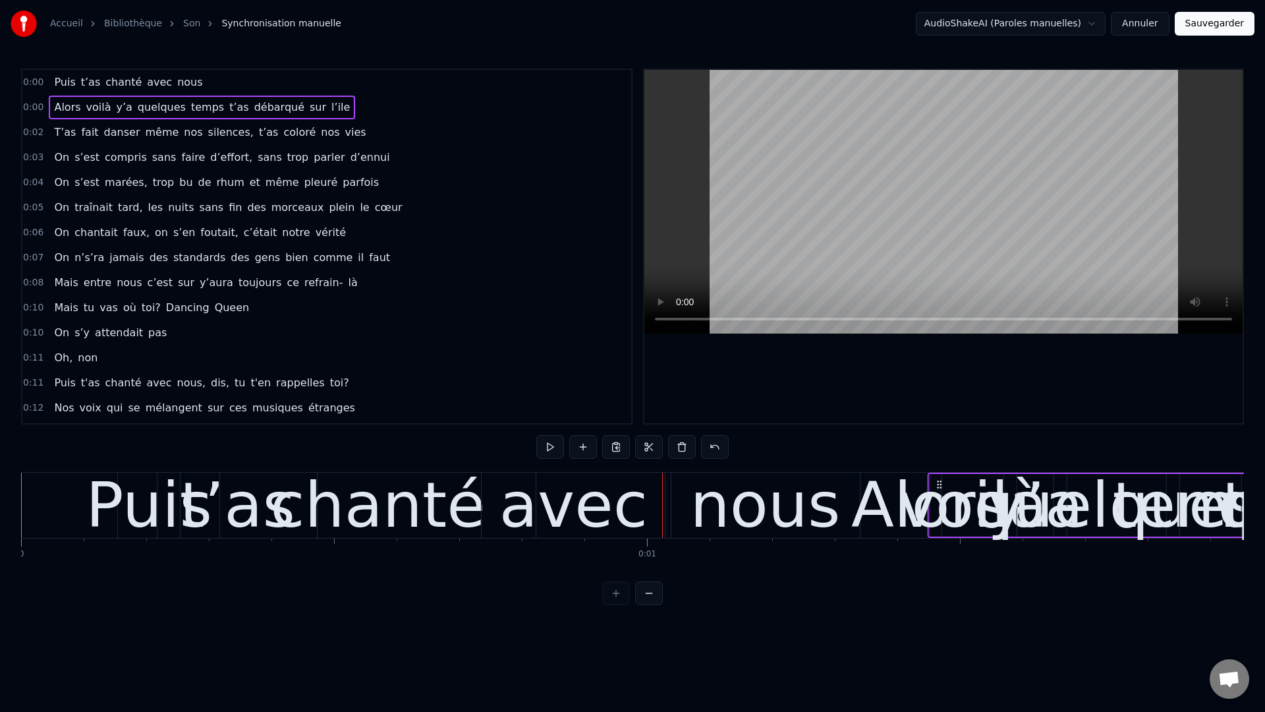
drag, startPoint x: 640, startPoint y: 487, endPoint x: 938, endPoint y: 493, distance: 297.9
click at [938, 493] on div "Alors voilà y’a quelques temps t’as débarqué sur l’ile" at bounding box center [1236, 504] width 616 height 65
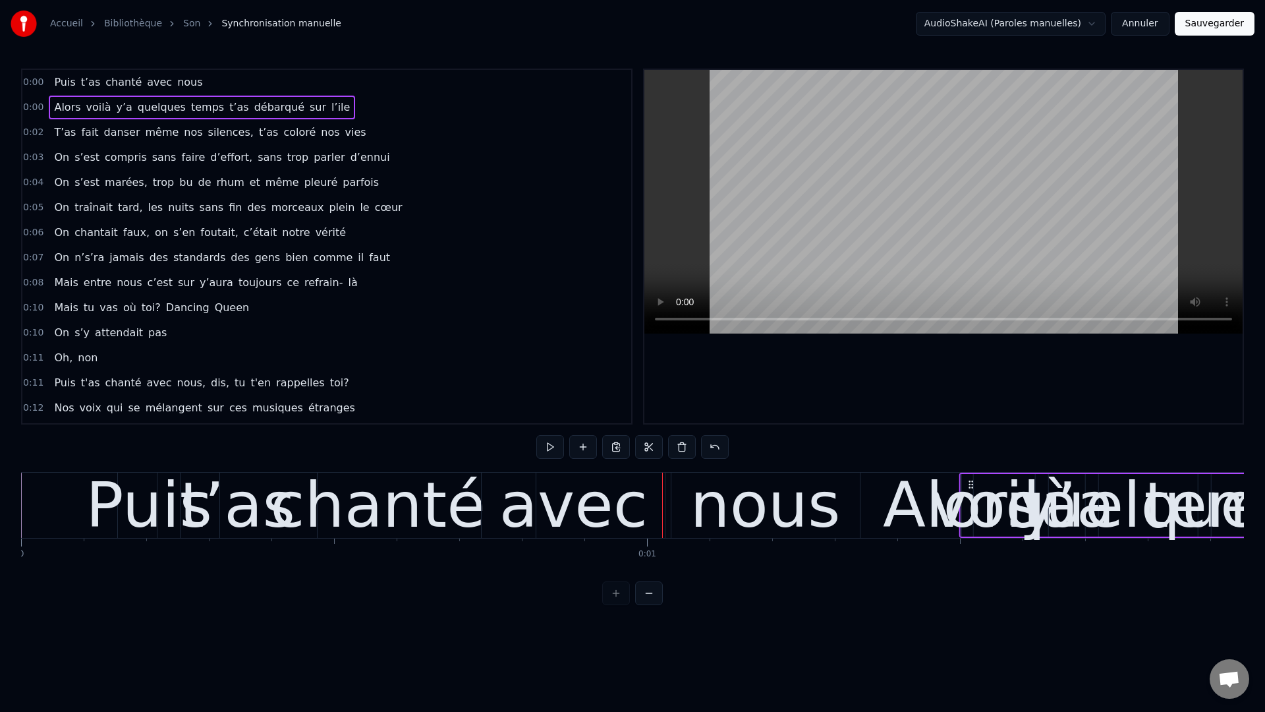
drag, startPoint x: 642, startPoint y: 487, endPoint x: 975, endPoint y: 494, distance: 332.8
click at [948, 492] on div "Alors voilà y’a quelques temps t’as débarqué sur l’ile" at bounding box center [1267, 504] width 616 height 65
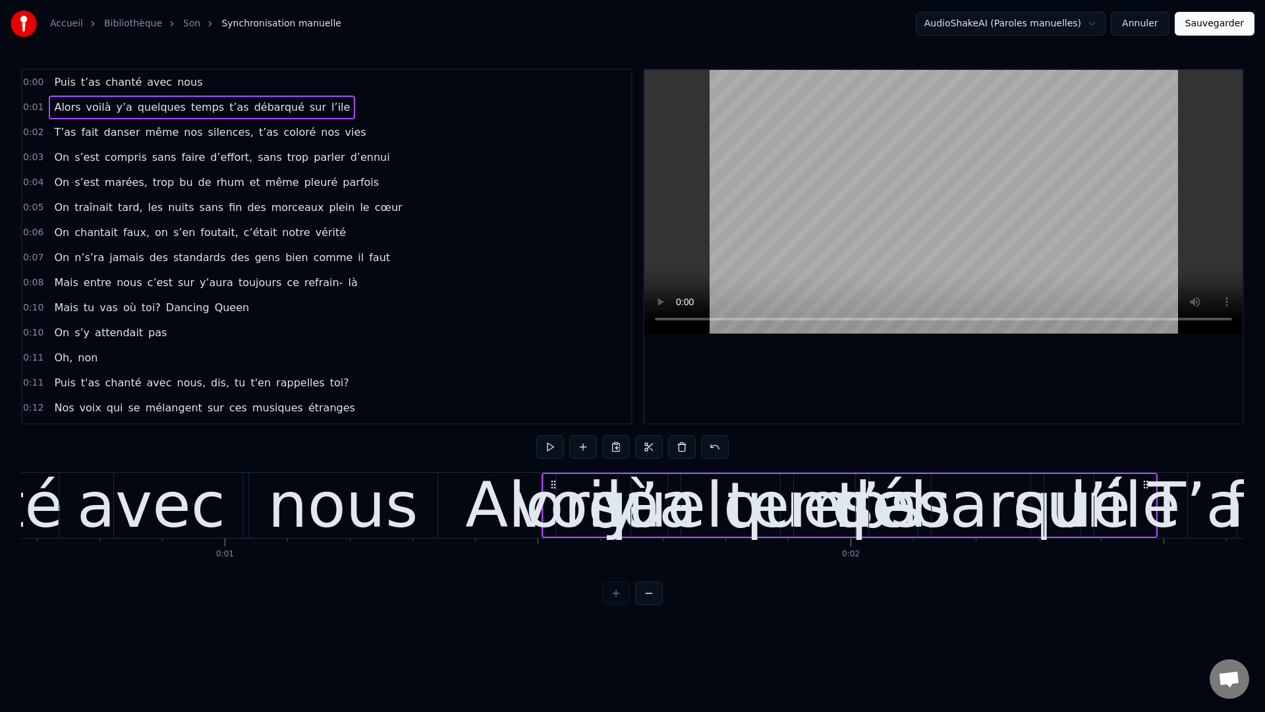
scroll to position [0, 498]
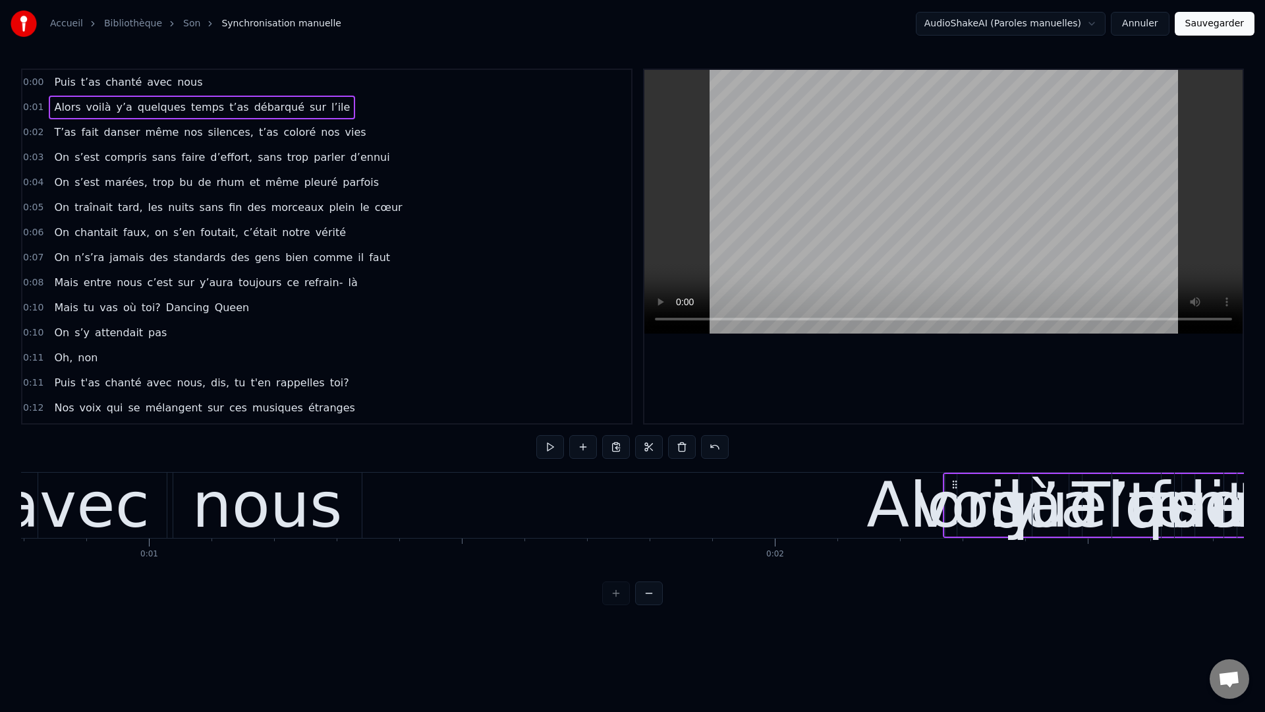
drag, startPoint x: 484, startPoint y: 486, endPoint x: 920, endPoint y: 488, distance: 436.2
click at [948, 495] on div "Alors voilà y’a quelques temps t’as débarqué sur l’ile" at bounding box center [1251, 504] width 616 height 65
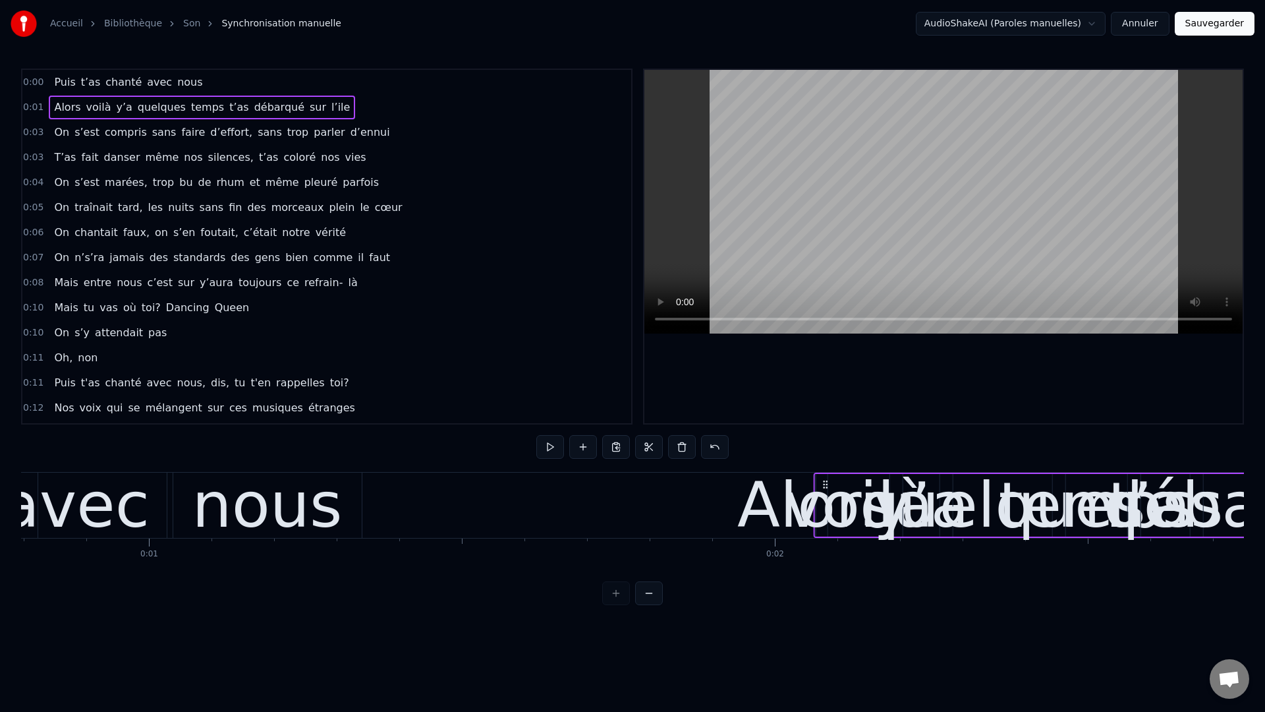
drag, startPoint x: 476, startPoint y: 484, endPoint x: 823, endPoint y: 501, distance: 347.6
click at [828, 499] on div "Alors voilà y’a quelques temps t’as débarqué sur l’ile" at bounding box center [1122, 504] width 616 height 65
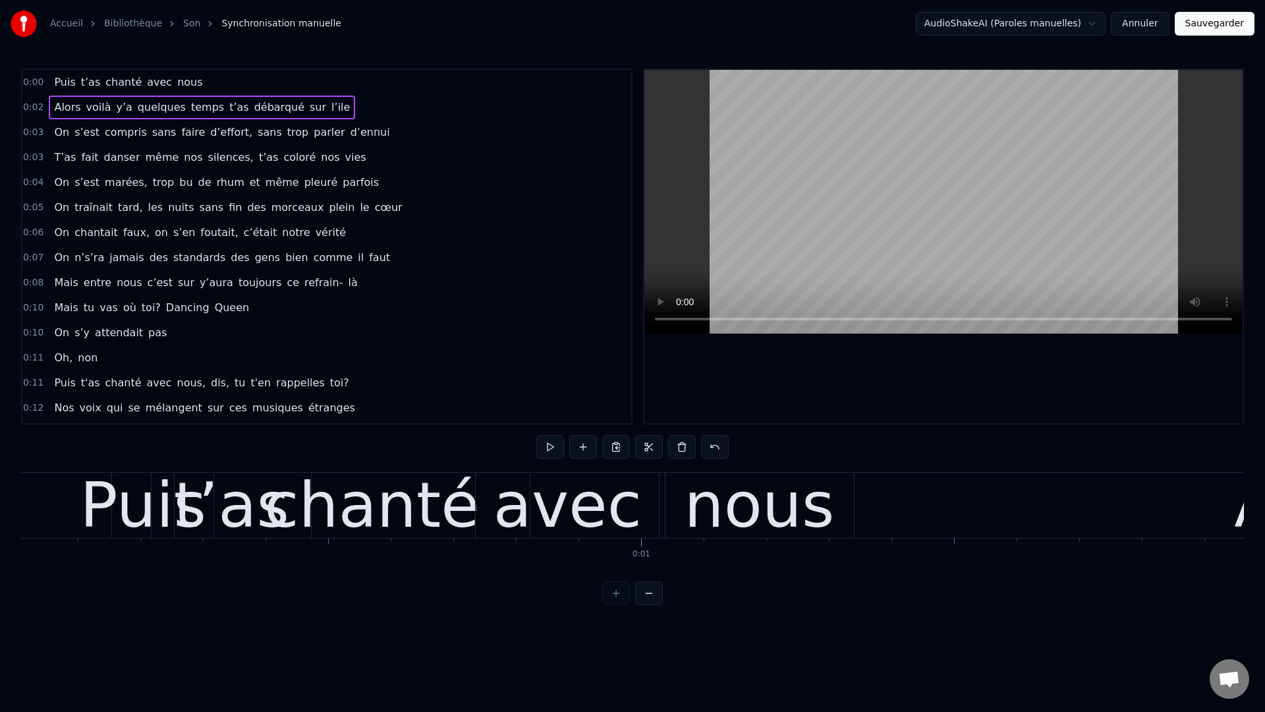
scroll to position [0, 0]
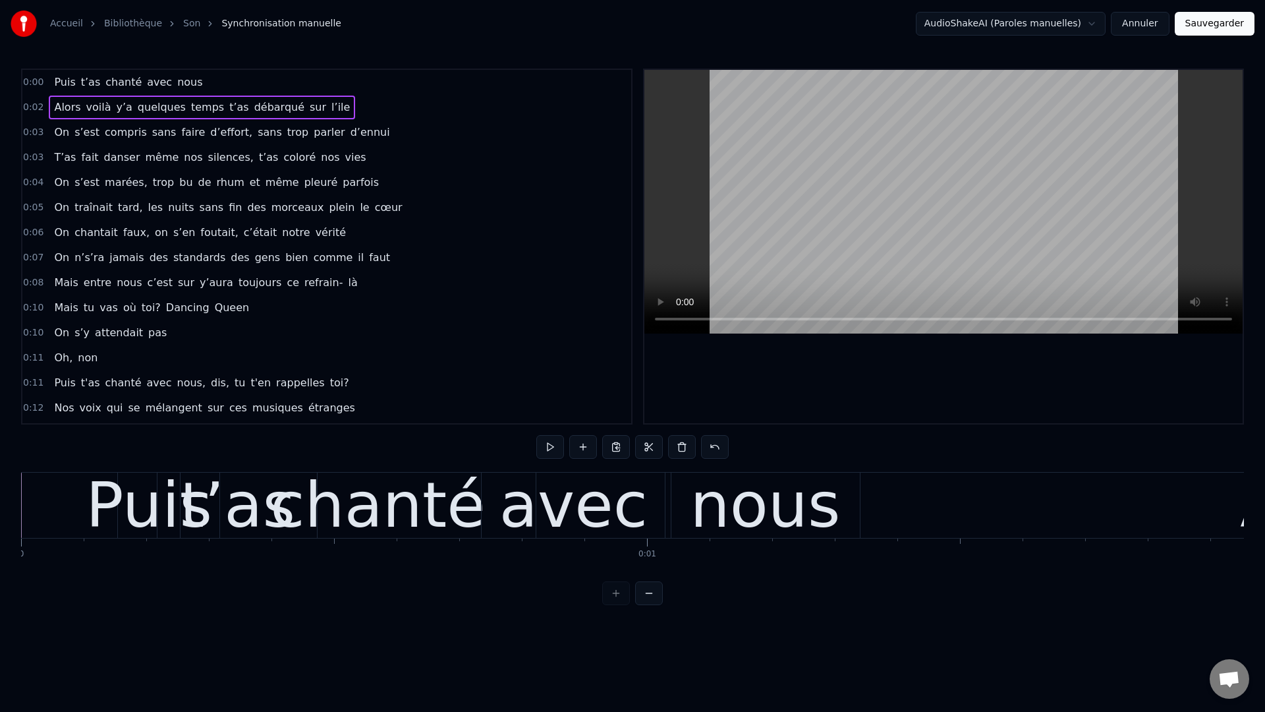
click at [80, 84] on span "t’as" at bounding box center [91, 81] width 22 height 15
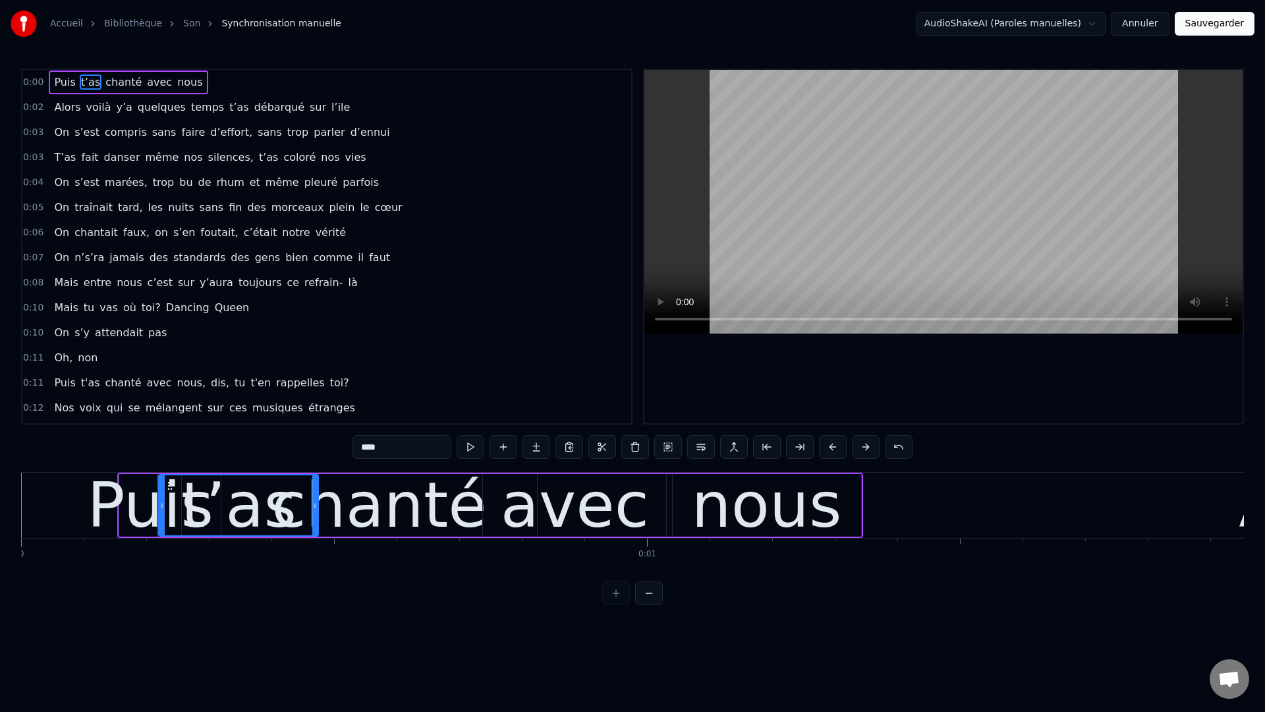
click at [191, 74] on div "Puis t’as chanté avec nous" at bounding box center [128, 83] width 159 height 24
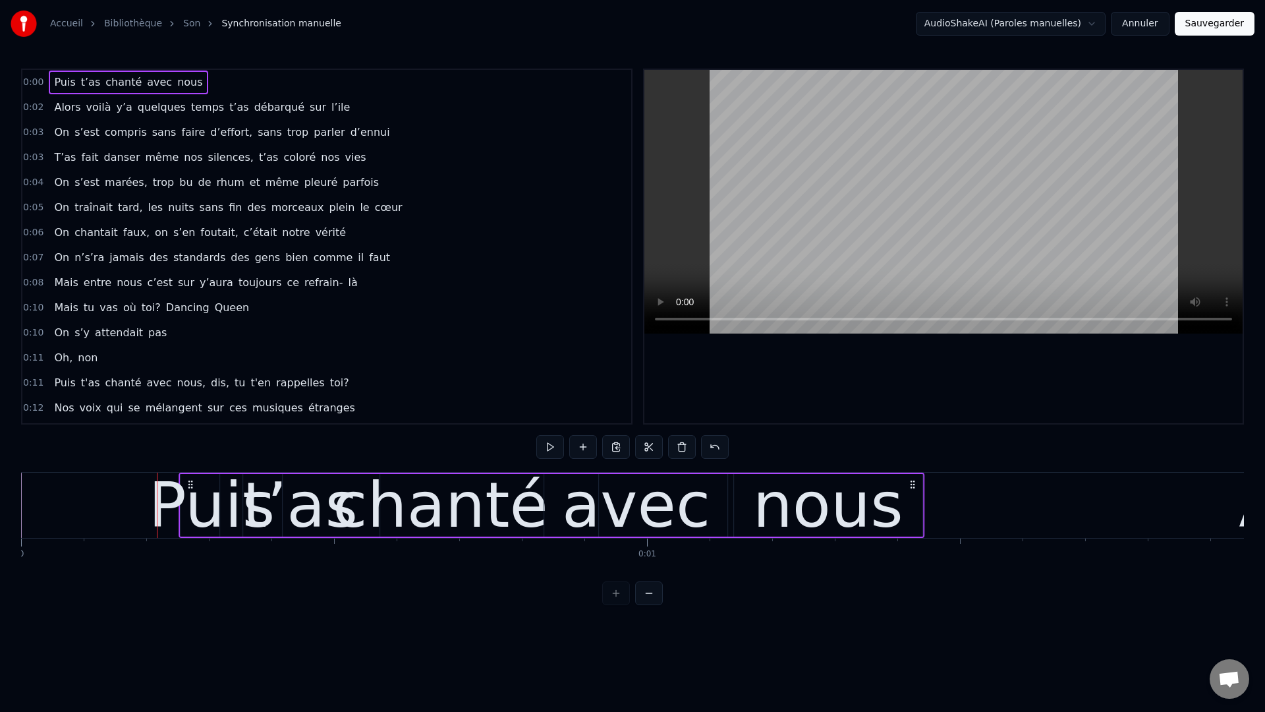
drag, startPoint x: 857, startPoint y: 484, endPoint x: 915, endPoint y: 486, distance: 58.7
click at [915, 486] on icon at bounding box center [912, 484] width 11 height 11
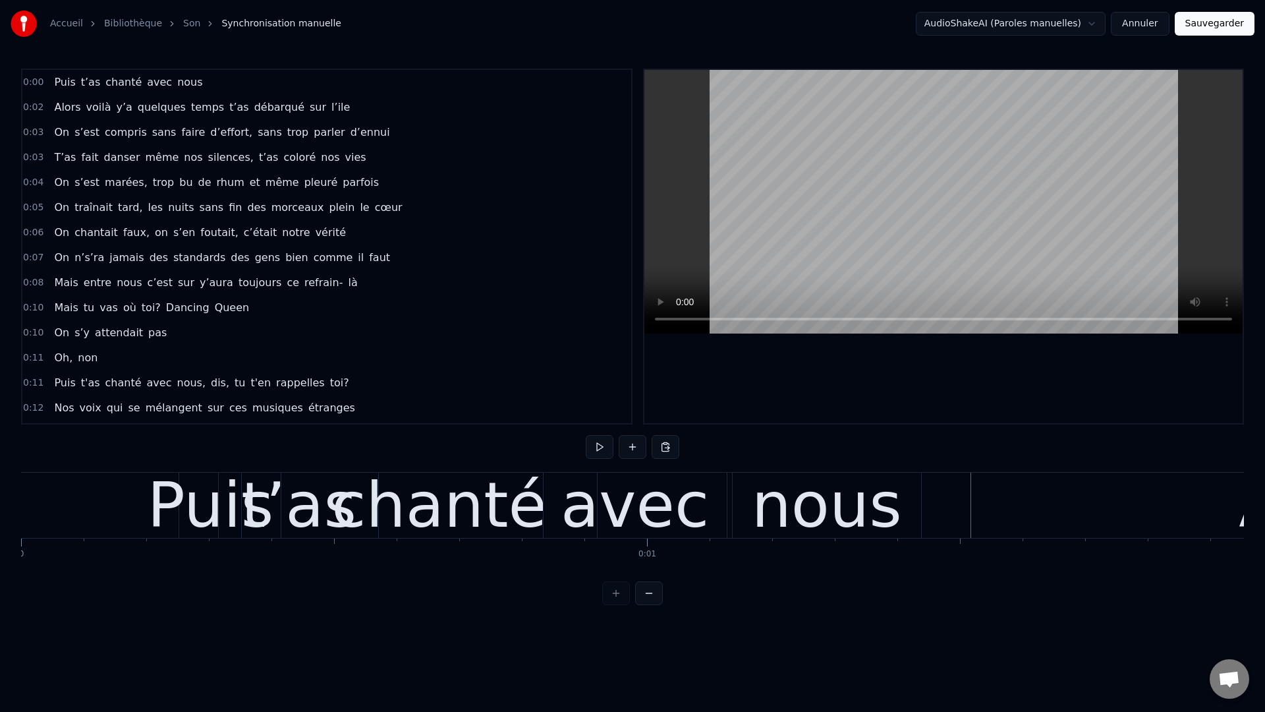
click at [270, 507] on div "t’as" at bounding box center [298, 505] width 115 height 94
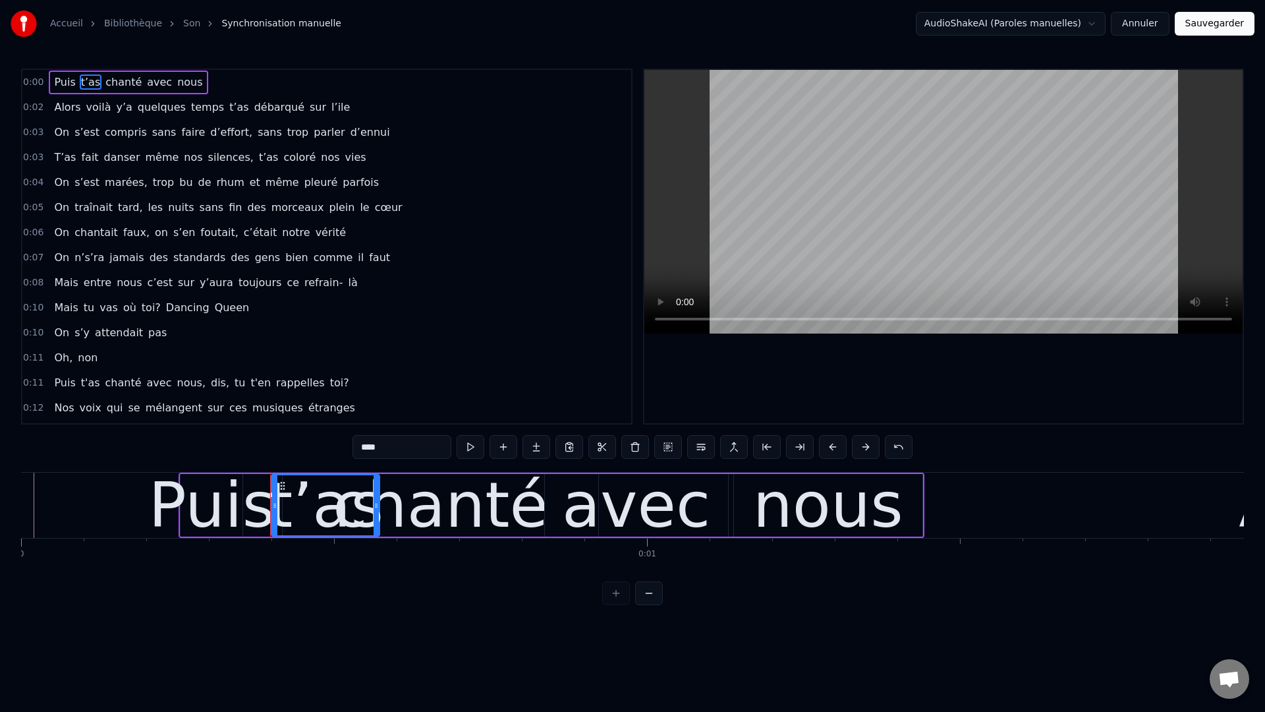
drag, startPoint x: 225, startPoint y: 505, endPoint x: 275, endPoint y: 504, distance: 49.4
click at [275, 504] on icon at bounding box center [274, 505] width 5 height 11
click at [463, 524] on div "chanté" at bounding box center [440, 505] width 215 height 94
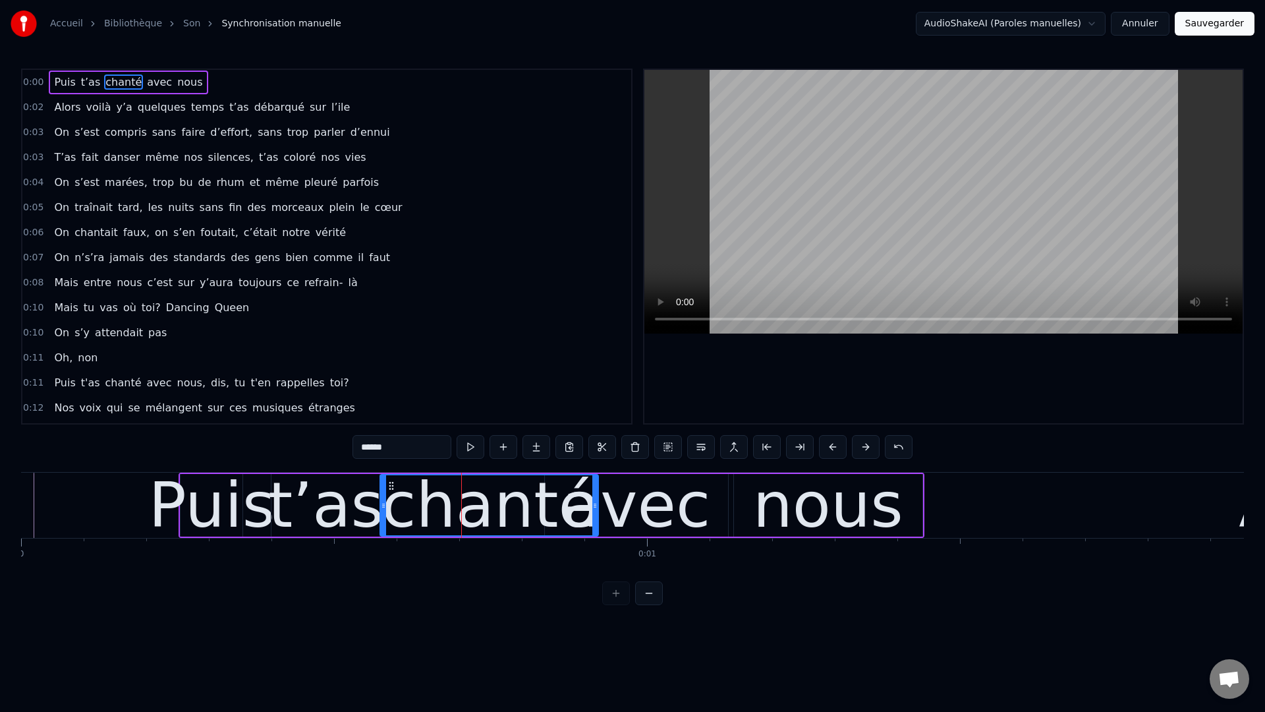
drag, startPoint x: 287, startPoint y: 504, endPoint x: 384, endPoint y: 514, distance: 98.0
click at [384, 514] on div at bounding box center [383, 505] width 5 height 60
click at [655, 511] on div "avec" at bounding box center [636, 505] width 148 height 94
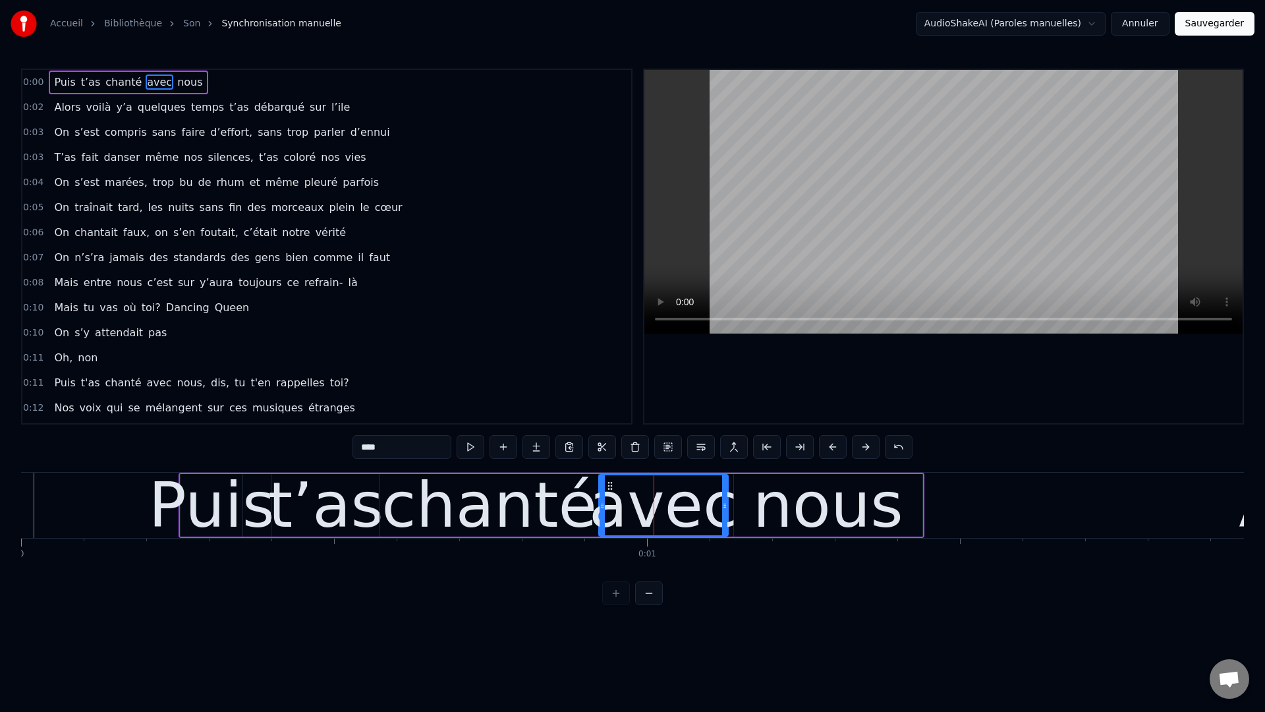
drag, startPoint x: 549, startPoint y: 503, endPoint x: 601, endPoint y: 512, distance: 52.9
click at [601, 512] on div at bounding box center [602, 505] width 5 height 60
click at [815, 509] on div "nous" at bounding box center [828, 505] width 150 height 94
type input "****"
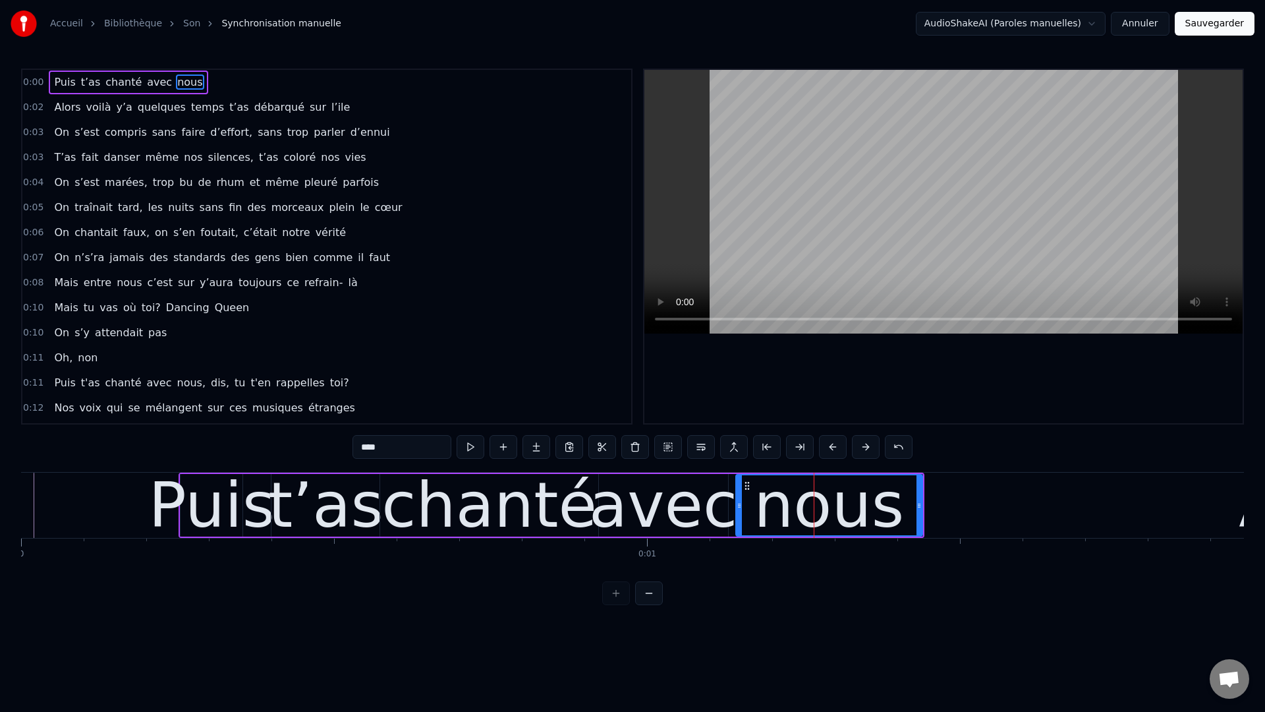
drag, startPoint x: 741, startPoint y: 507, endPoint x: 756, endPoint y: 513, distance: 17.1
click at [738, 513] on div at bounding box center [739, 505] width 5 height 60
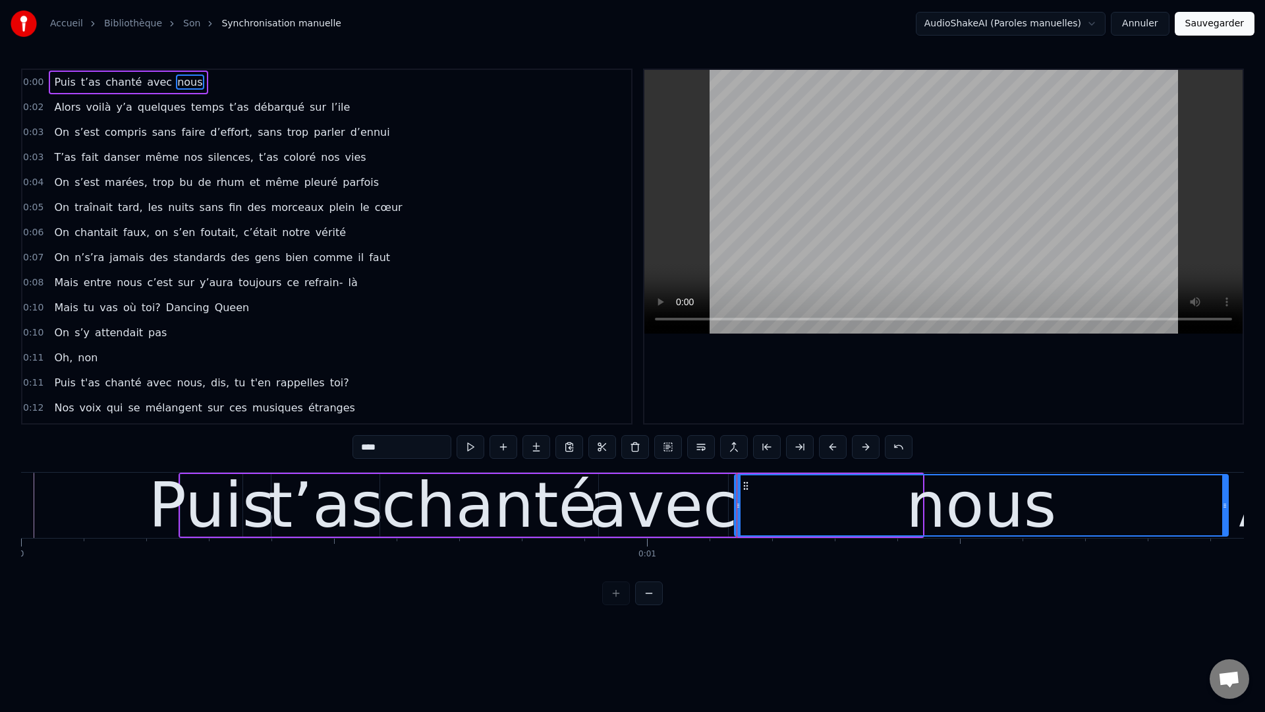
drag, startPoint x: 920, startPoint y: 507, endPoint x: 1220, endPoint y: 512, distance: 300.5
click at [948, 511] on div at bounding box center [1224, 505] width 5 height 60
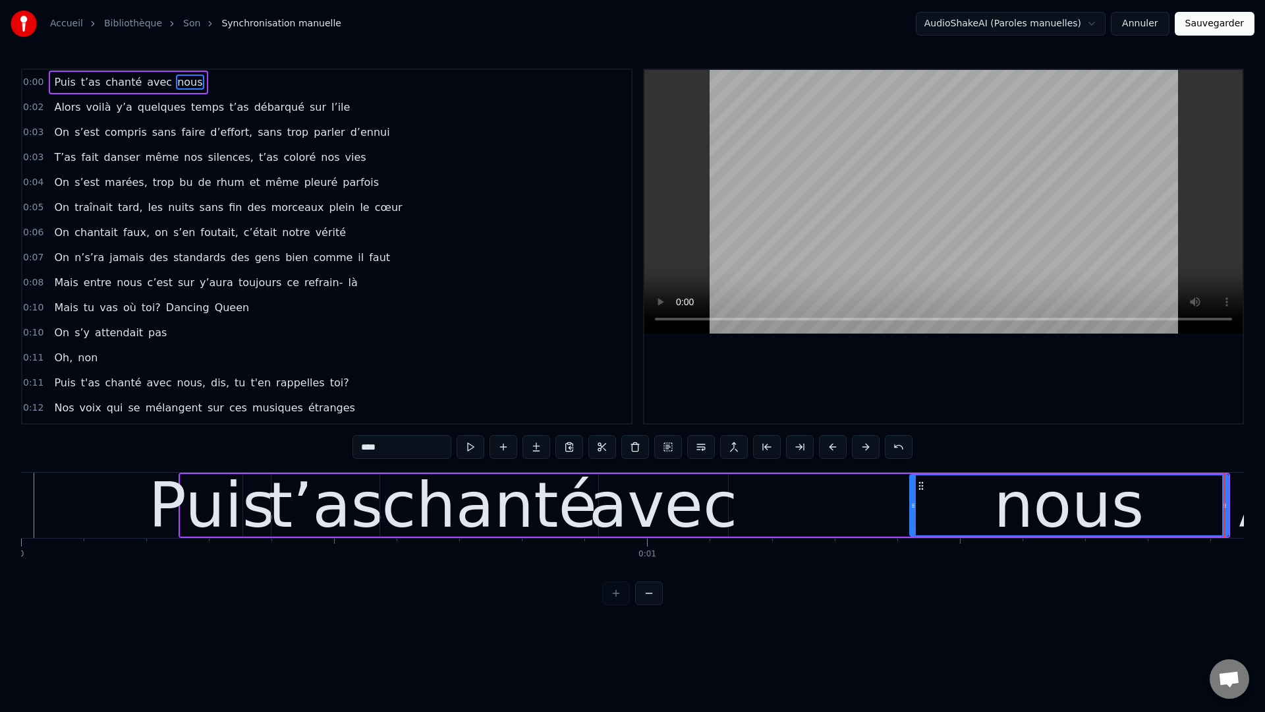
drag, startPoint x: 737, startPoint y: 501, endPoint x: 872, endPoint y: 505, distance: 135.1
click at [912, 507] on icon at bounding box center [913, 505] width 5 height 11
click at [727, 496] on div "Puis t’as chanté avec nous" at bounding box center [704, 504] width 1051 height 65
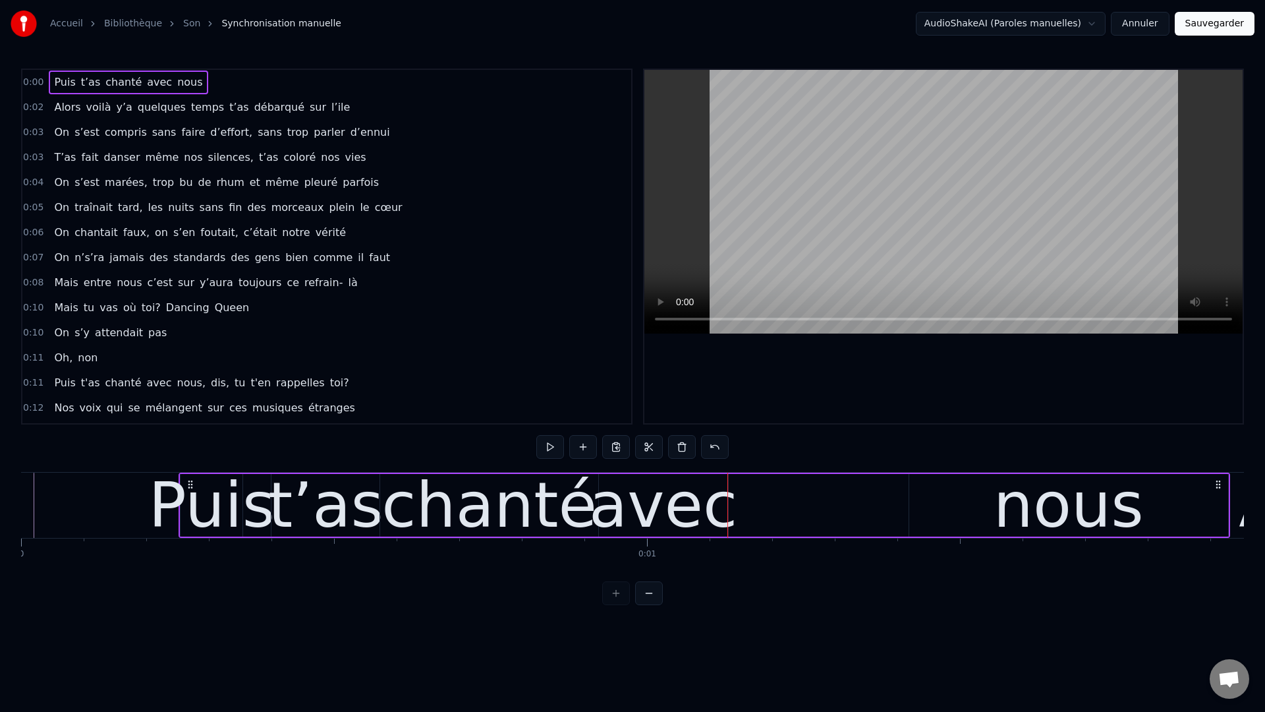
click at [718, 501] on div "avec" at bounding box center [663, 505] width 148 height 94
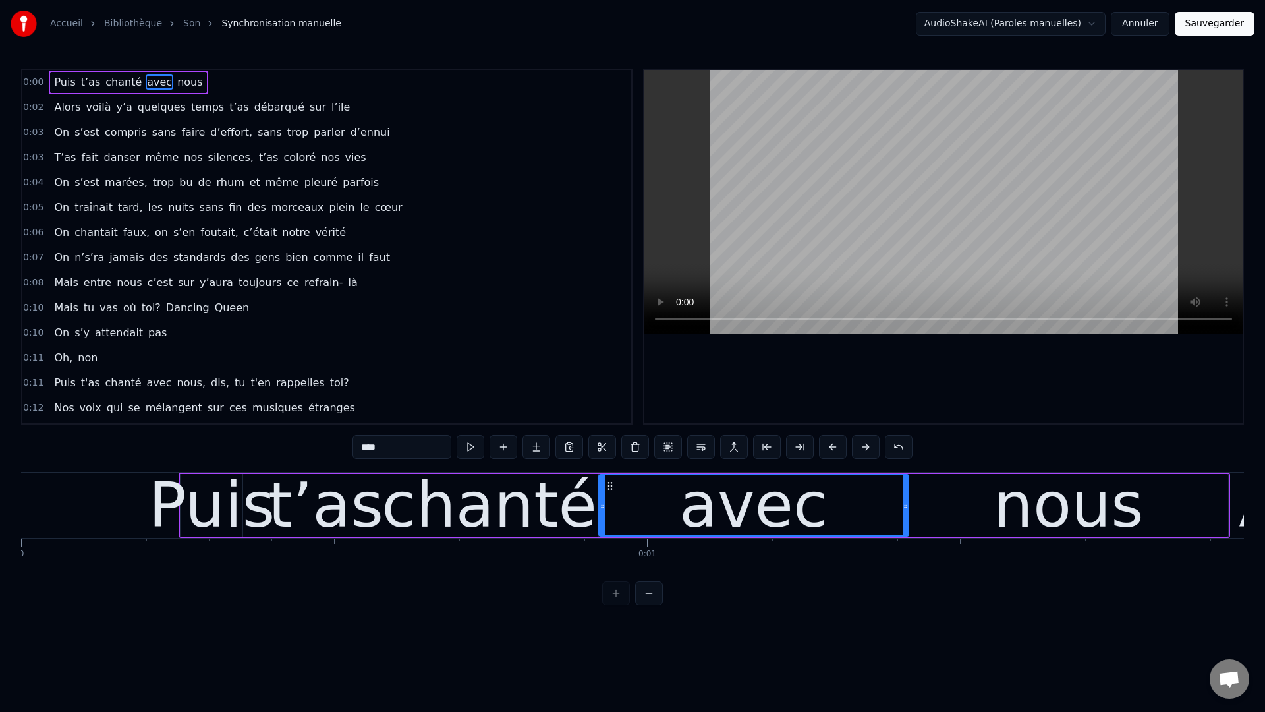
drag, startPoint x: 724, startPoint y: 503, endPoint x: 904, endPoint y: 507, distance: 180.6
click at [904, 507] on icon at bounding box center [905, 505] width 5 height 11
click at [579, 515] on div "chanté" at bounding box center [488, 505] width 217 height 63
type input "******"
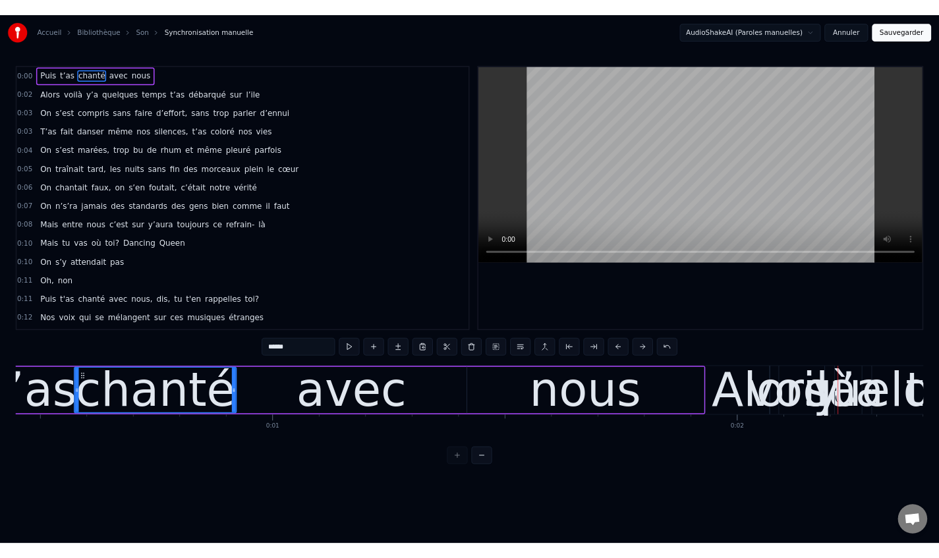
scroll to position [0, 886]
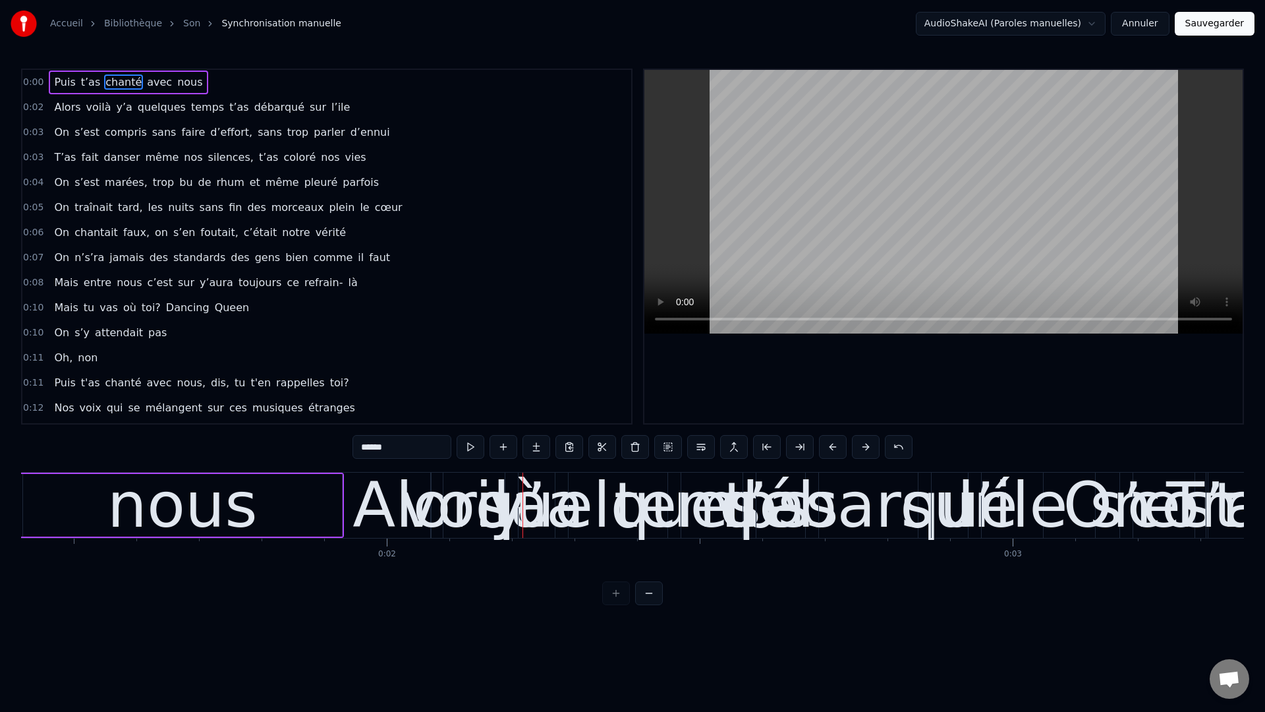
drag, startPoint x: 24, startPoint y: 580, endPoint x: 32, endPoint y: 581, distance: 7.3
click at [32, 557] on div "0:00 Puis t’as chanté avec nous 0:02 Alors voilà y’a quelques temps t’as débarq…" at bounding box center [632, 337] width 1223 height 536
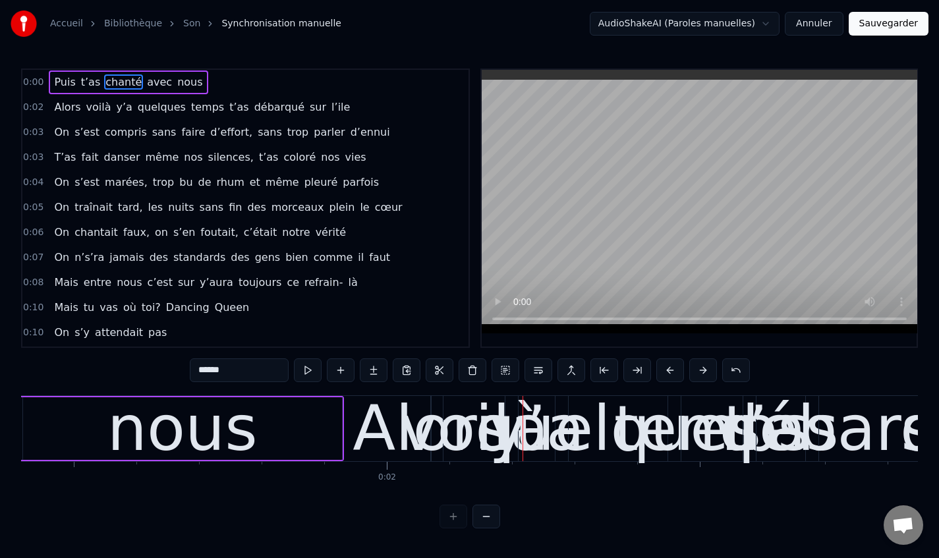
click at [223, 372] on input "******" at bounding box center [239, 370] width 99 height 24
click at [245, 376] on input "******" at bounding box center [239, 370] width 99 height 24
click at [184, 24] on link "Son" at bounding box center [191, 23] width 17 height 13
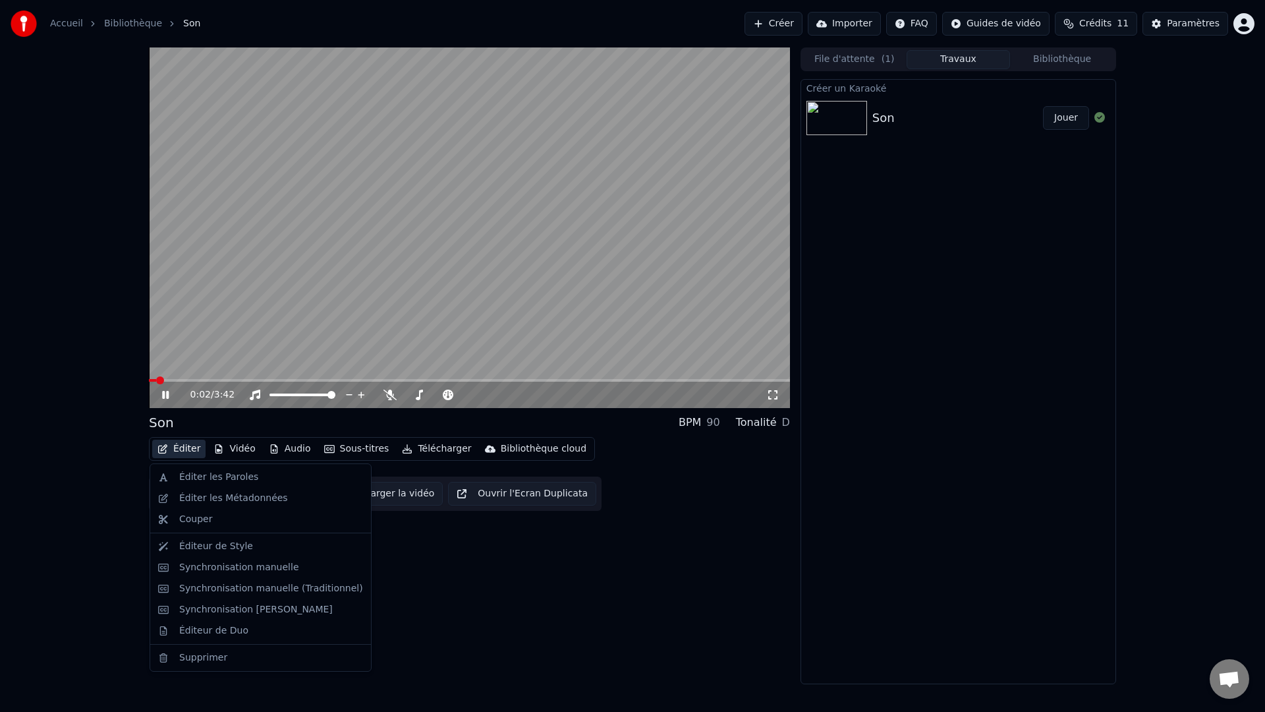
click at [171, 447] on button "Éditer" at bounding box center [178, 449] width 53 height 18
click at [209, 469] on div "Éditer les Paroles" at bounding box center [260, 477] width 215 height 21
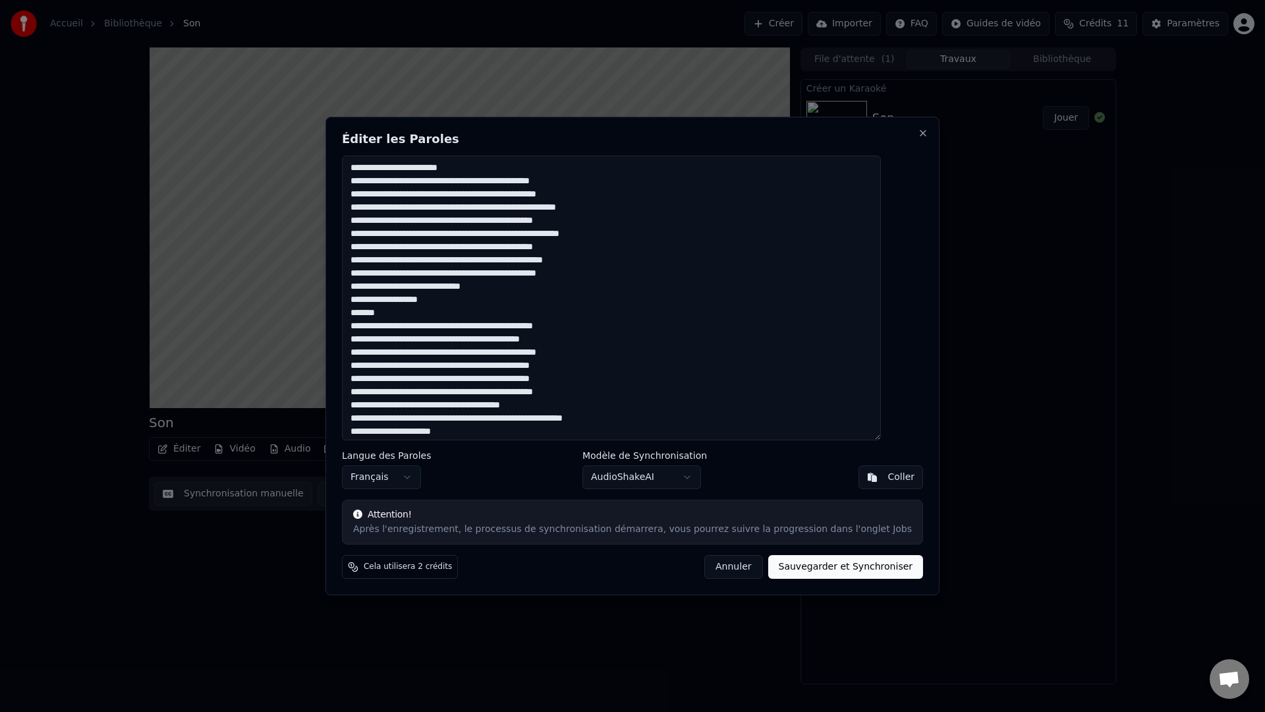
click at [800, 557] on button "Sauvegarder et Synchroniser" at bounding box center [846, 567] width 156 height 24
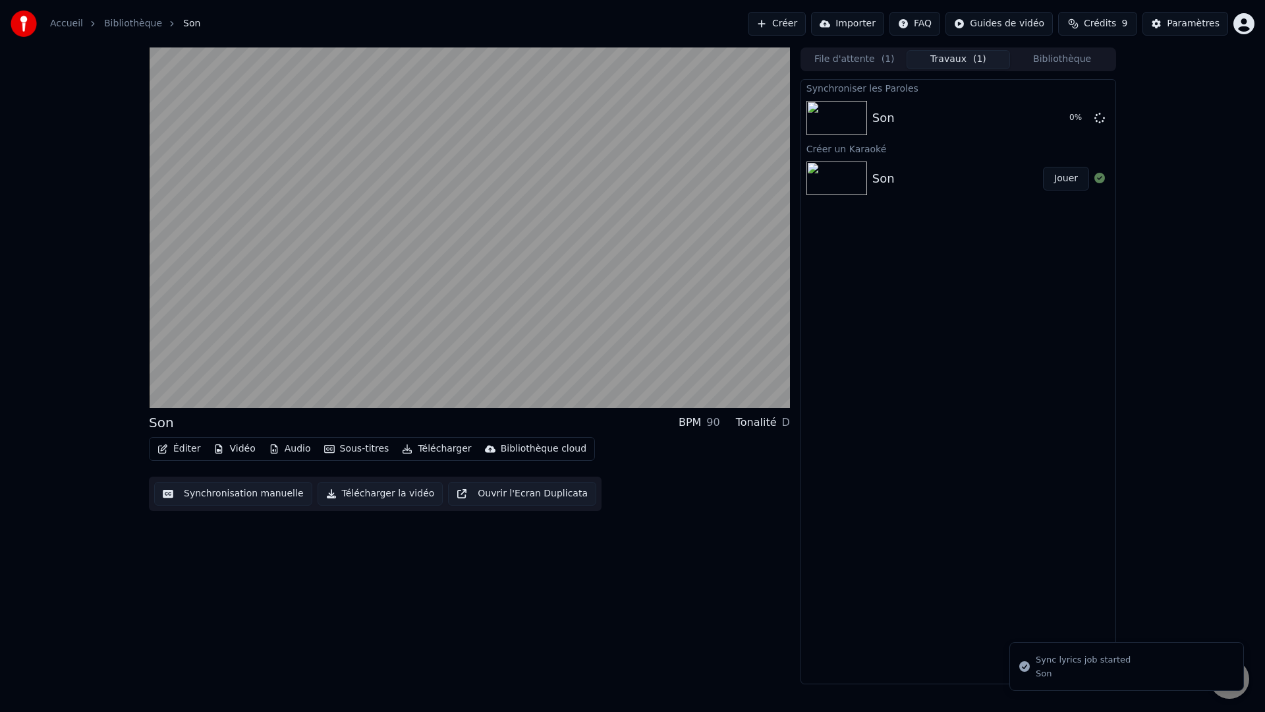
click at [340, 451] on button "Sous-titres" at bounding box center [357, 449] width 76 height 18
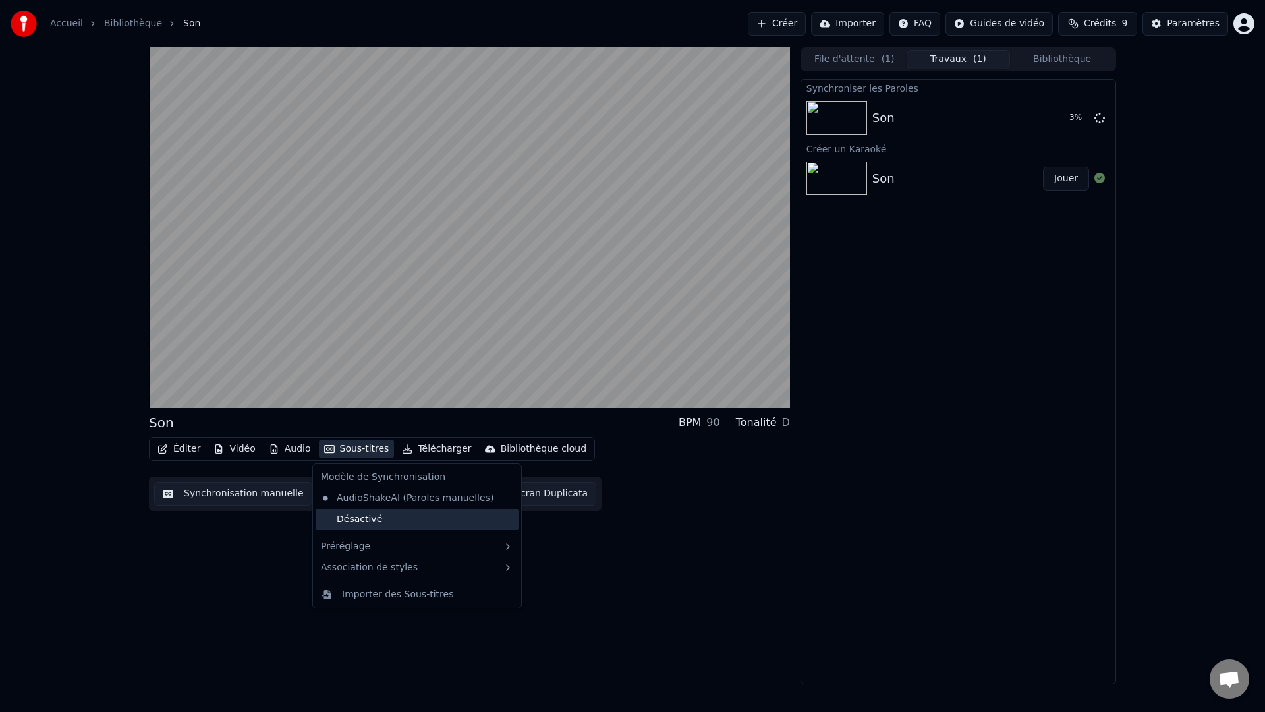
click at [368, 523] on div "Désactivé" at bounding box center [417, 519] width 203 height 21
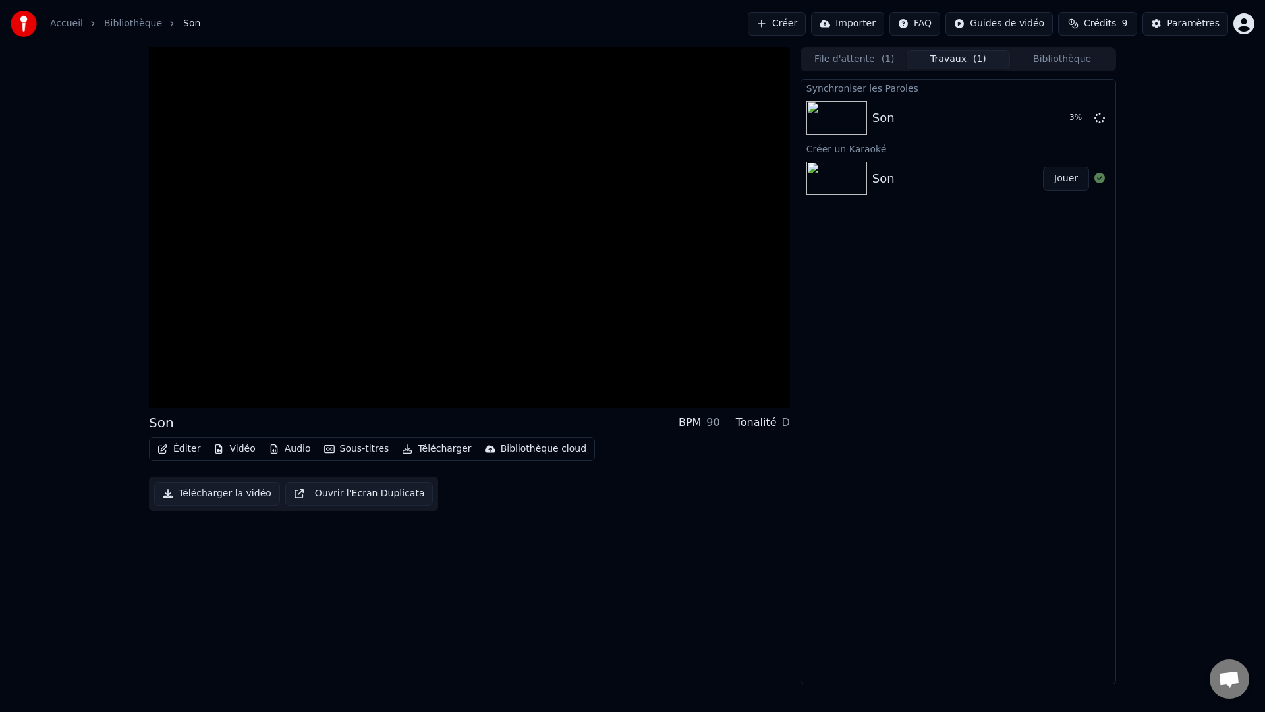
click at [306, 457] on button "Audio" at bounding box center [290, 449] width 53 height 18
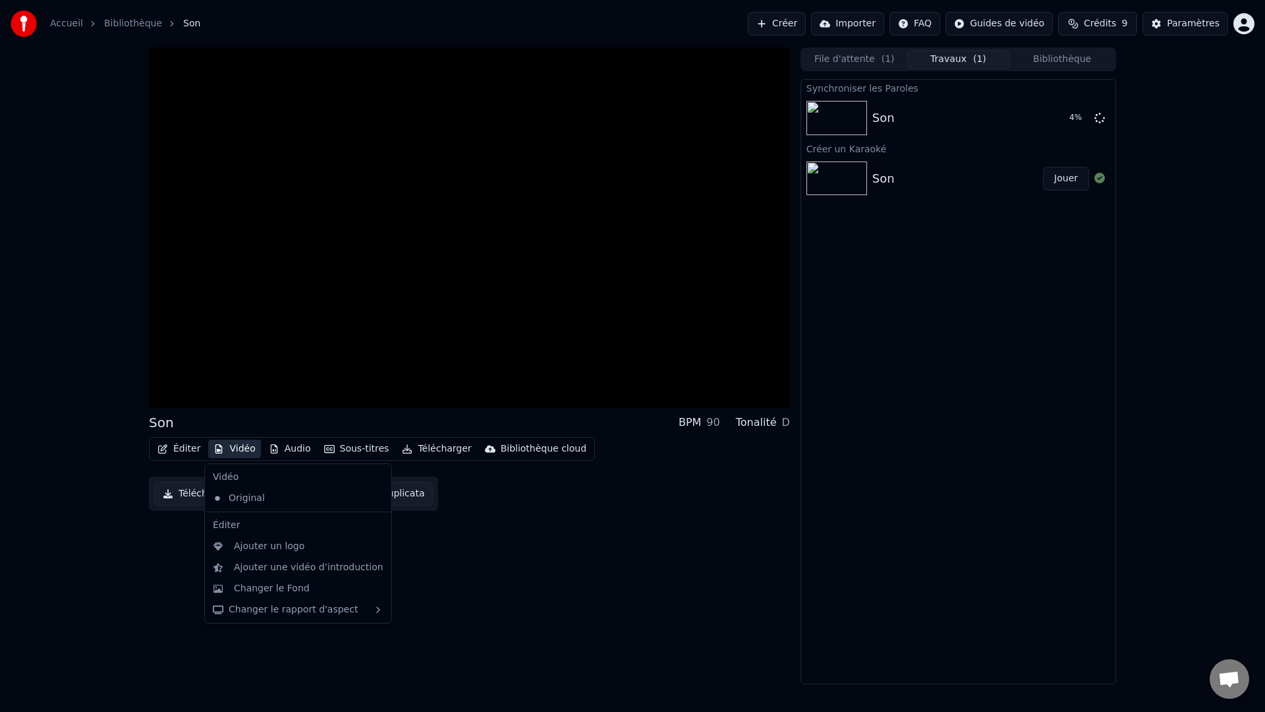
click at [238, 445] on button "Vidéo" at bounding box center [234, 449] width 52 height 18
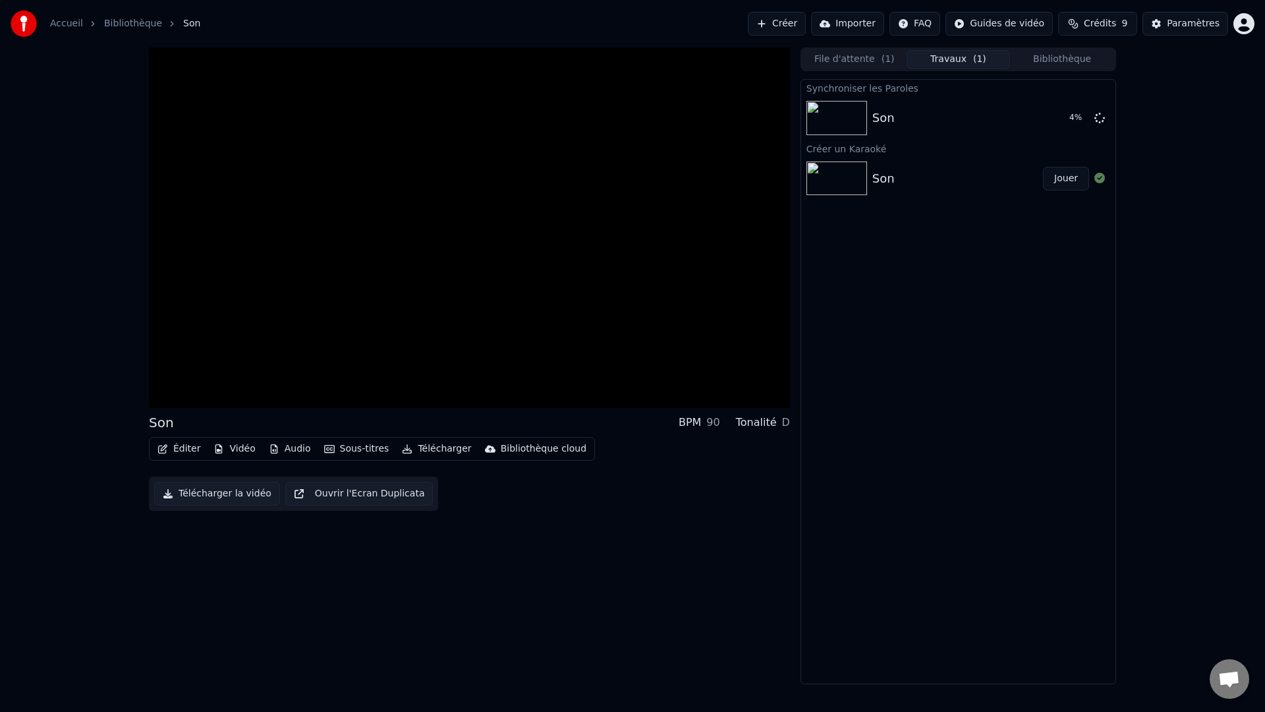
click at [432, 444] on button "Télécharger" at bounding box center [437, 449] width 80 height 18
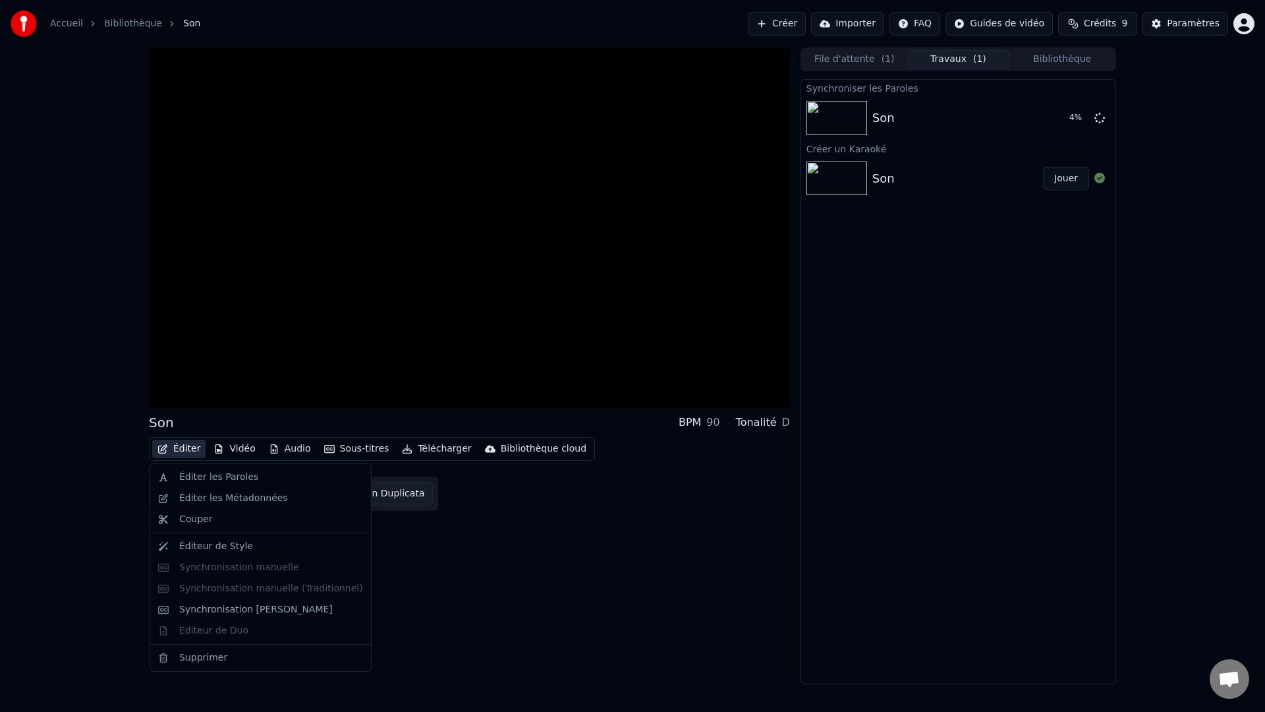
click at [167, 449] on icon "button" at bounding box center [162, 448] width 11 height 9
click at [179, 557] on div "Synchronisation [PERSON_NAME]" at bounding box center [260, 609] width 215 height 21
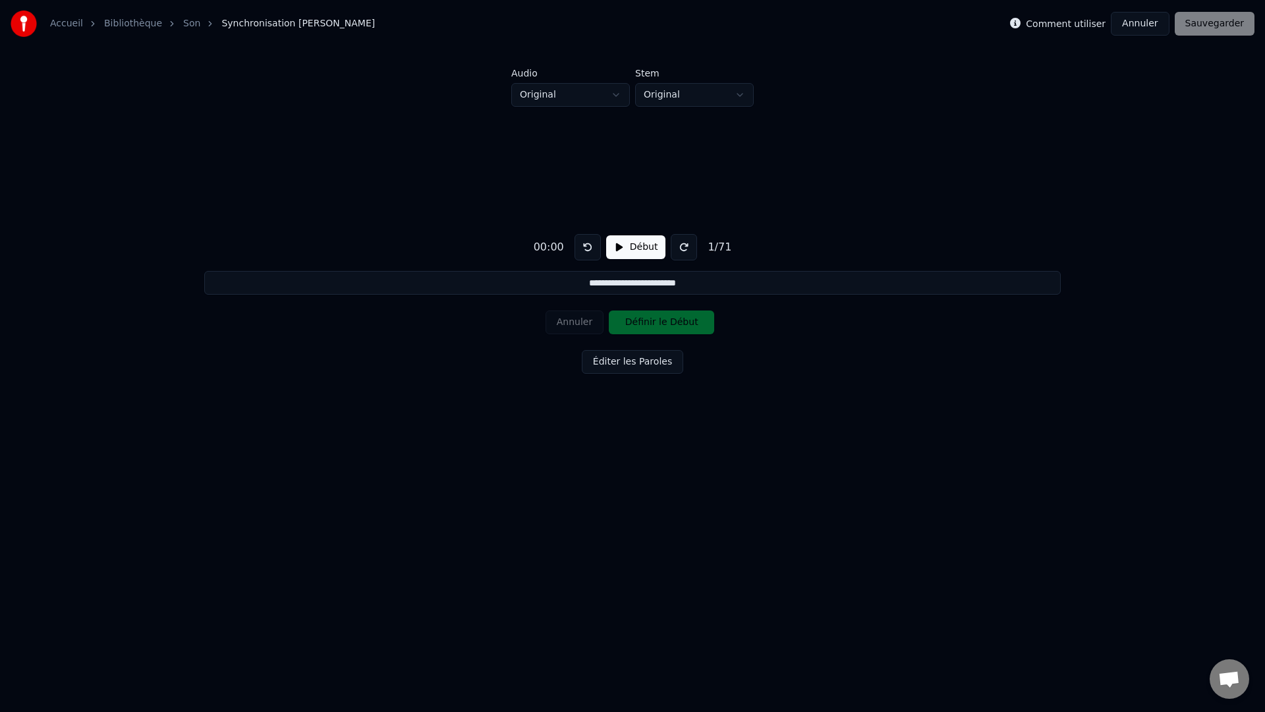
click at [672, 287] on input "**********" at bounding box center [632, 283] width 856 height 24
click at [656, 324] on div "Annuler Définir le Début" at bounding box center [633, 322] width 174 height 34
click at [623, 362] on button "Éditer les Paroles" at bounding box center [632, 362] width 101 height 24
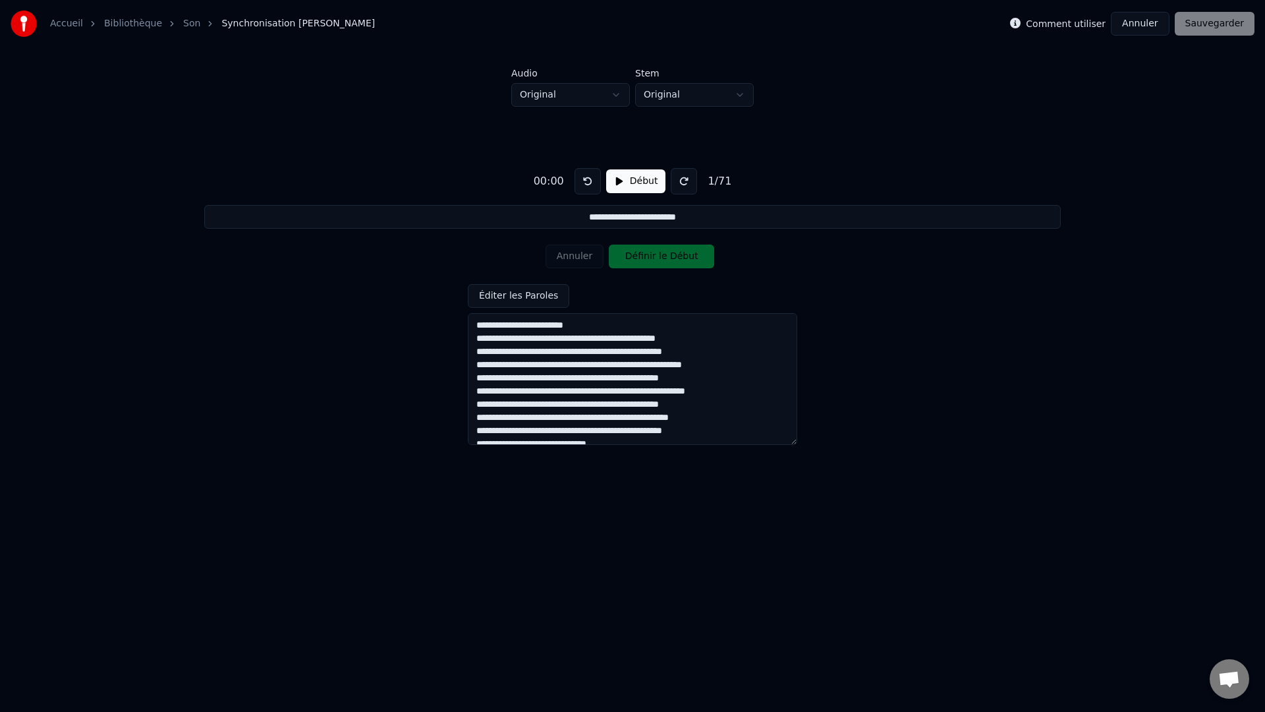
click at [656, 249] on div "Annuler Définir le Début" at bounding box center [633, 256] width 174 height 34
click at [619, 183] on button "Début" at bounding box center [636, 181] width 60 height 24
click at [644, 178] on button "Pause" at bounding box center [635, 181] width 59 height 24
click at [586, 179] on button at bounding box center [588, 181] width 26 height 26
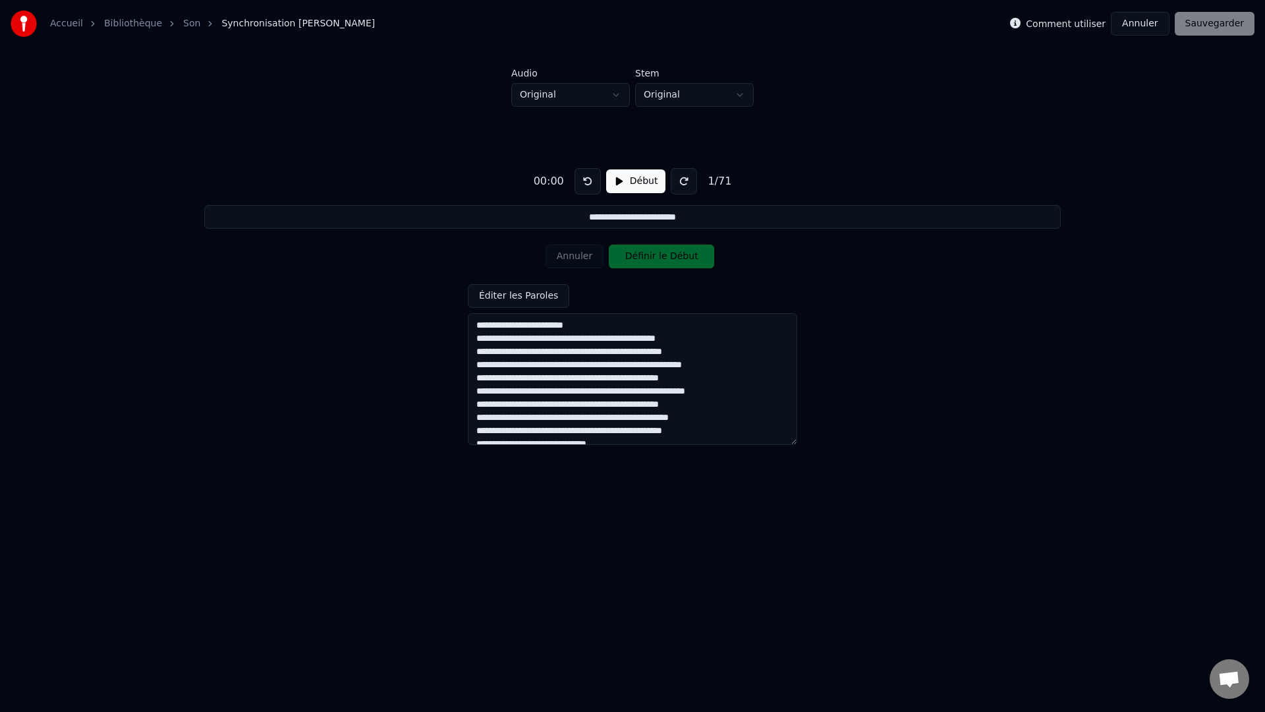
click at [586, 179] on button at bounding box center [588, 181] width 26 height 26
click at [587, 179] on button at bounding box center [588, 181] width 26 height 26
click at [637, 192] on button "Début" at bounding box center [636, 181] width 60 height 24
click at [640, 260] on button "Définir le Début" at bounding box center [661, 256] width 105 height 24
click at [658, 254] on button "Définir la Fin" at bounding box center [661, 256] width 105 height 24
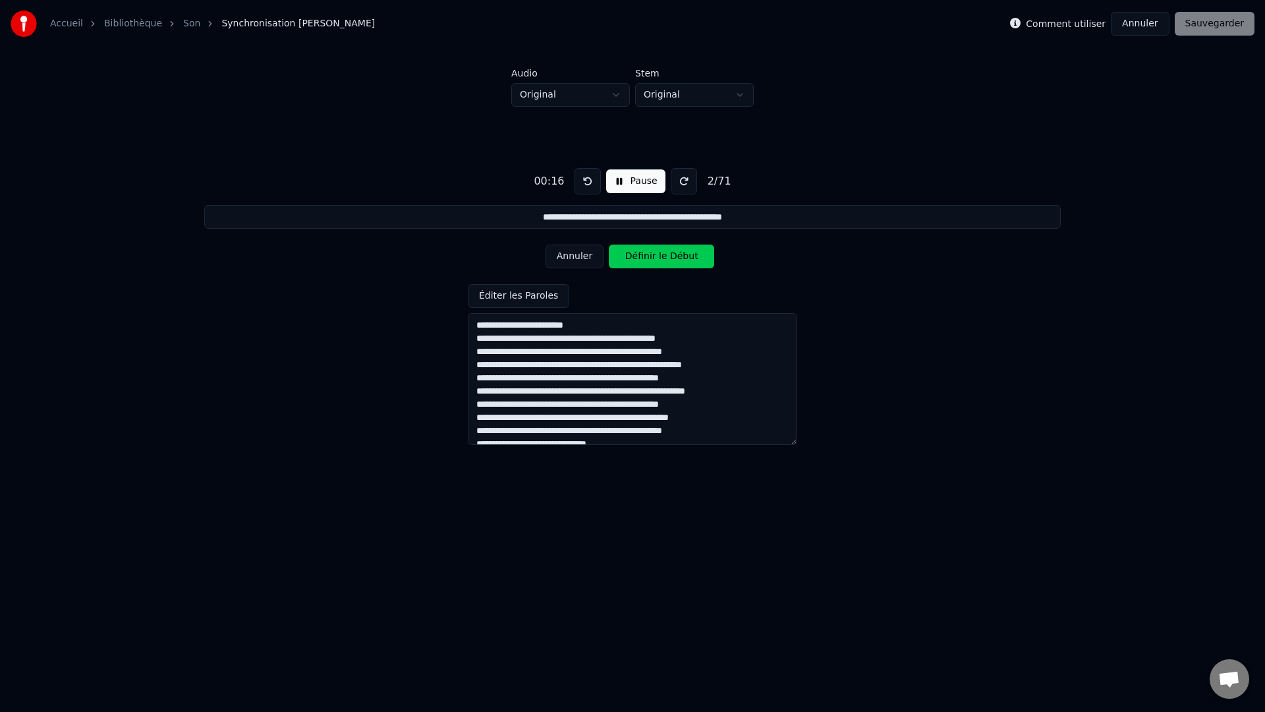
click at [631, 184] on button "Pause" at bounding box center [635, 181] width 59 height 24
click at [948, 22] on div "Comment utiliser Annuler Sauvegarder" at bounding box center [1132, 24] width 244 height 24
click at [507, 350] on textarea at bounding box center [632, 379] width 329 height 132
click at [495, 351] on textarea at bounding box center [632, 379] width 329 height 132
drag, startPoint x: 486, startPoint y: 341, endPoint x: 779, endPoint y: 327, distance: 293.5
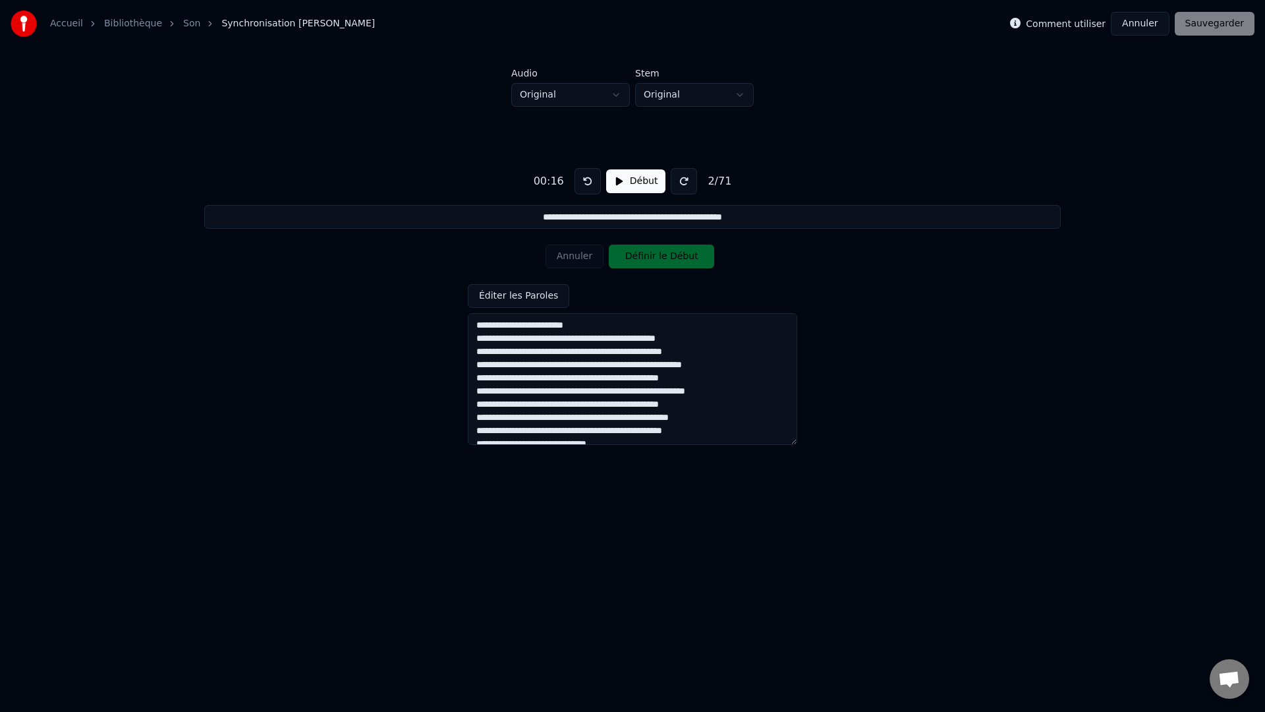
click at [779, 328] on textarea at bounding box center [632, 379] width 329 height 132
click at [646, 335] on textarea at bounding box center [632, 379] width 329 height 132
click at [480, 341] on textarea at bounding box center [632, 379] width 329 height 132
click at [478, 341] on textarea at bounding box center [632, 379] width 329 height 132
click at [650, 176] on button "Début" at bounding box center [636, 181] width 60 height 24
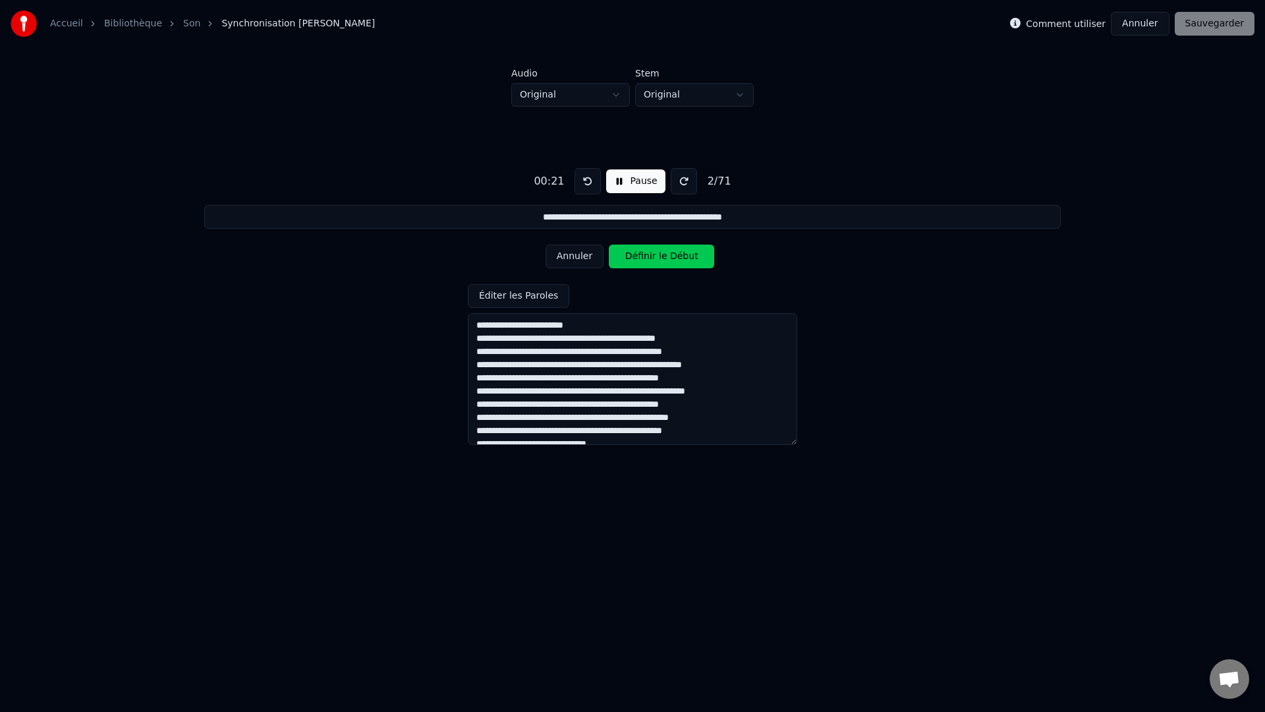
click at [593, 187] on button at bounding box center [588, 181] width 26 height 26
click at [643, 268] on div "Annuler Définir le Début" at bounding box center [633, 256] width 174 height 34
click at [619, 256] on button "Définir le Début" at bounding box center [661, 256] width 105 height 24
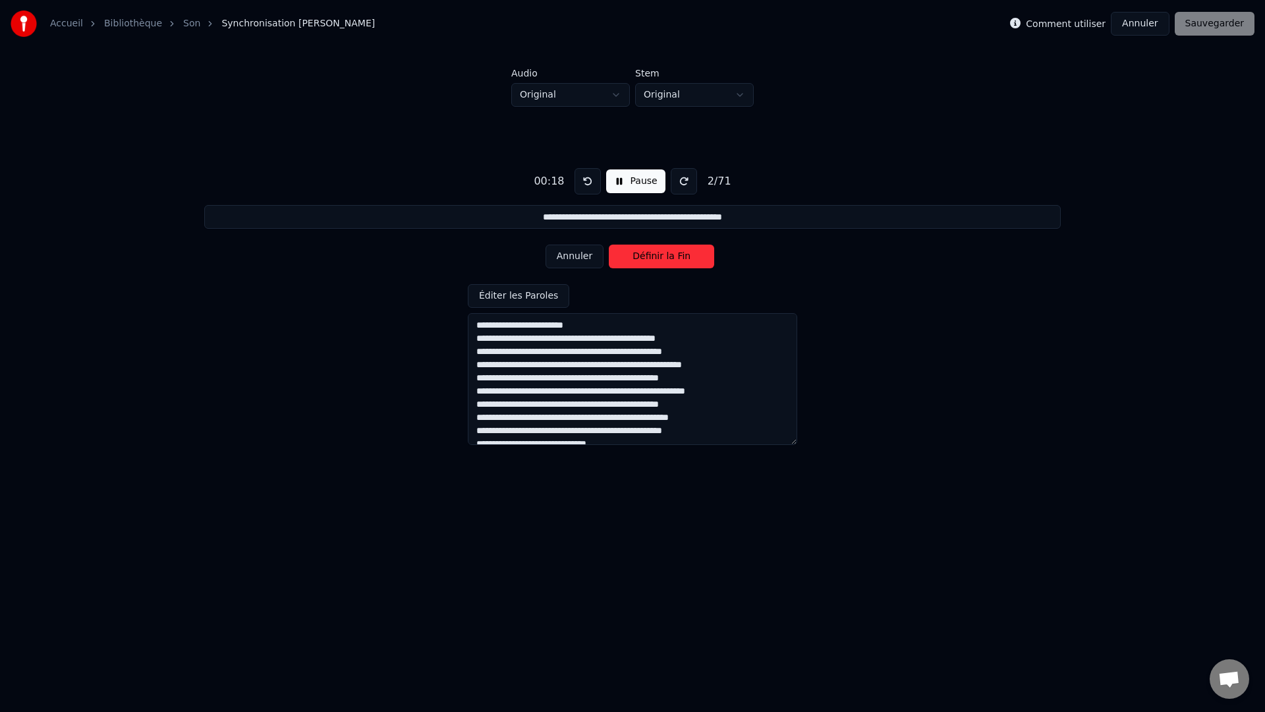
click at [631, 256] on button "Définir la Fin" at bounding box center [661, 256] width 105 height 24
click at [581, 180] on button at bounding box center [588, 181] width 26 height 26
click at [586, 180] on button at bounding box center [588, 181] width 26 height 26
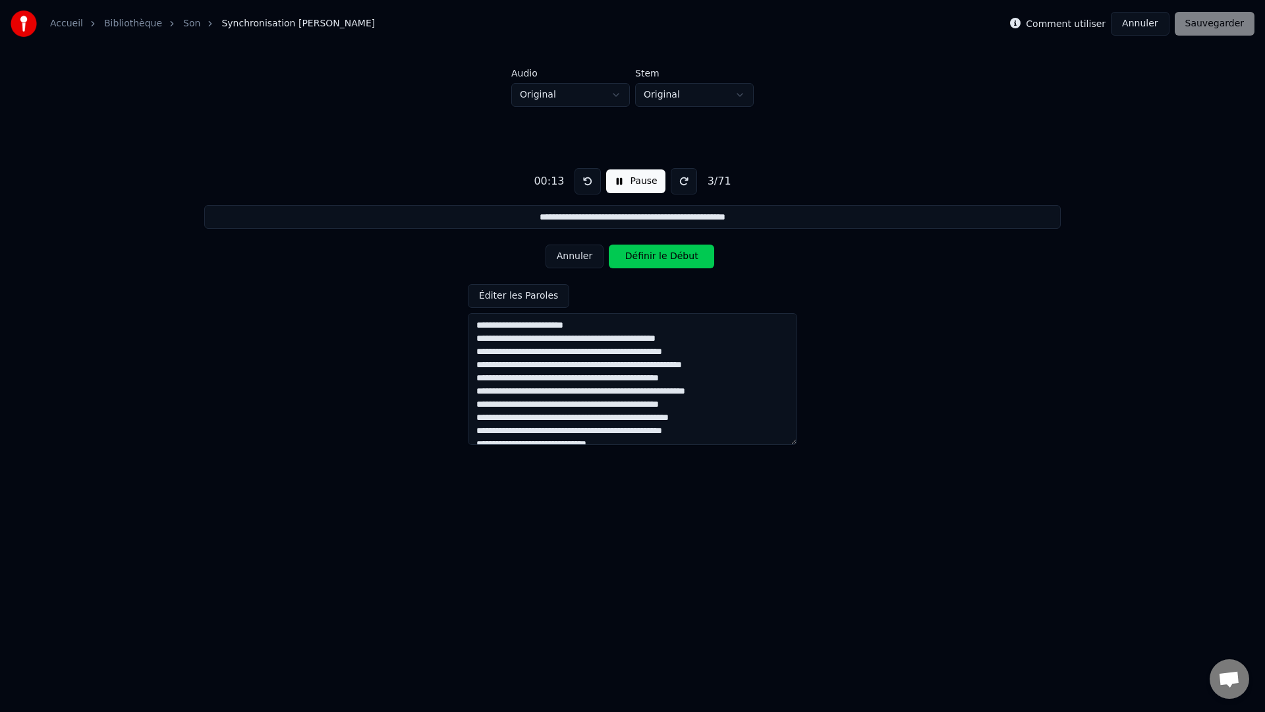
click at [586, 180] on button at bounding box center [588, 181] width 26 height 26
click at [642, 256] on button "Définir le Début" at bounding box center [661, 256] width 105 height 24
click at [640, 258] on button "Définir la Fin" at bounding box center [661, 256] width 105 height 24
click at [639, 258] on button "Définir le Début" at bounding box center [661, 256] width 105 height 24
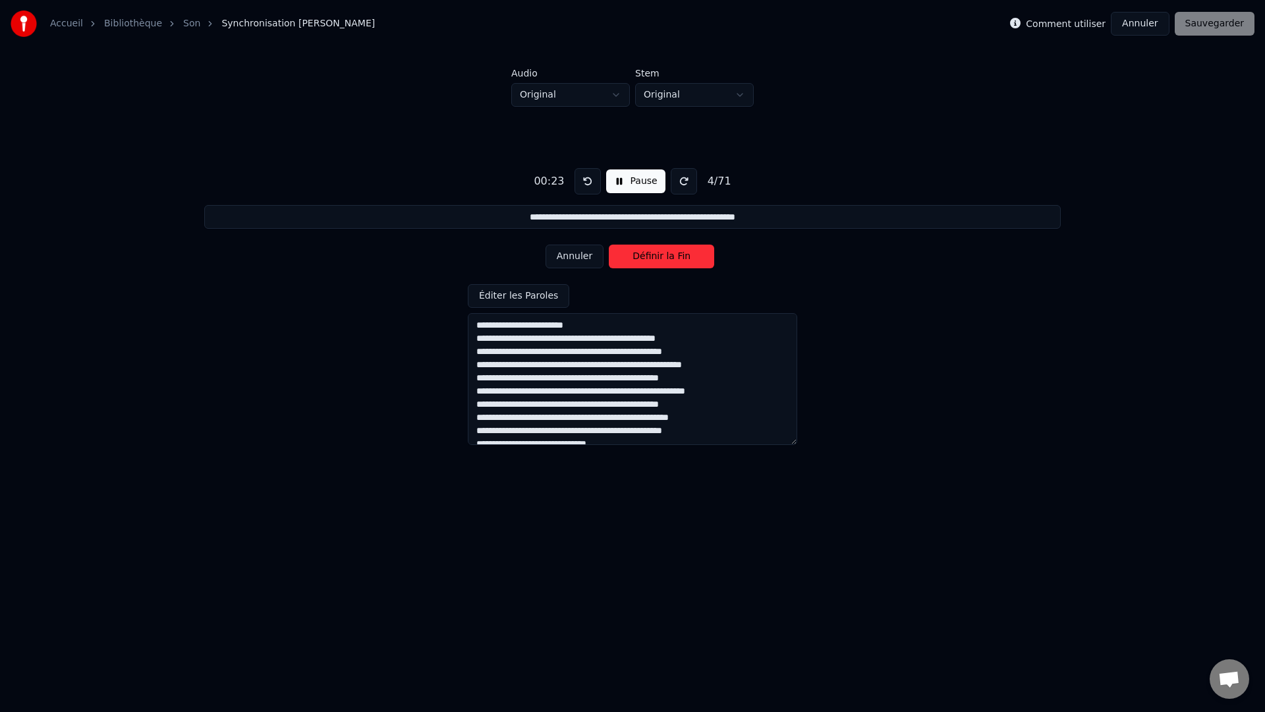
click at [636, 258] on button "Définir la Fin" at bounding box center [661, 256] width 105 height 24
click at [635, 258] on button "Définir le Début" at bounding box center [661, 256] width 105 height 24
click at [634, 259] on button "Définir la Fin" at bounding box center [661, 256] width 105 height 24
click at [633, 260] on button "Définir le Début" at bounding box center [661, 256] width 105 height 24
click at [632, 259] on button "Définir la Fin" at bounding box center [661, 256] width 105 height 24
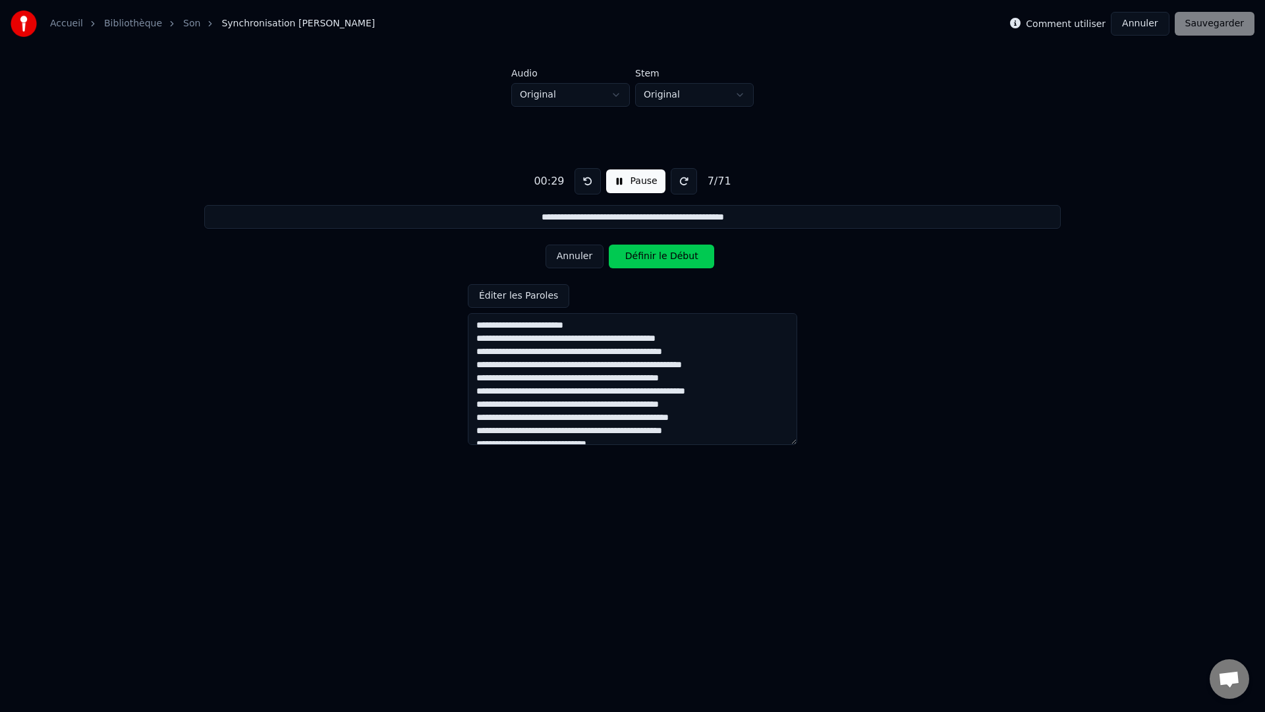
click at [631, 260] on button "Définir le Début" at bounding box center [661, 256] width 105 height 24
click at [631, 260] on button "Définir la Fin" at bounding box center [661, 256] width 105 height 24
click at [631, 260] on button "Définir le Début" at bounding box center [661, 256] width 105 height 24
click at [631, 261] on button "Définir la Fin" at bounding box center [661, 256] width 105 height 24
click at [631, 261] on button "Définir le Début" at bounding box center [661, 256] width 105 height 24
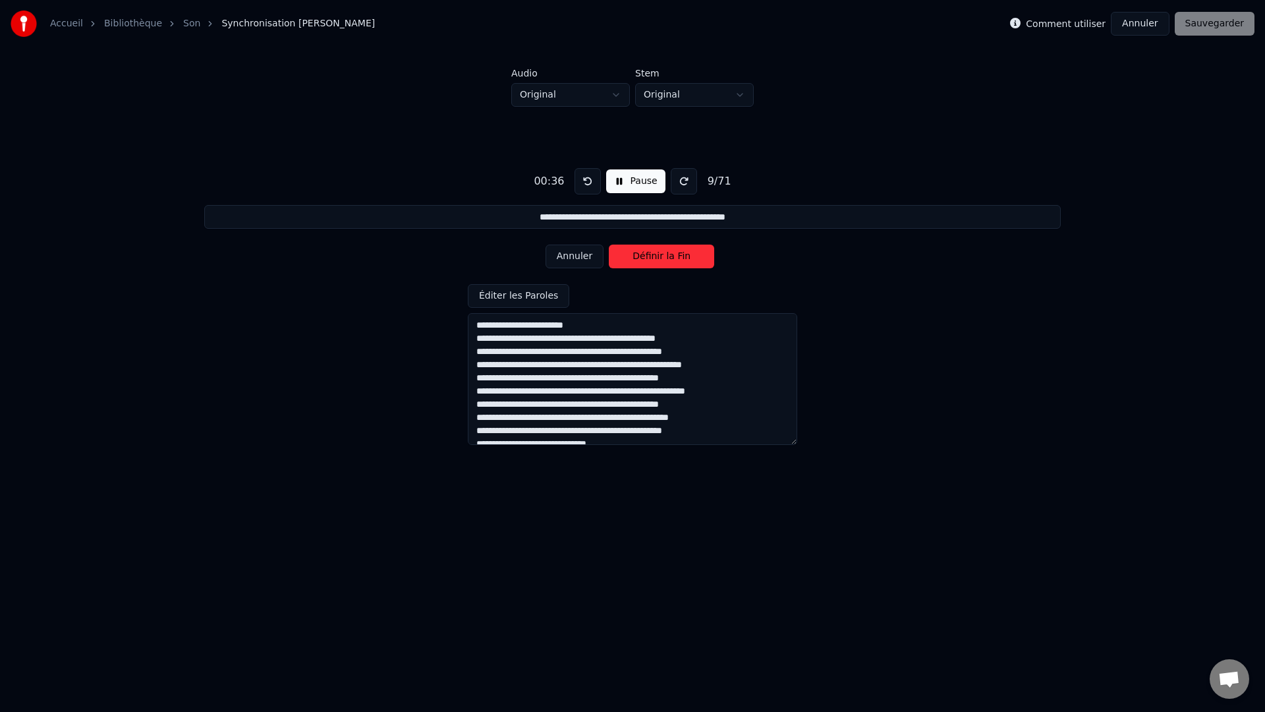
click at [630, 260] on button "Définir la Fin" at bounding box center [661, 256] width 105 height 24
click at [629, 260] on button "Définir le Début" at bounding box center [661, 256] width 105 height 24
click at [624, 260] on button "Définir la Fin" at bounding box center [661, 256] width 105 height 24
click at [624, 260] on button "Définir le Début" at bounding box center [661, 256] width 105 height 24
click at [623, 260] on button "Définir la Fin" at bounding box center [661, 256] width 105 height 24
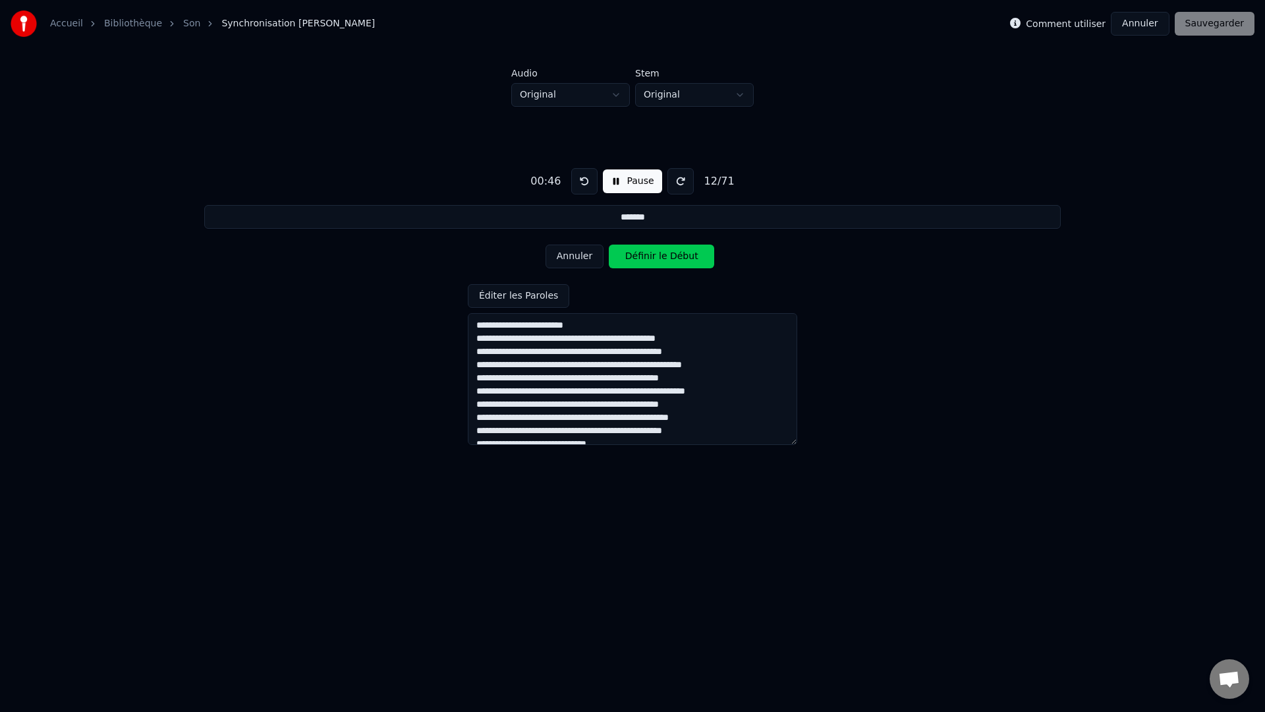
click at [623, 260] on button "Définir le Début" at bounding box center [661, 256] width 105 height 24
click at [623, 261] on button "Définir la Fin" at bounding box center [661, 256] width 105 height 24
click at [623, 262] on button "Définir le Début" at bounding box center [661, 256] width 105 height 24
type input "**********"
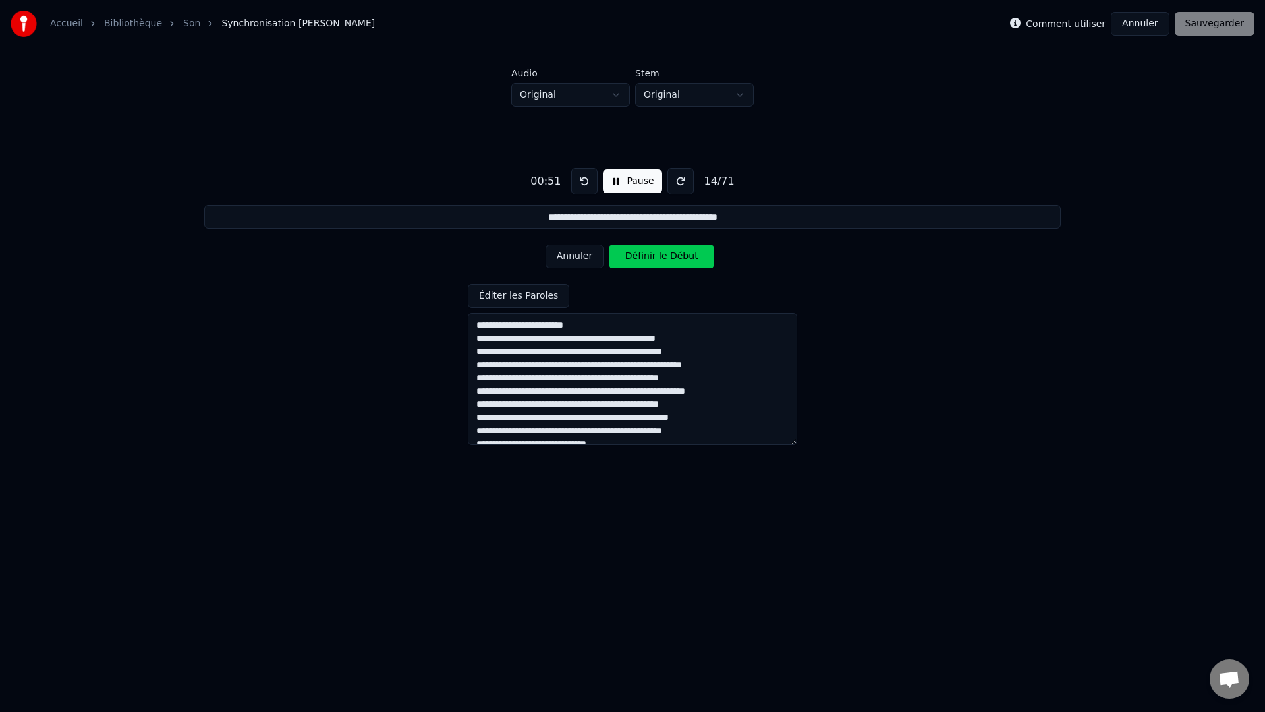
click at [625, 183] on button "Pause" at bounding box center [632, 181] width 59 height 24
click at [948, 17] on div "Comment utiliser Annuler Sauvegarder" at bounding box center [1132, 24] width 244 height 24
click at [733, 381] on textarea at bounding box center [632, 379] width 329 height 132
click at [948, 24] on button "Annuler" at bounding box center [1140, 24] width 58 height 24
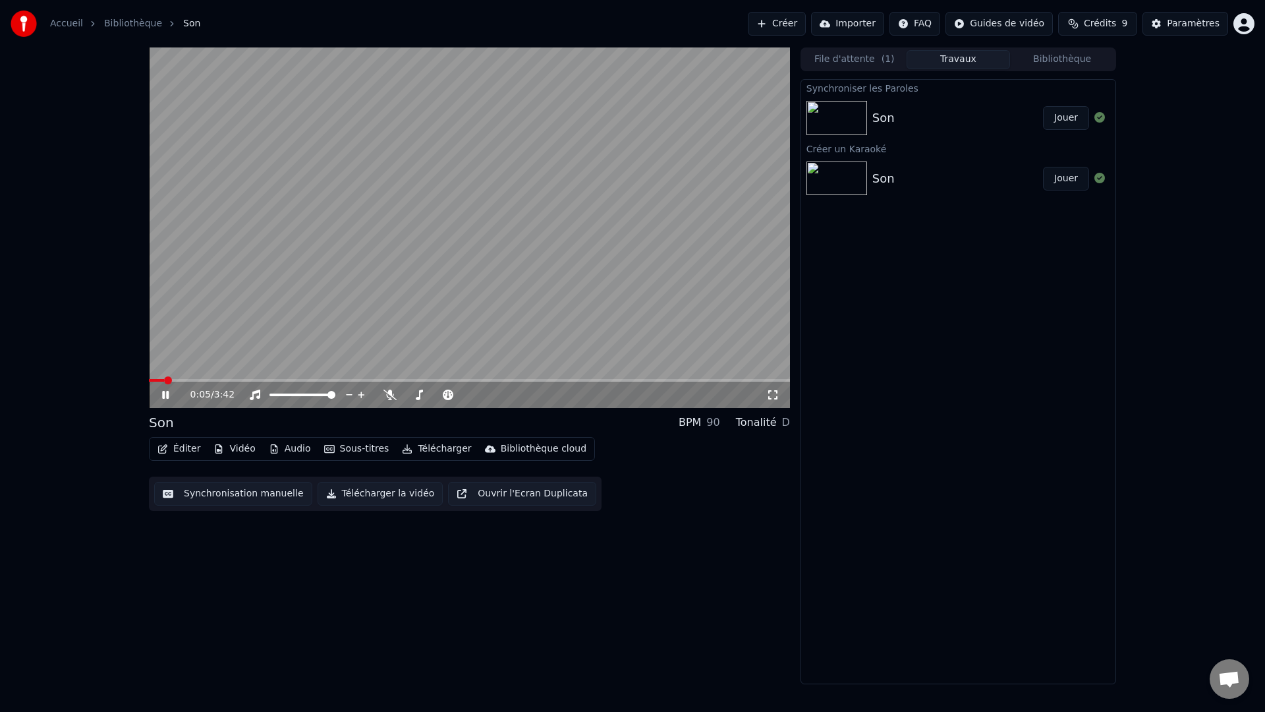
click at [225, 503] on button "Synchronisation manuelle" at bounding box center [233, 494] width 158 height 24
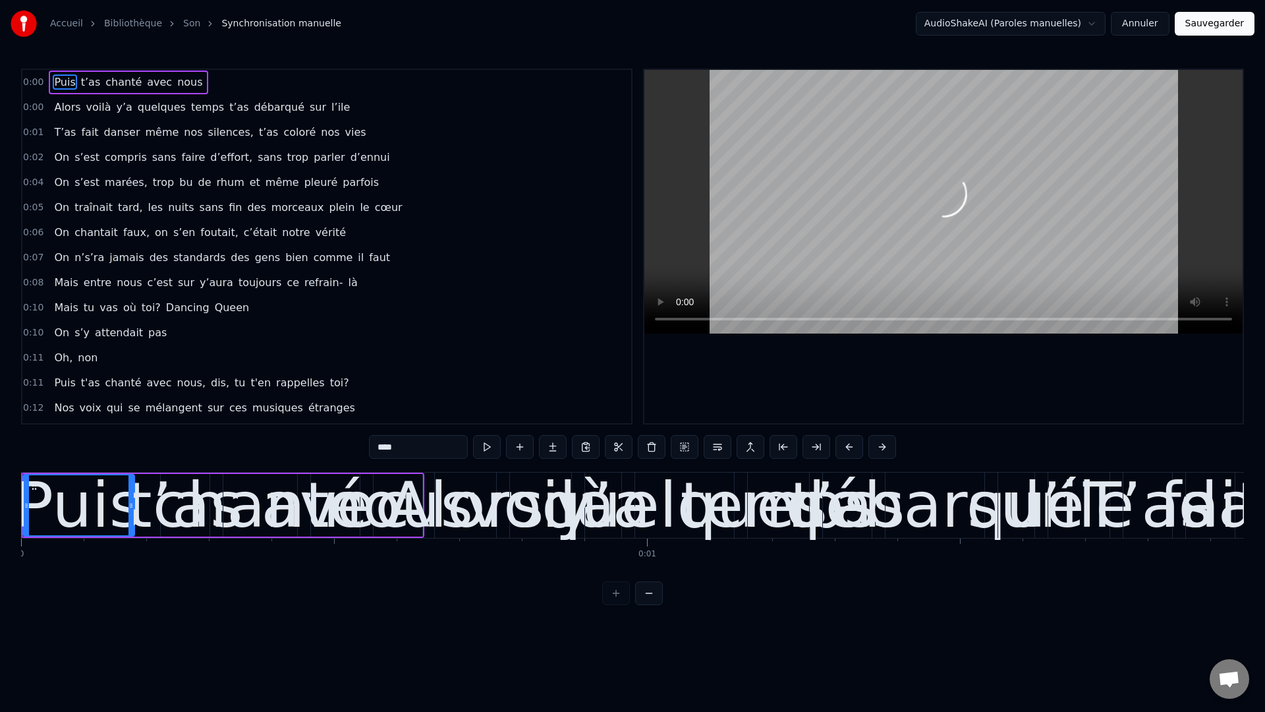
click at [430, 557] on div "0:00 Puis t’as chanté avec nous 0:00 Alors voilà y’a quelques temps t’as débarq…" at bounding box center [632, 337] width 1223 height 536
click at [219, 89] on div "0:00 Puis t’as chanté avec nous" at bounding box center [326, 82] width 609 height 25
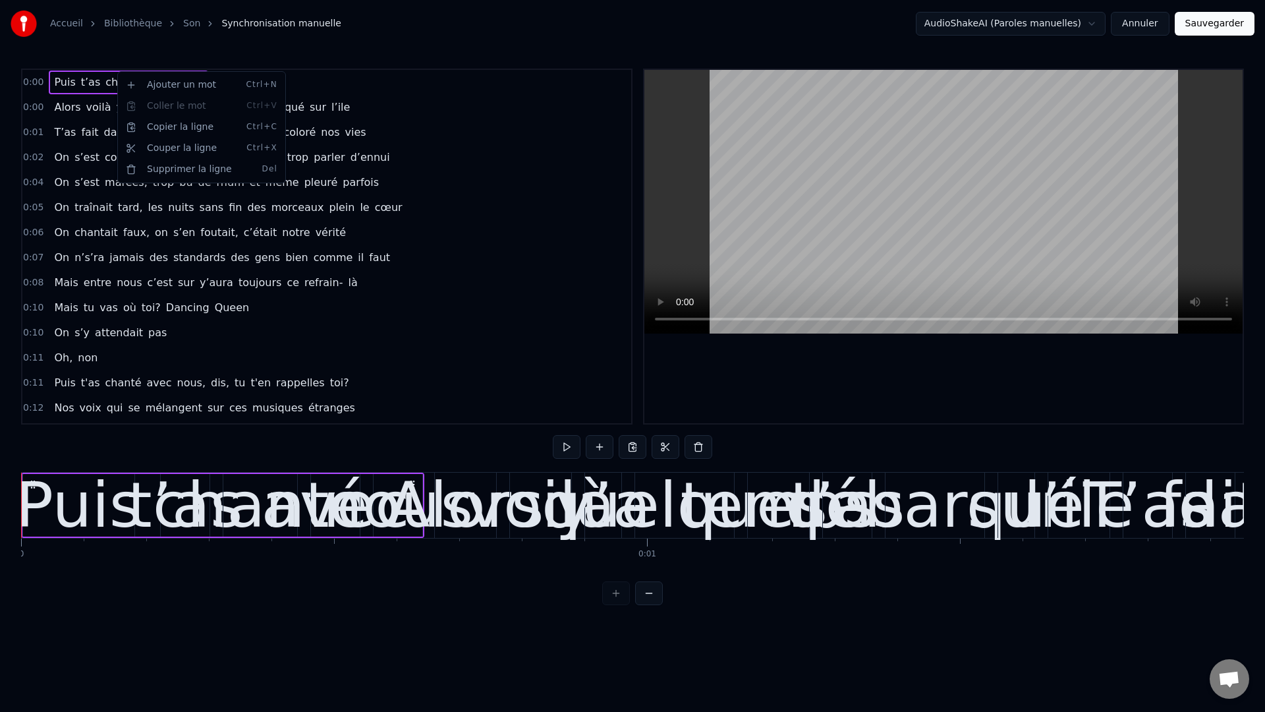
click at [29, 105] on html "Accueil Bibliothèque Son Synchronisation manuelle AudioShakeAI (Paroles manuell…" at bounding box center [632, 313] width 1265 height 626
click at [34, 108] on span "0:00" at bounding box center [33, 107] width 20 height 13
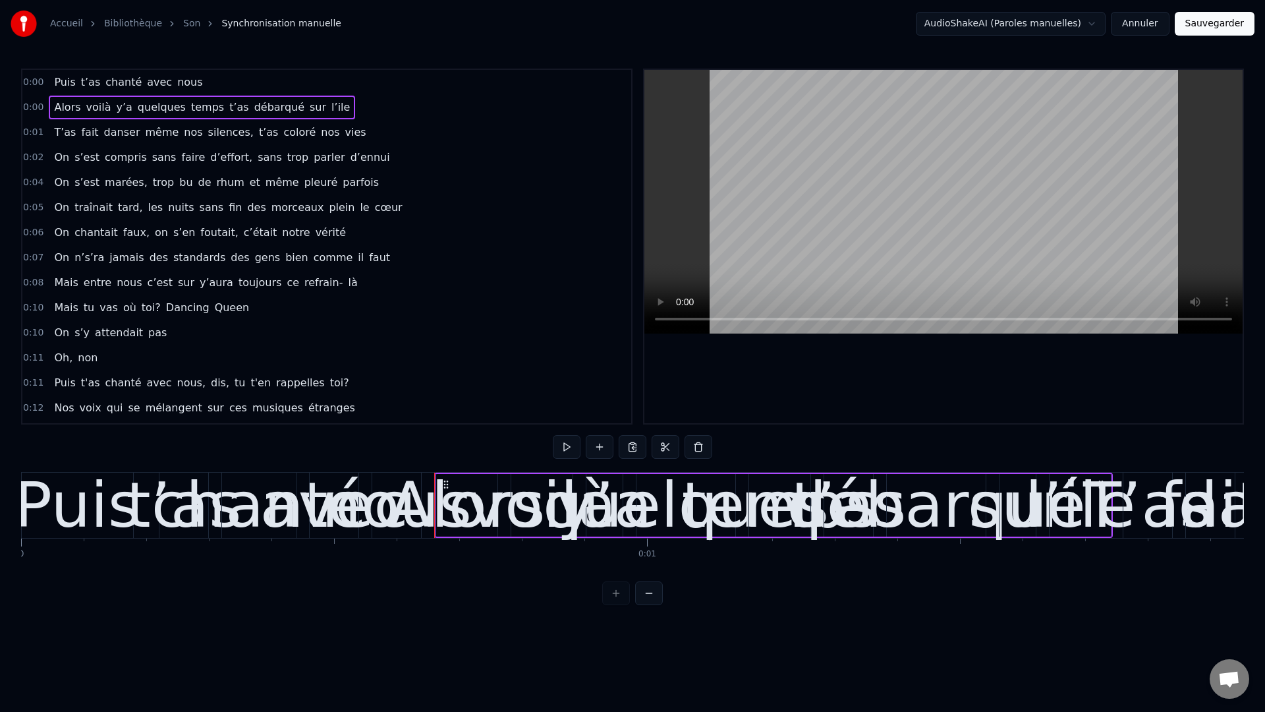
click at [34, 108] on span "0:00" at bounding box center [33, 107] width 20 height 13
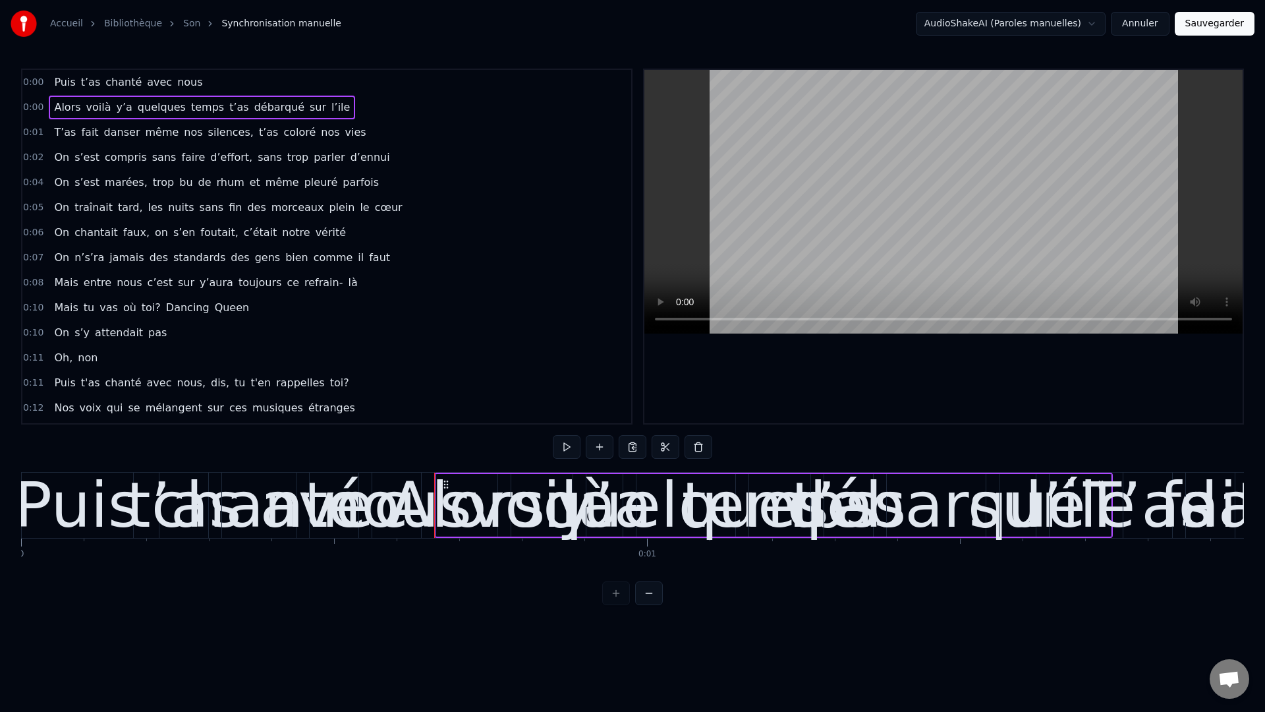
click at [34, 108] on span "0:00" at bounding box center [33, 107] width 20 height 13
click at [948, 32] on html "Accueil Bibliothèque Son Synchronisation manuelle AudioShakeAI (Paroles manuell…" at bounding box center [632, 313] width 1265 height 626
click at [948, 26] on html "Accueil Bibliothèque Son Synchronisation manuelle AudioShakeAI (Paroles manuell…" at bounding box center [632, 313] width 1265 height 626
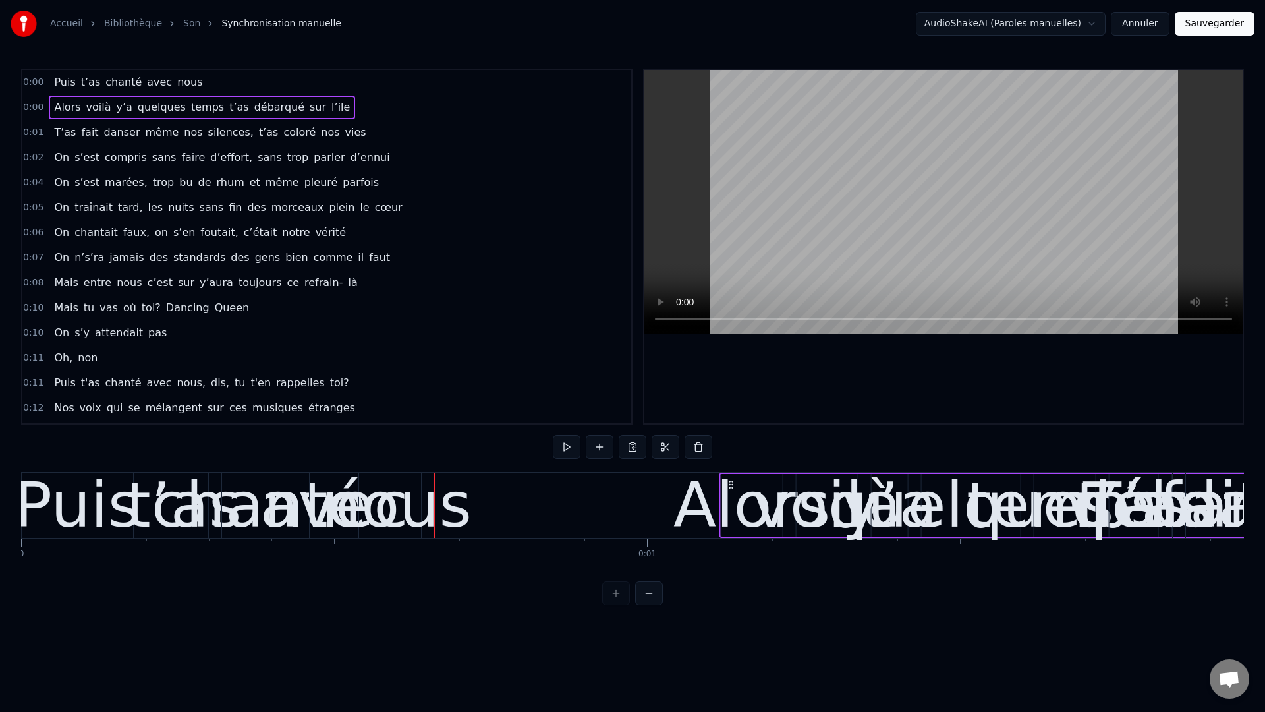
drag, startPoint x: 440, startPoint y: 482, endPoint x: 725, endPoint y: 533, distance: 289.9
click at [725, 533] on div "Alors voilà y’a quelques temps t’as débarqué sur l’ile" at bounding box center [1059, 504] width 679 height 65
